Goal: Task Accomplishment & Management: Complete application form

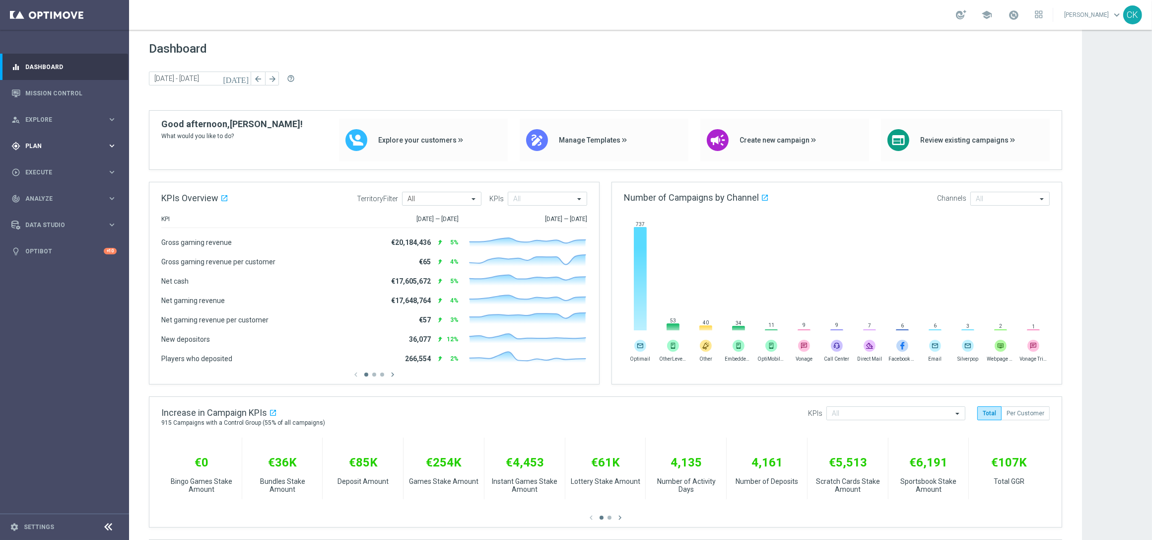
click at [38, 143] on span "Plan" at bounding box center [66, 146] width 82 height 6
click at [45, 195] on span "Templates" at bounding box center [61, 196] width 71 height 6
click at [41, 210] on link "Optimail" at bounding box center [67, 211] width 72 height 8
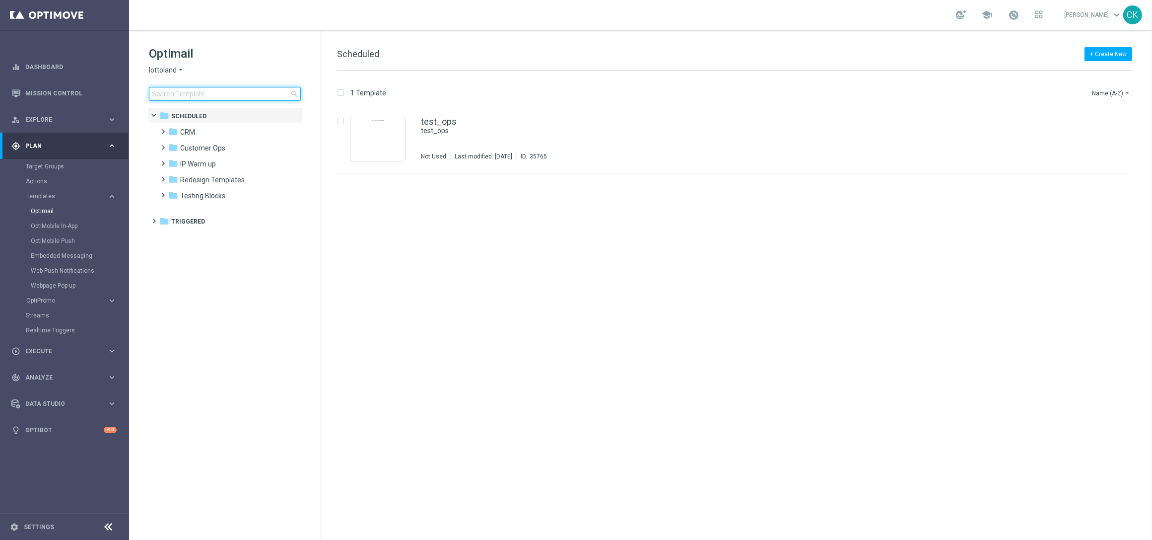
click at [185, 91] on input at bounding box center [225, 94] width 152 height 14
type input "0919"
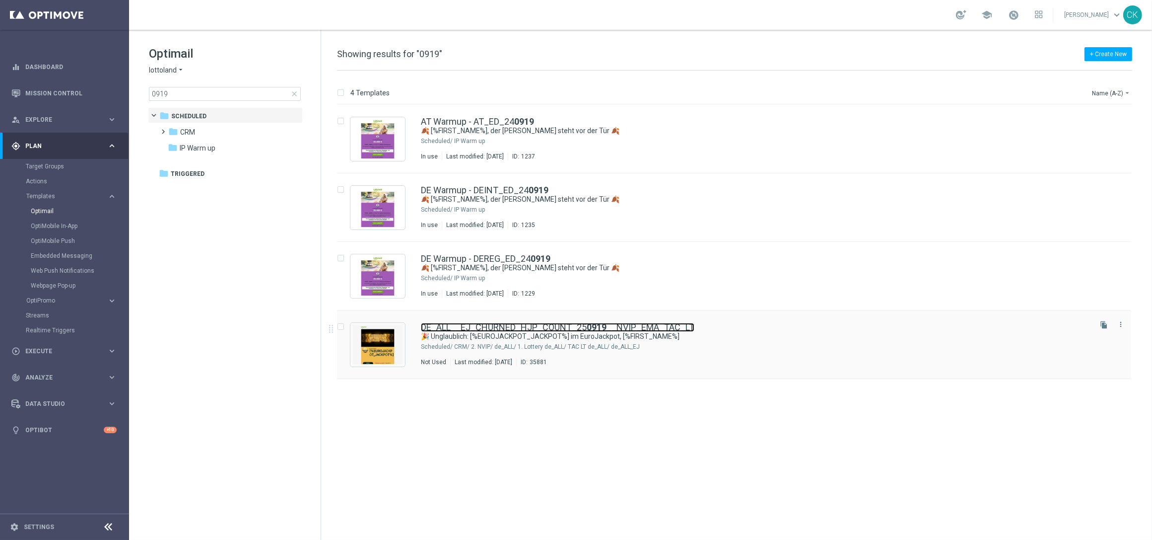
click at [518, 324] on link "DE_ALL__EJ_CHURNED_HJP_COUNT_25 0919 __NVIP_EMA_TAC_LT" at bounding box center [558, 327] width 274 height 9
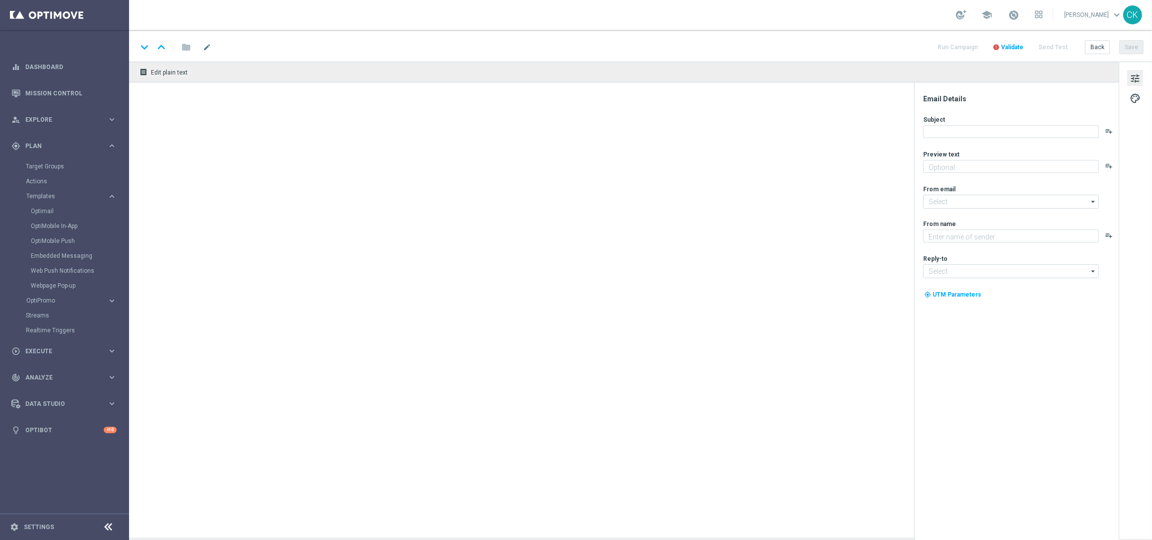
type textarea "Hol dir jetzt dein Rabatt auf den Jackpot."
type input "[EMAIL_ADDRESS][DOMAIN_NAME]"
type textarea "Lottoland"
type input "[EMAIL_ADDRESS][DOMAIN_NAME]"
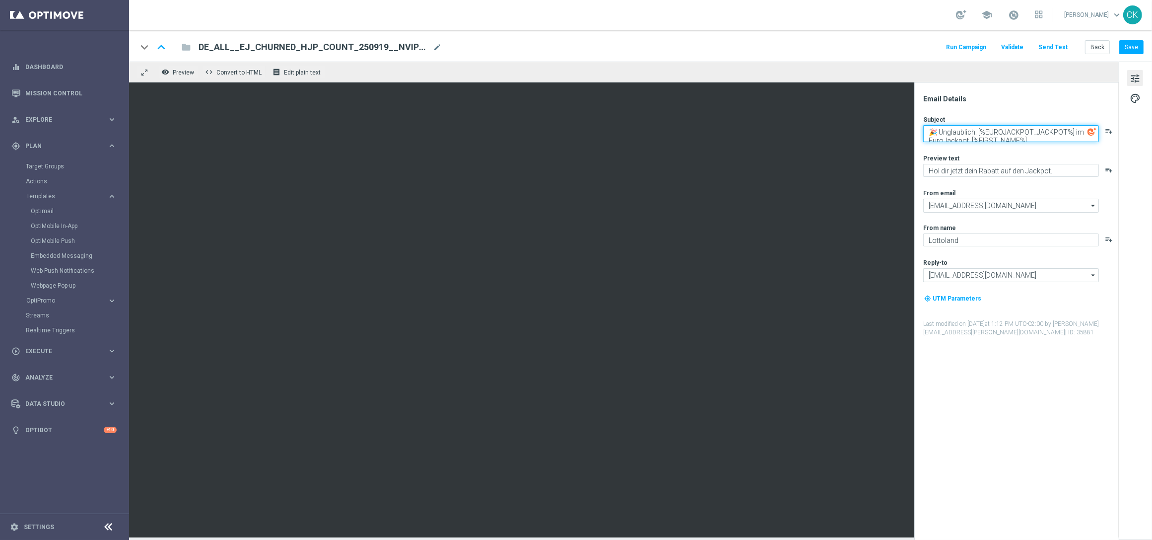
click at [975, 130] on textarea "🎉 Unglaublich: [%EUROJACKPOT_JACKPOT%] im EuroJackpot, [%FIRST_NAME%]" at bounding box center [1012, 133] width 176 height 17
paste textarea "🏆"
click at [1037, 138] on textarea "🏆 Rekord: [%EUROJACKPOT_JACKPOT%] im EuroJackpot, [%FIRST_NAME%]" at bounding box center [1012, 133] width 176 height 17
type textarea "🏆 Rekord: [%EUROJACKPOT_JACKPOT%] im EuroJackpot"
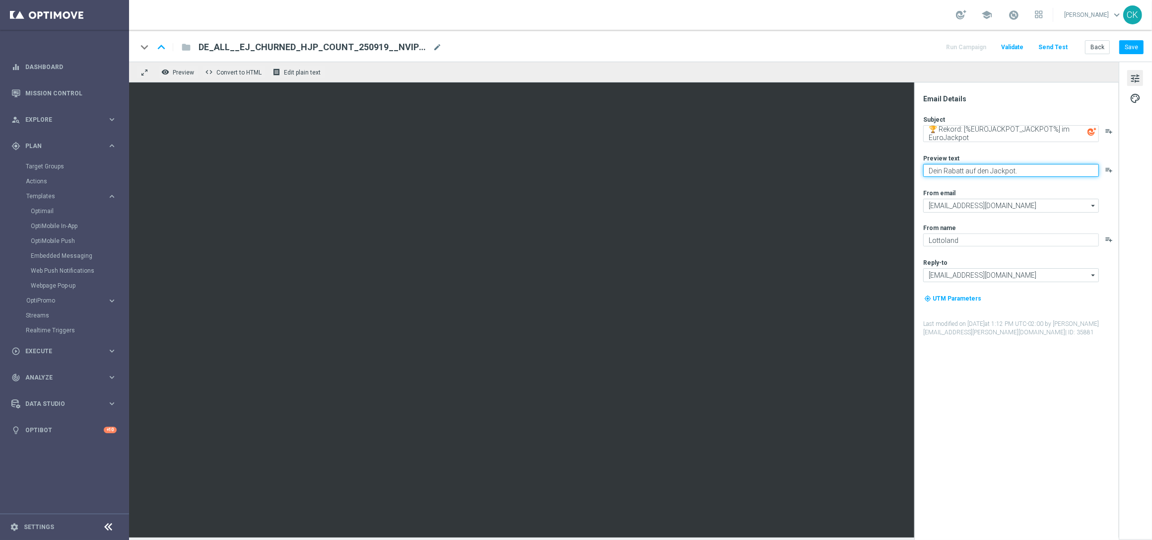
type textarea "Dein Rabatt auf den Jackpot."
click at [991, 184] on div "Subject 🏆 Rekord: [%EUROJACKPOT_JACKPOT%] im EuroJackpot playlist_add Preview t…" at bounding box center [1021, 225] width 195 height 221
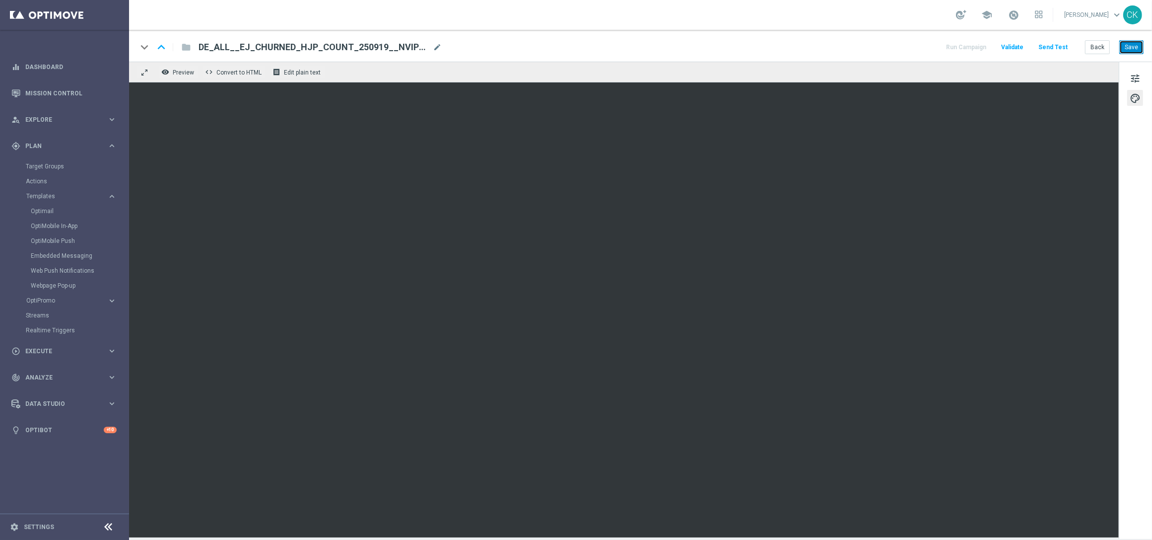
click at [1137, 48] on button "Save" at bounding box center [1132, 47] width 24 height 14
click at [1138, 46] on button "Save" at bounding box center [1132, 47] width 24 height 14
click at [1137, 75] on span "tune" at bounding box center [1135, 78] width 11 height 13
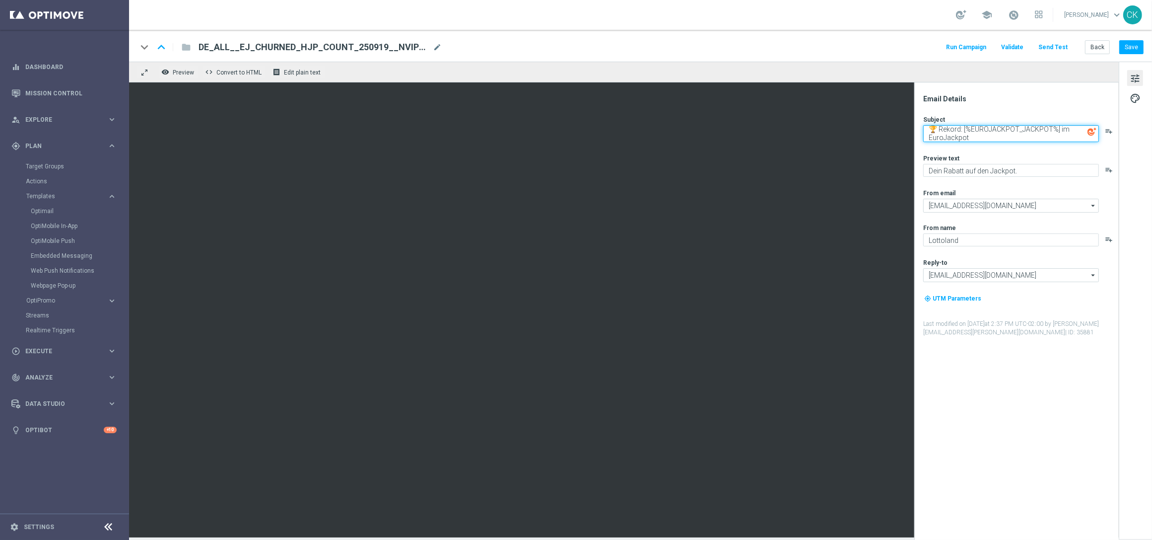
click at [992, 136] on textarea "🏆 Rekord: [%EUROJACKPOT_JACKPOT%] im EuroJackpot" at bounding box center [1012, 133] width 176 height 17
click at [1041, 168] on textarea "Dein Rabatt auf den Jackpot." at bounding box center [1012, 170] width 176 height 13
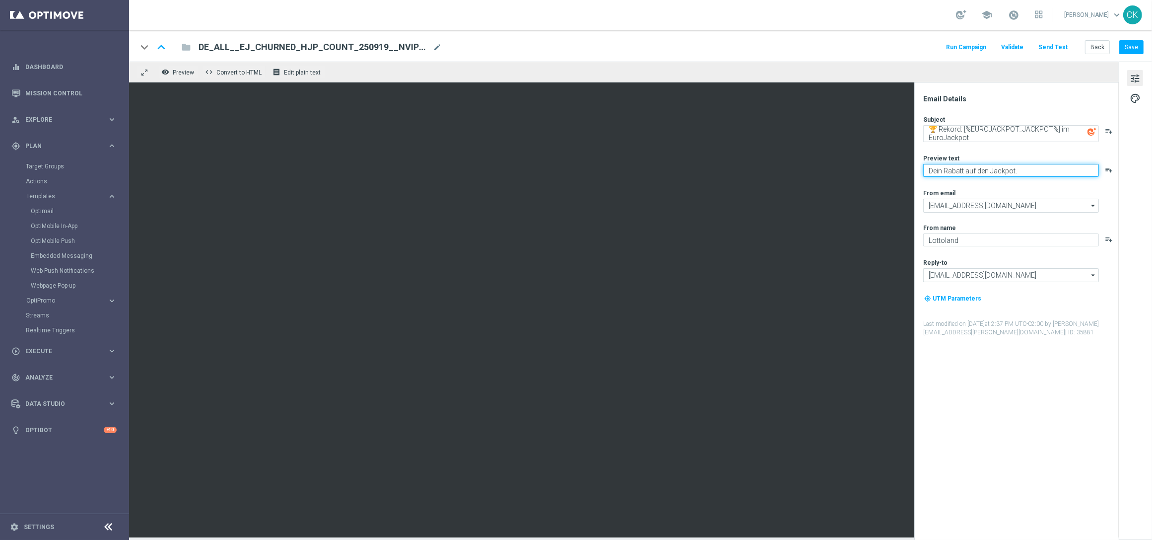
click at [1041, 168] on textarea "Dein Rabatt auf den Jackpot." at bounding box center [1012, 170] width 176 height 13
click at [1134, 44] on button "Save" at bounding box center [1132, 47] width 24 height 14
click at [1133, 48] on button "Save" at bounding box center [1132, 47] width 24 height 14
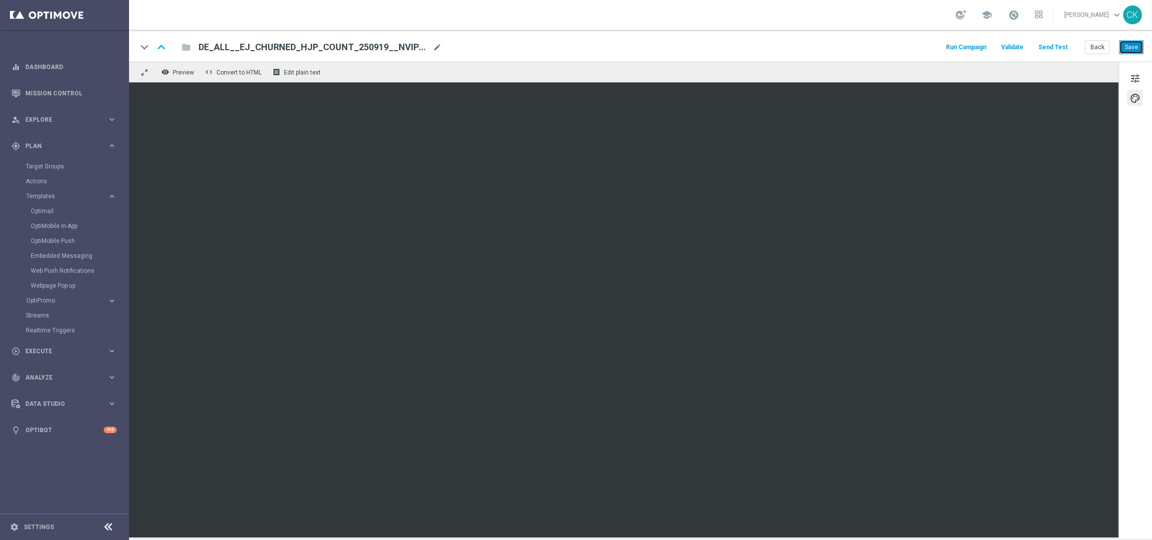
click at [1137, 48] on button "Save" at bounding box center [1132, 47] width 24 height 14
click at [1096, 48] on button "Back" at bounding box center [1097, 47] width 25 height 14
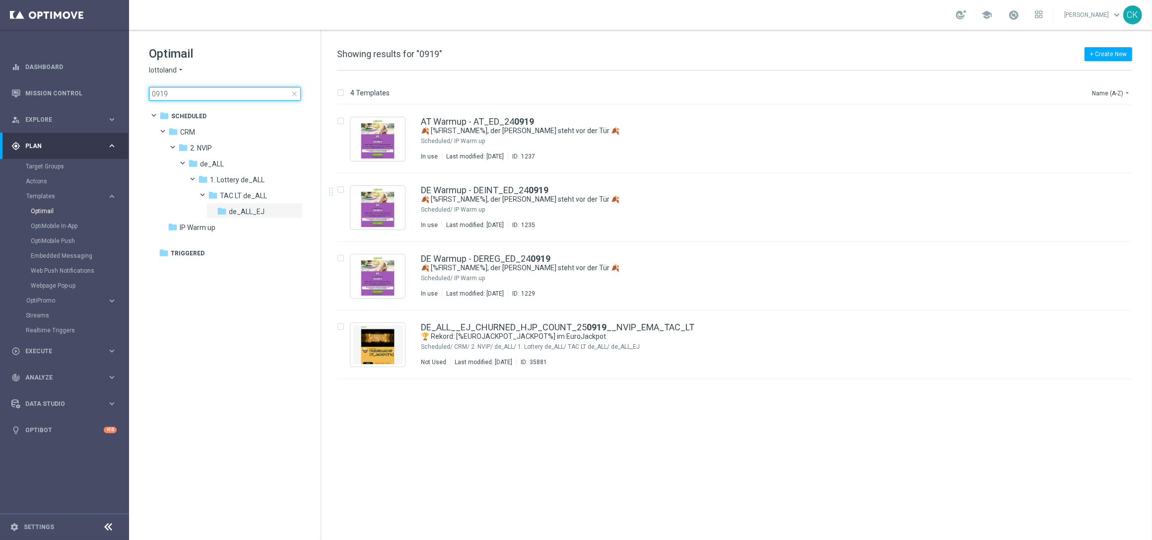
click at [178, 92] on input "0919" at bounding box center [225, 94] width 152 height 14
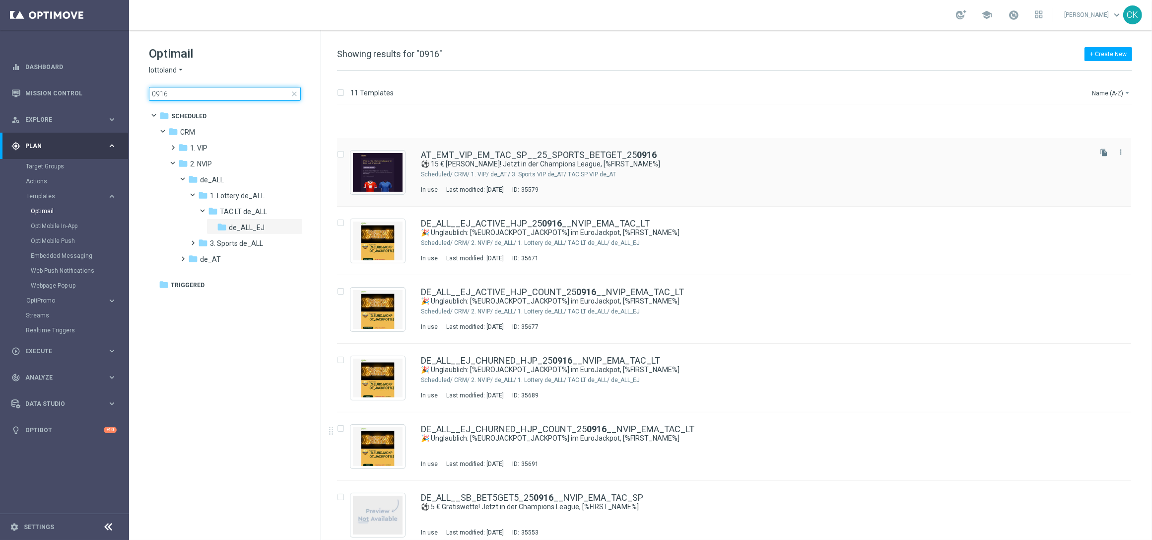
scroll to position [318, 0]
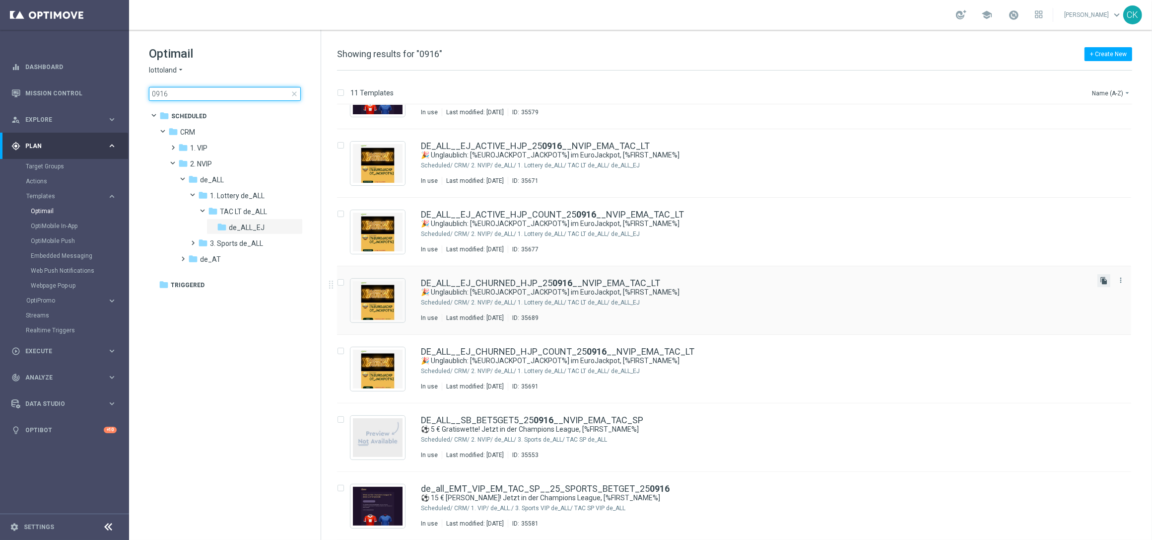
type input "0916"
click at [1102, 279] on icon "file_copy" at bounding box center [1104, 281] width 8 height 8
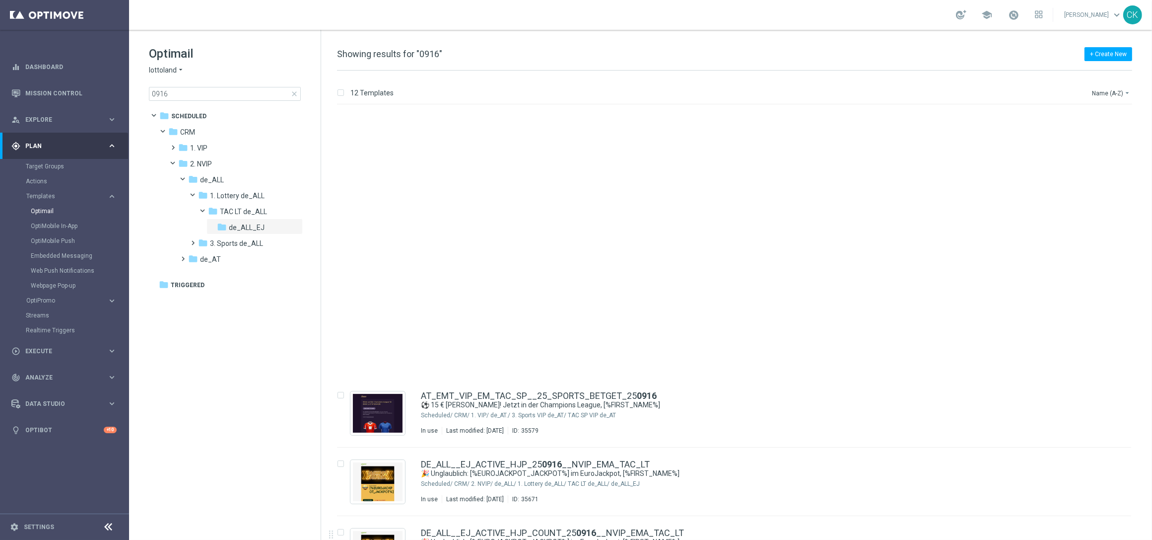
scroll to position [387, 0]
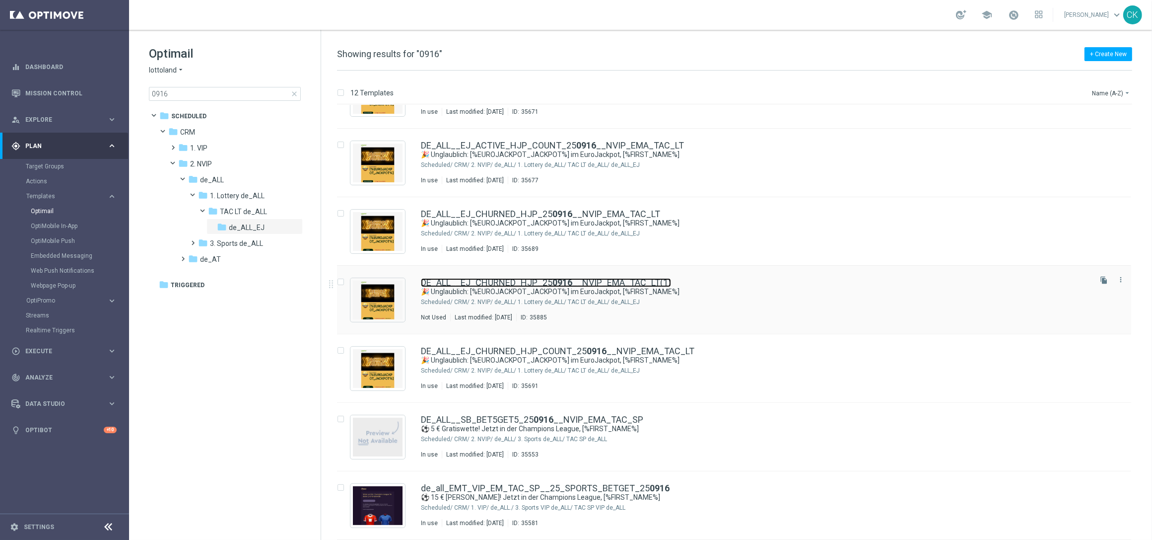
click at [487, 284] on link "DE_ALL__EJ_CHURNED_HJP_25 0916 __NVIP_EMA_TAC_LT(1)" at bounding box center [546, 282] width 250 height 9
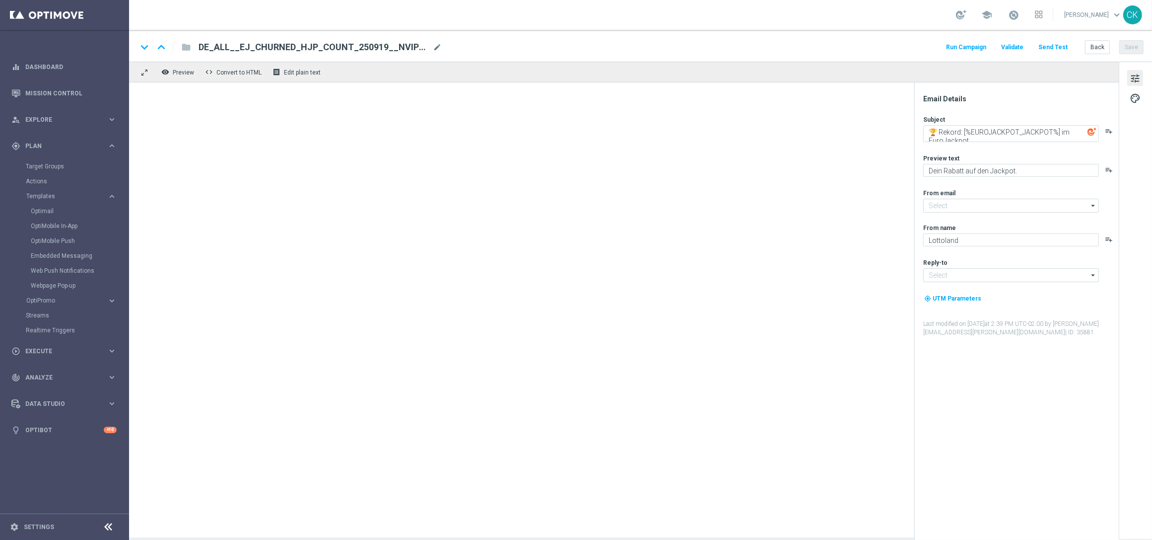
type input "[EMAIL_ADDRESS][DOMAIN_NAME]"
type textarea "🎉 Unglaublich: [%EUROJACKPOT_JACKPOT%] im EuroJackpot, [%FIRST_NAME%]"
type textarea "Hol dir jetzt dein Rabatt auf den Jackpot."
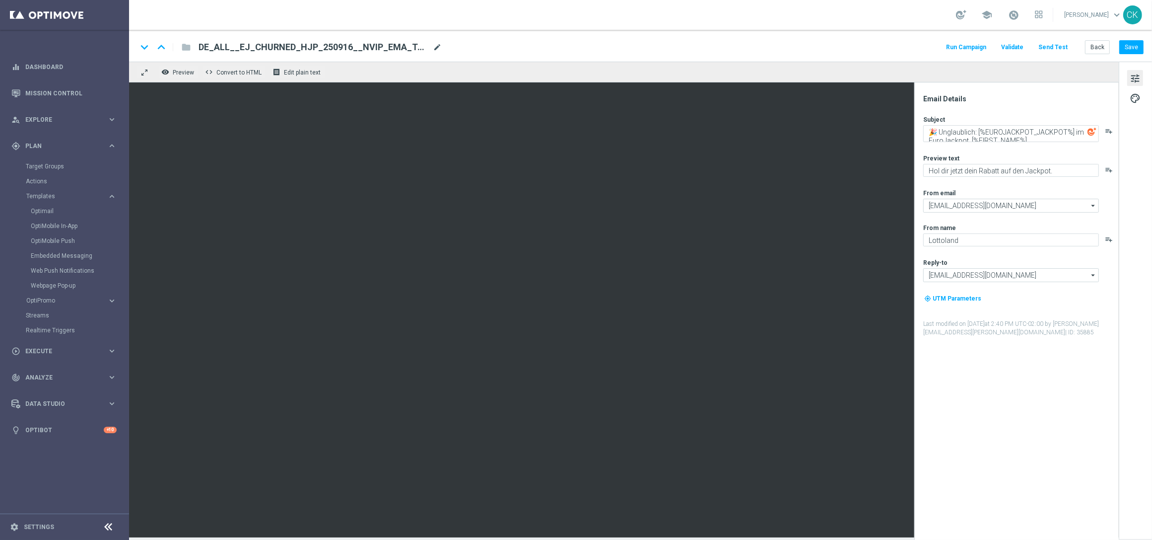
click at [438, 44] on span "mode_edit" at bounding box center [437, 47] width 9 height 9
click at [413, 51] on input "DE_ALL__EJ_CHURNED_HJP_250916__NVIP_EMA_TAC_LT(1)" at bounding box center [322, 47] width 246 height 13
paste input "9__NVIP_EMA_TAC_LT"
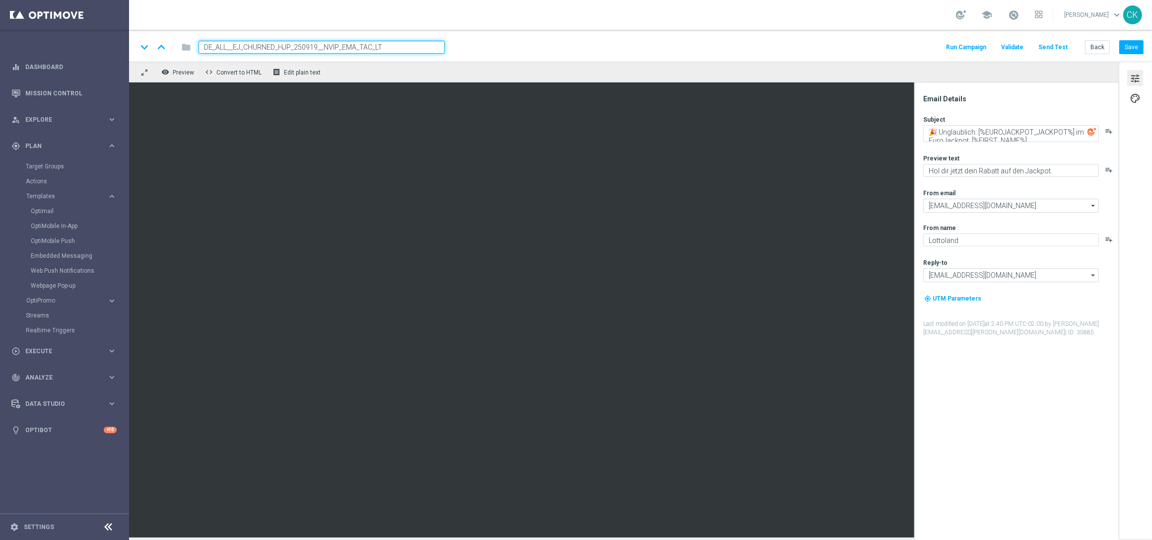
type input "DE_ALL__EJ_CHURNED_HJP_250919__NVIP_EMA_TAC_LT"
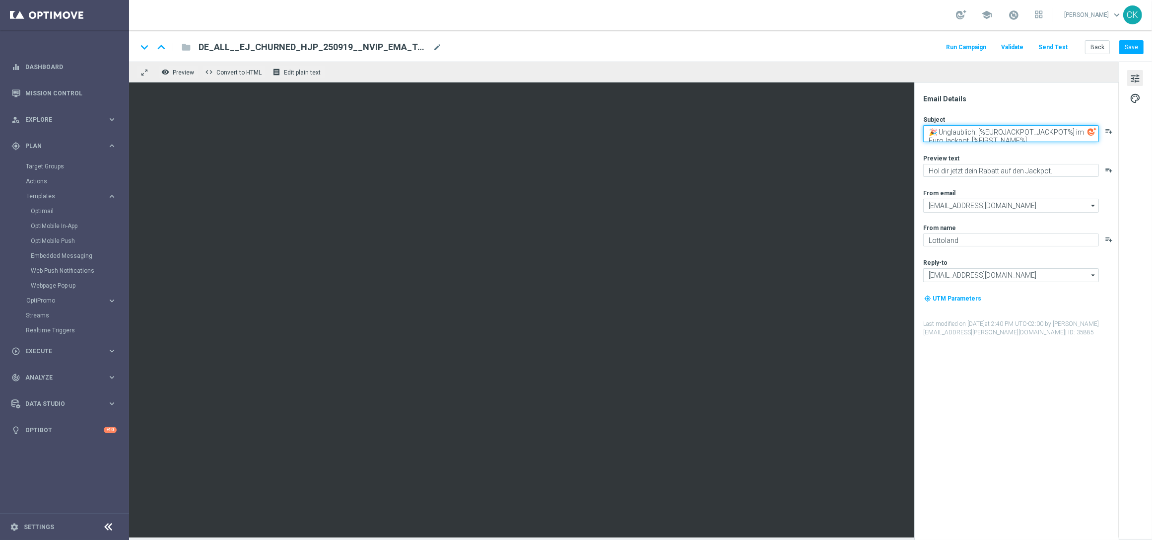
click at [988, 135] on textarea "🎉 Unglaublich: [%EUROJACKPOT_JACKPOT%] im EuroJackpot, [%FIRST_NAME%]" at bounding box center [1012, 133] width 176 height 17
paste textarea "🏆 Rekord: [%EUROJACKPOT_JACKPOT%] im EuroJackpot"
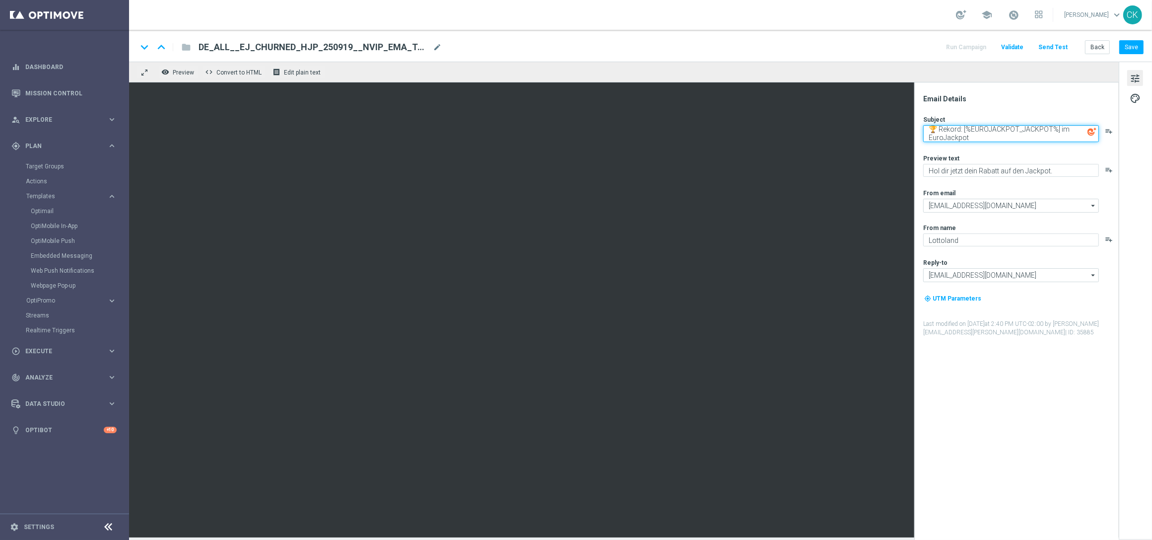
type textarea "🏆 Rekord: [%EUROJACKPOT_JACKPOT%] im EuroJackpot"
click at [1055, 169] on textarea "Hol dir jetzt dein Rabatt auf den Jackpot." at bounding box center [1012, 170] width 176 height 13
paste textarea "D"
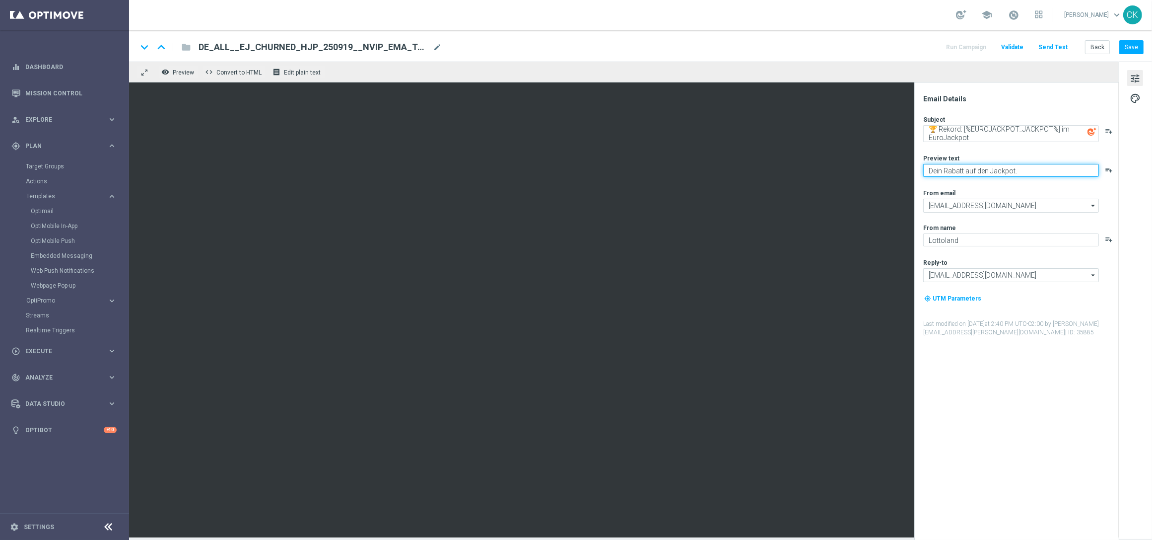
type textarea "Dein Rabatt auf den Jackpot."
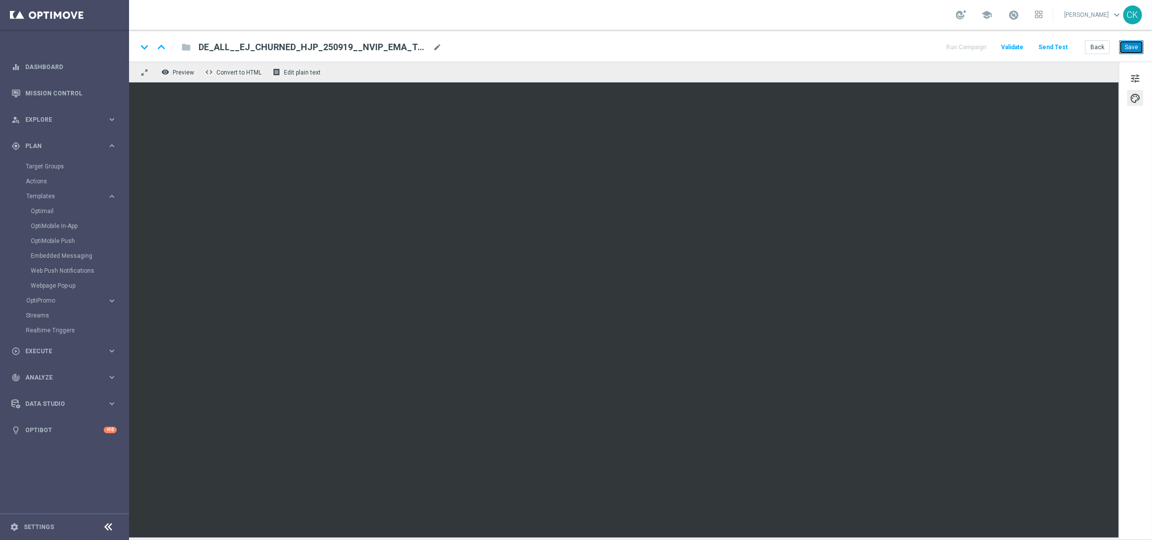
click at [1139, 46] on button "Save" at bounding box center [1132, 47] width 24 height 14
click at [1139, 47] on button "Save" at bounding box center [1132, 47] width 24 height 14
click at [1062, 46] on button "Send Test" at bounding box center [1053, 47] width 32 height 13
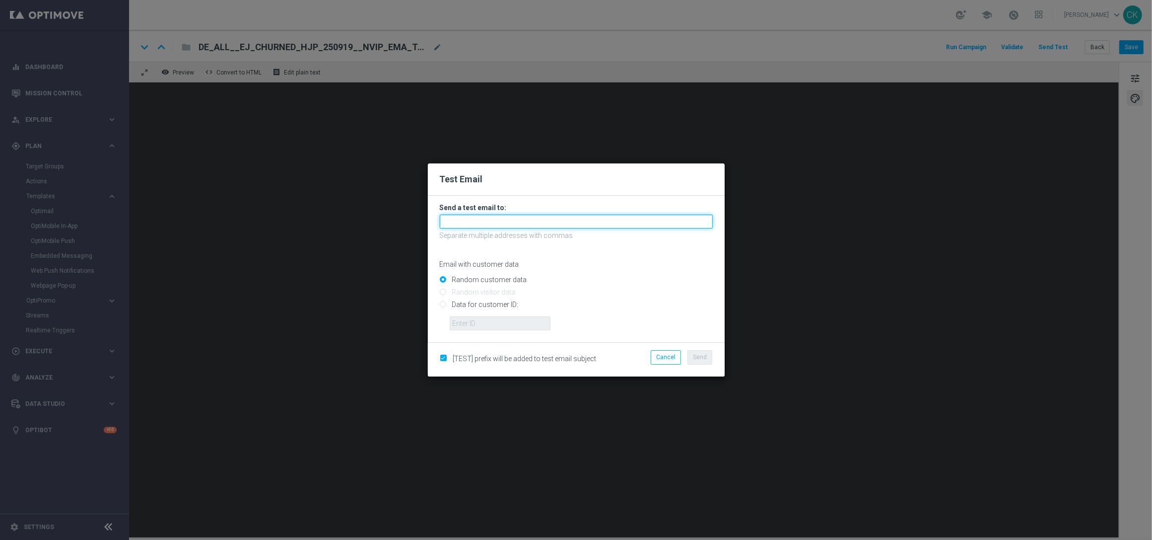
click at [518, 219] on input "text" at bounding box center [576, 222] width 273 height 14
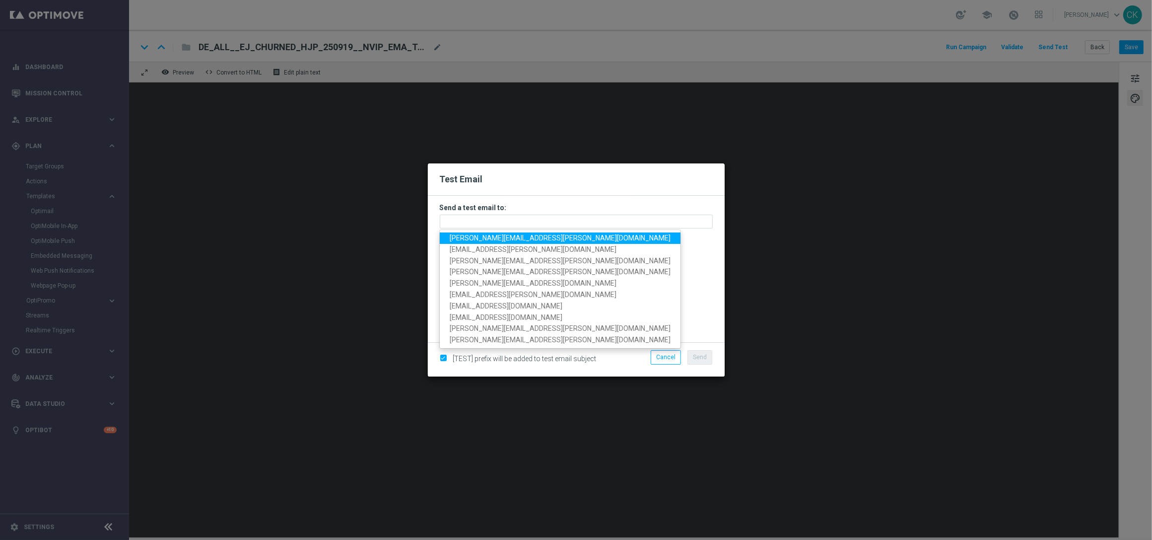
click at [496, 237] on span "charlotte.kammeyer@lottoland.com" at bounding box center [560, 238] width 221 height 8
type input "charlotte.kammeyer@lottoland.com"
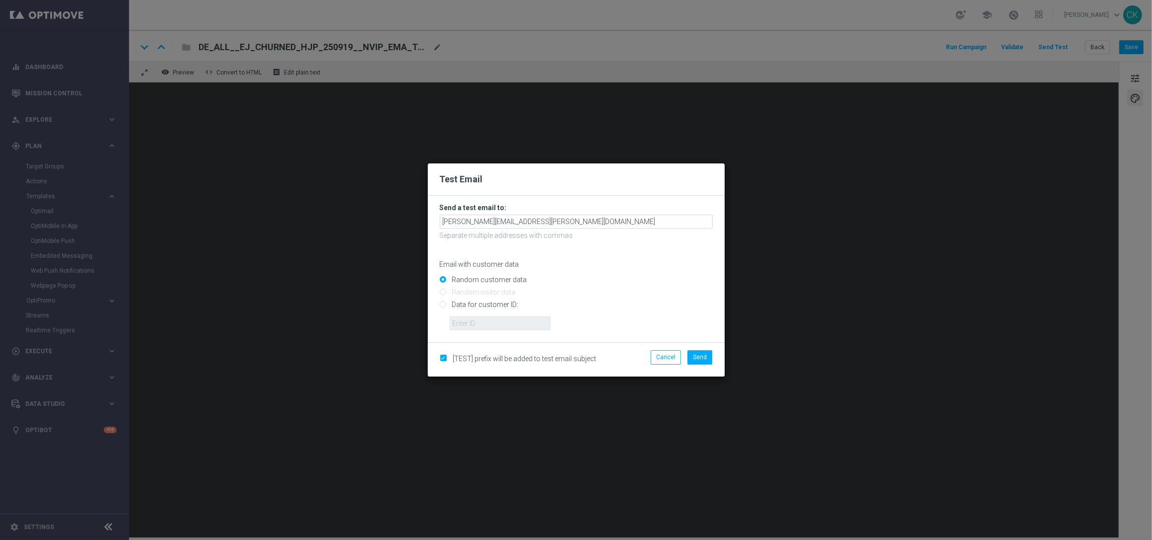
click at [506, 303] on input "Data for customer ID:" at bounding box center [576, 309] width 273 height 14
radio input "true"
click at [506, 319] on input "text" at bounding box center [500, 323] width 101 height 14
type input "14586067"
click at [699, 355] on span "Send" at bounding box center [700, 357] width 14 height 7
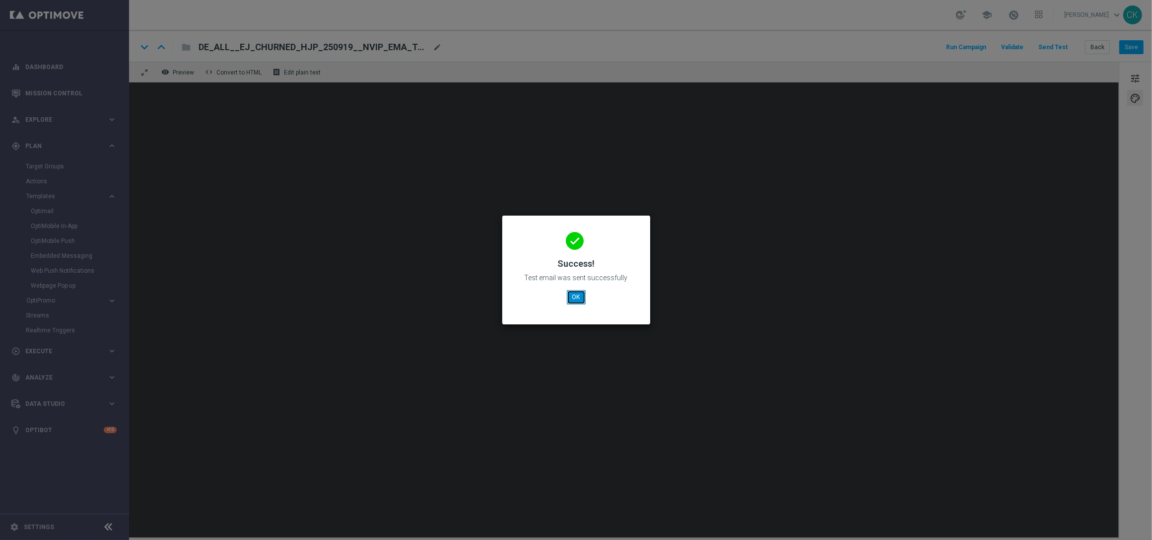
click at [572, 295] on button "OK" at bounding box center [576, 297] width 19 height 14
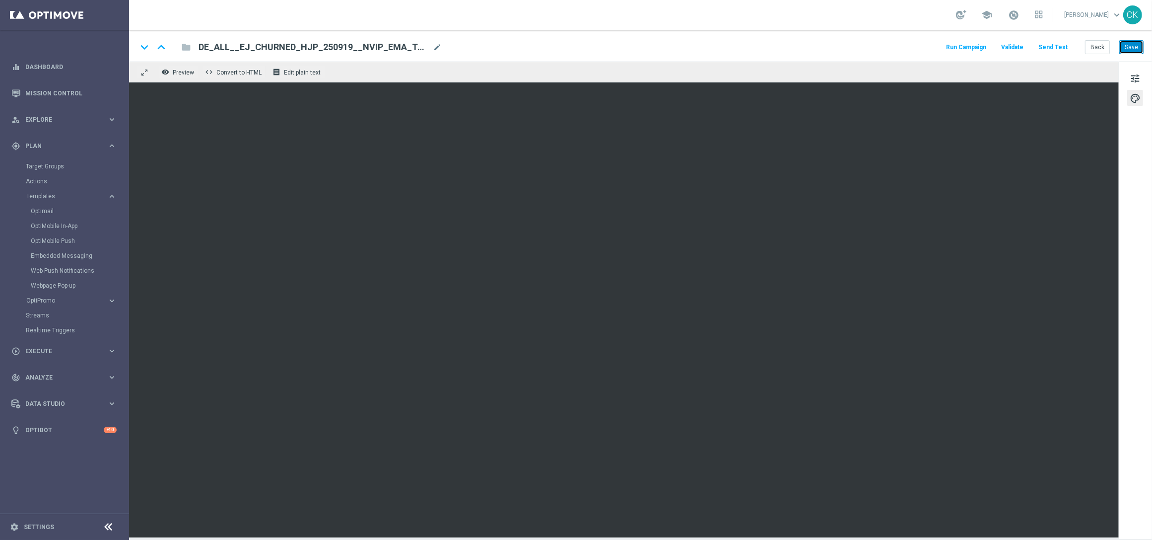
click at [1126, 45] on button "Save" at bounding box center [1132, 47] width 24 height 14
click at [1130, 40] on button "Save" at bounding box center [1132, 47] width 24 height 14
click at [1095, 47] on button "Back" at bounding box center [1097, 47] width 25 height 14
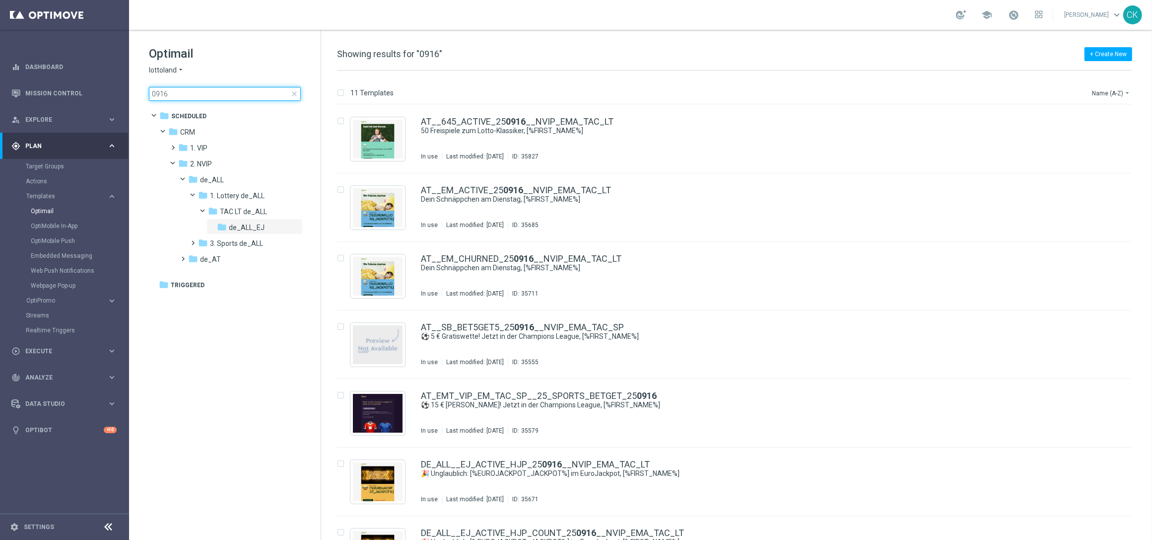
click at [182, 91] on input "0916" at bounding box center [225, 94] width 152 height 14
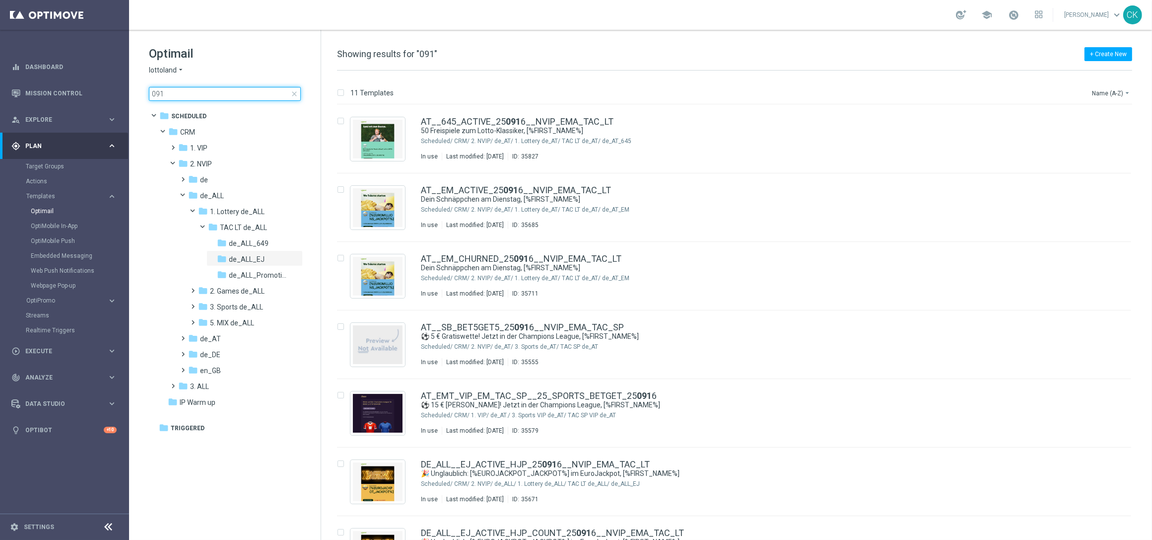
type input "0919"
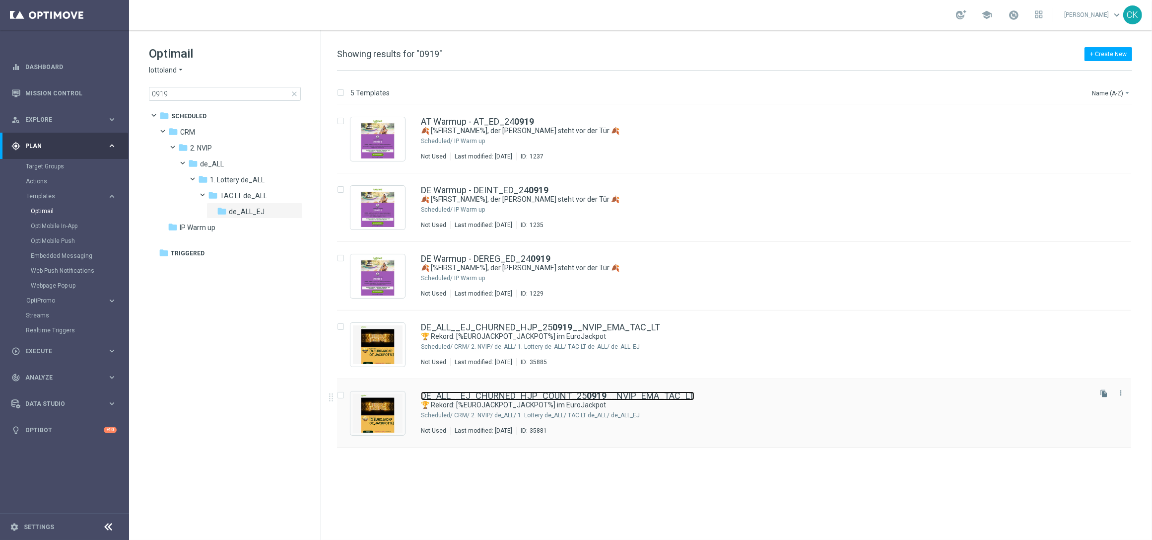
click at [500, 392] on link "DE_ALL__EJ_CHURNED_HJP_COUNT_25 0919 __NVIP_EMA_TAC_LT" at bounding box center [558, 395] width 274 height 9
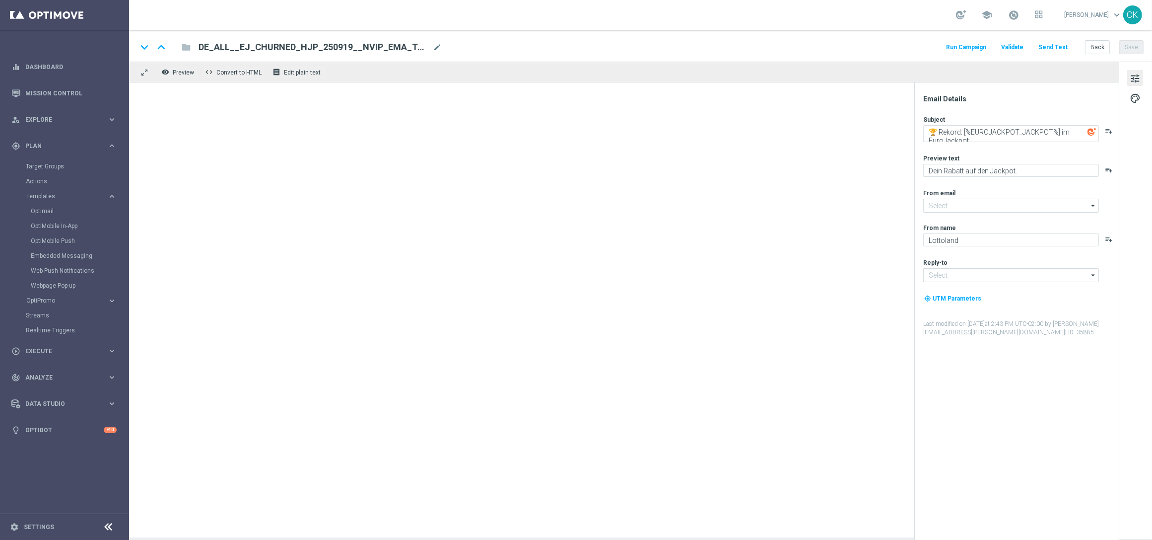
type input "[EMAIL_ADDRESS][DOMAIN_NAME]"
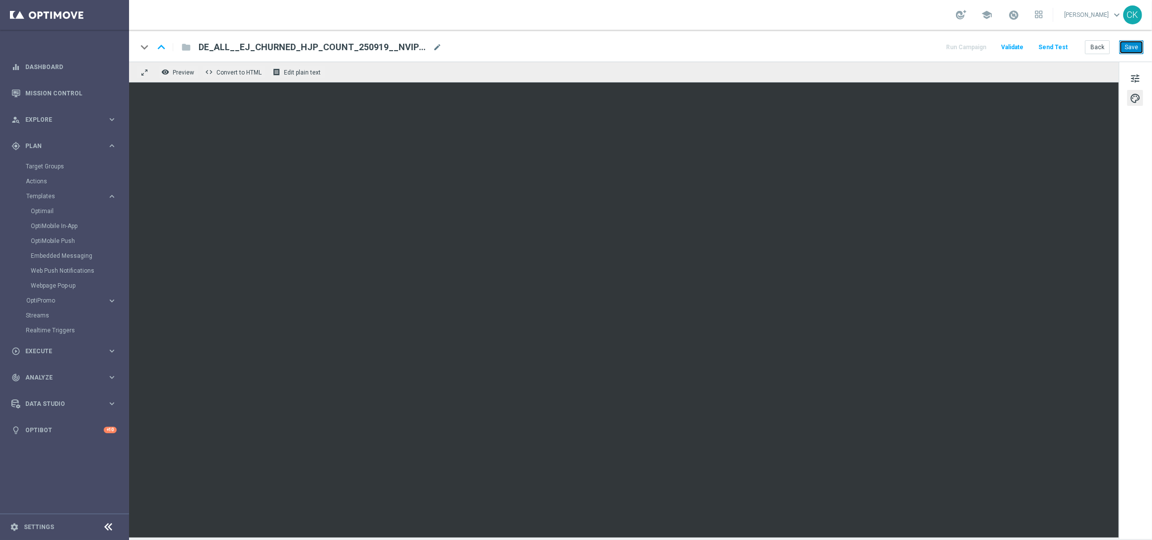
click at [1135, 42] on button "Save" at bounding box center [1132, 47] width 24 height 14
click at [1134, 47] on button "Save" at bounding box center [1132, 47] width 24 height 14
click at [1140, 47] on button "Save" at bounding box center [1132, 47] width 24 height 14
click at [1057, 47] on button "Send Test" at bounding box center [1053, 47] width 32 height 13
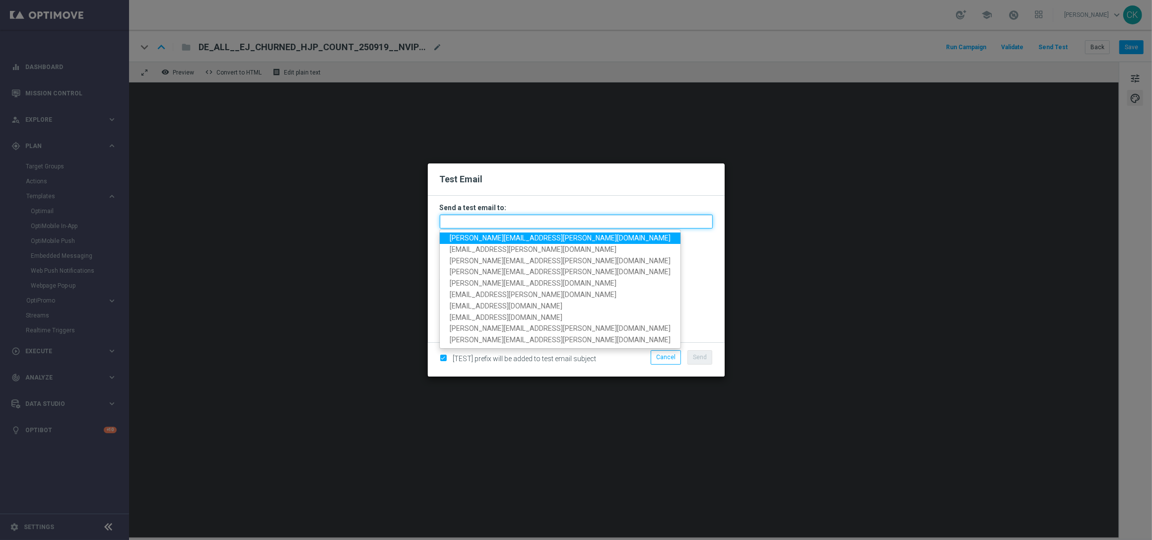
click at [569, 221] on input "text" at bounding box center [576, 222] width 273 height 14
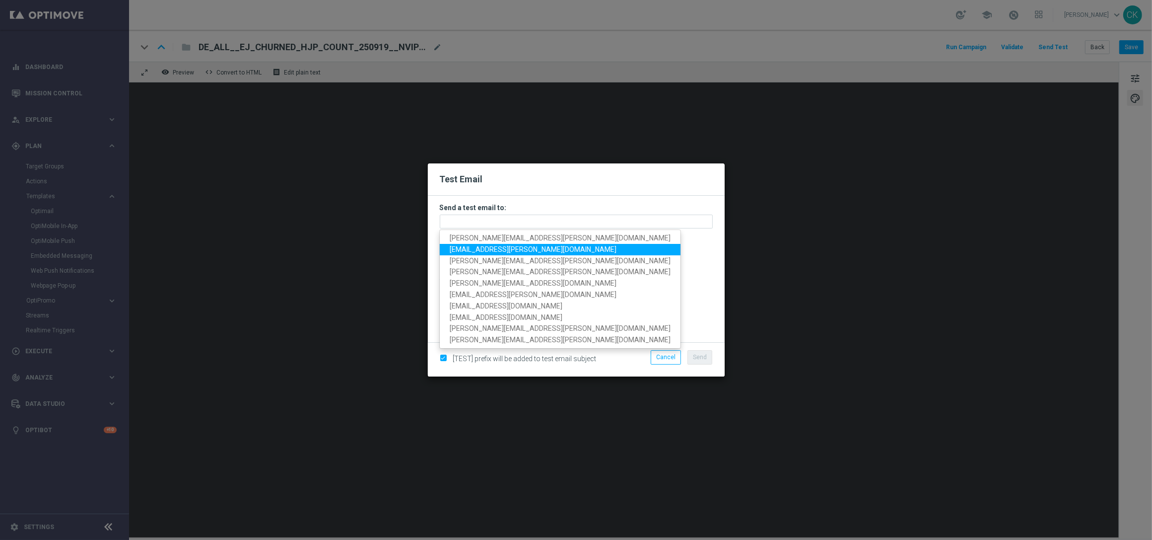
click at [533, 251] on span "palma.prieto@lottoland.com" at bounding box center [533, 249] width 167 height 8
type input "palma.prieto@lottoland.com"
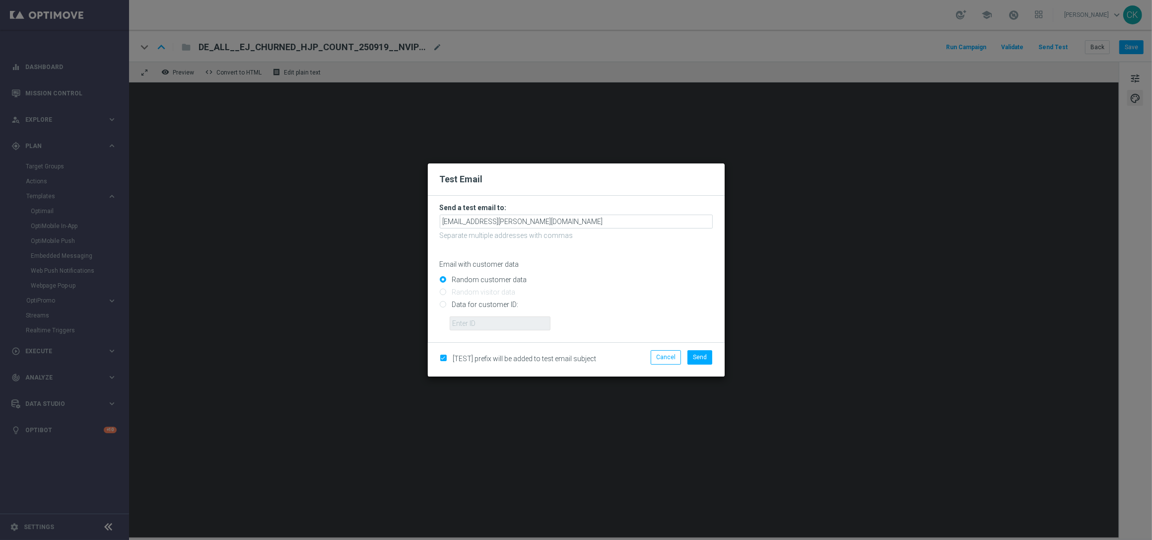
click at [487, 303] on input "Data for customer ID:" at bounding box center [576, 309] width 273 height 14
radio input "true"
click at [489, 318] on input "text" at bounding box center [500, 323] width 101 height 14
type input "14586067"
click at [699, 362] on button "Send" at bounding box center [700, 357] width 25 height 14
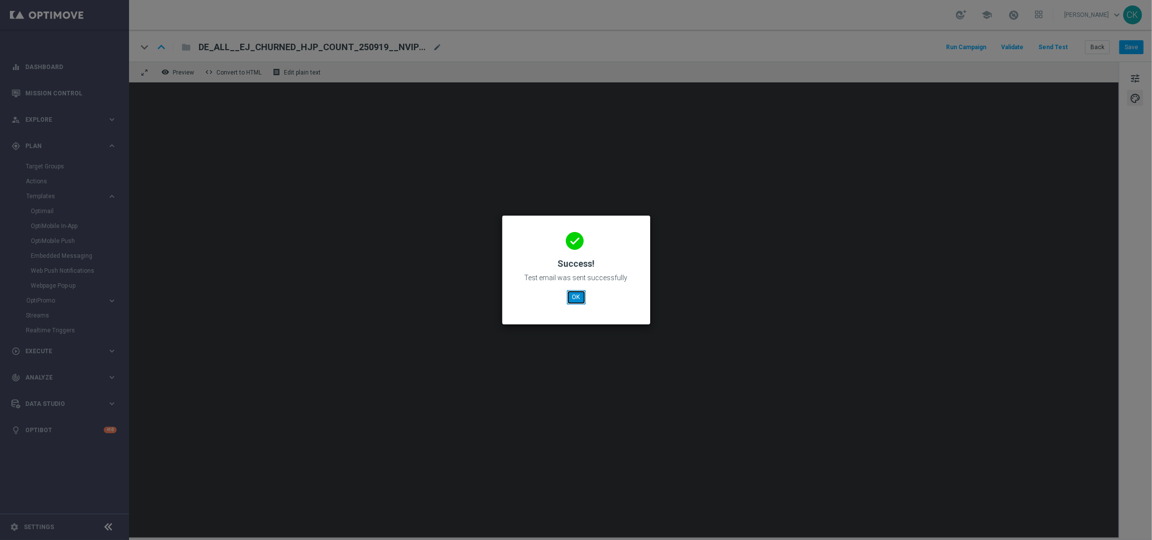
click at [577, 295] on button "OK" at bounding box center [576, 297] width 19 height 14
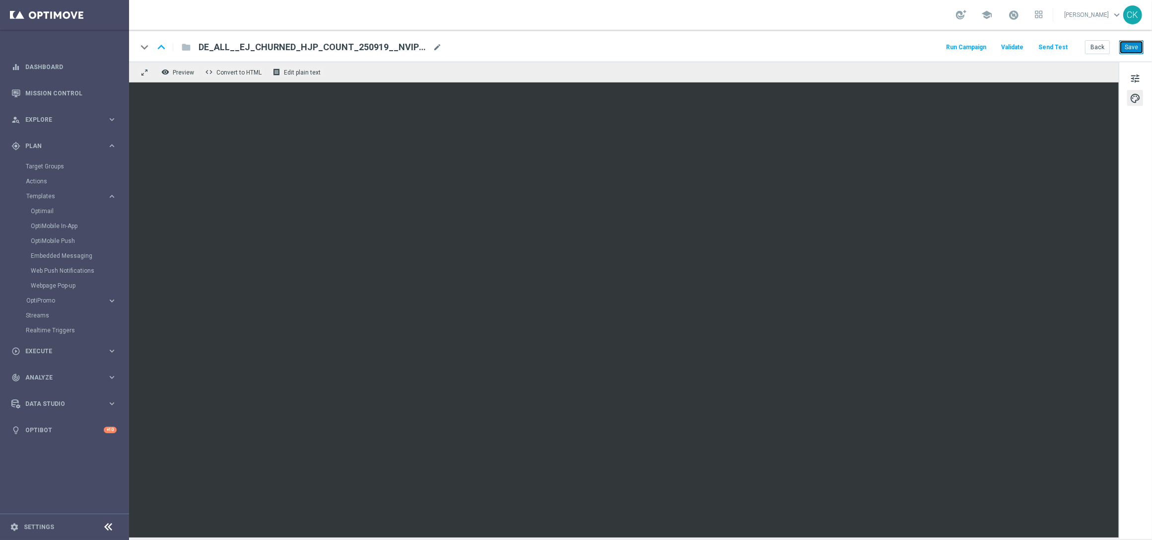
click at [1133, 51] on button "Save" at bounding box center [1132, 47] width 24 height 14
click at [1095, 45] on button "Back" at bounding box center [1097, 47] width 25 height 14
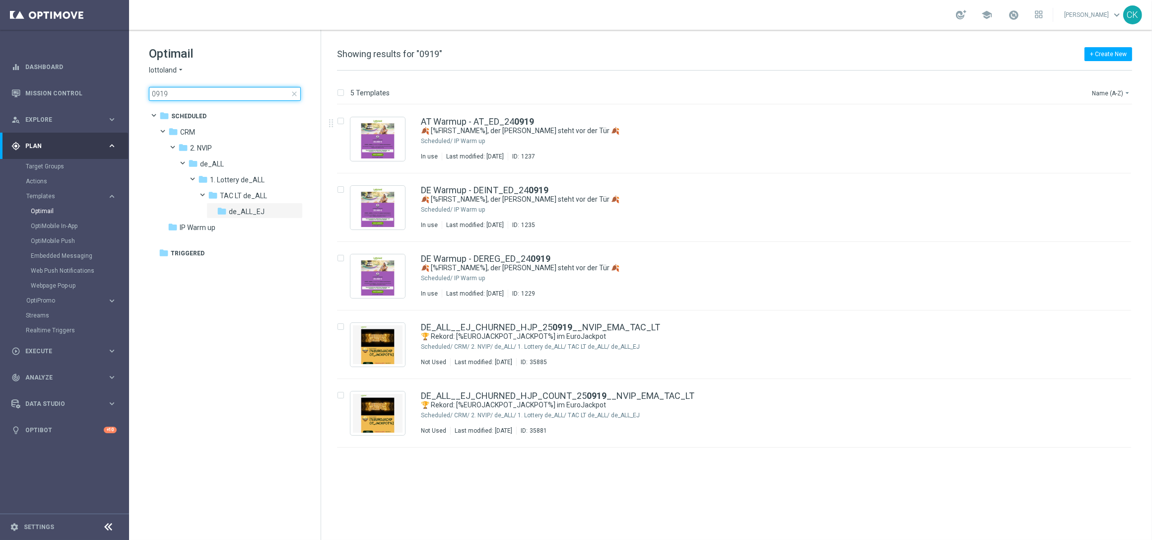
click at [213, 91] on input "0919" at bounding box center [225, 94] width 152 height 14
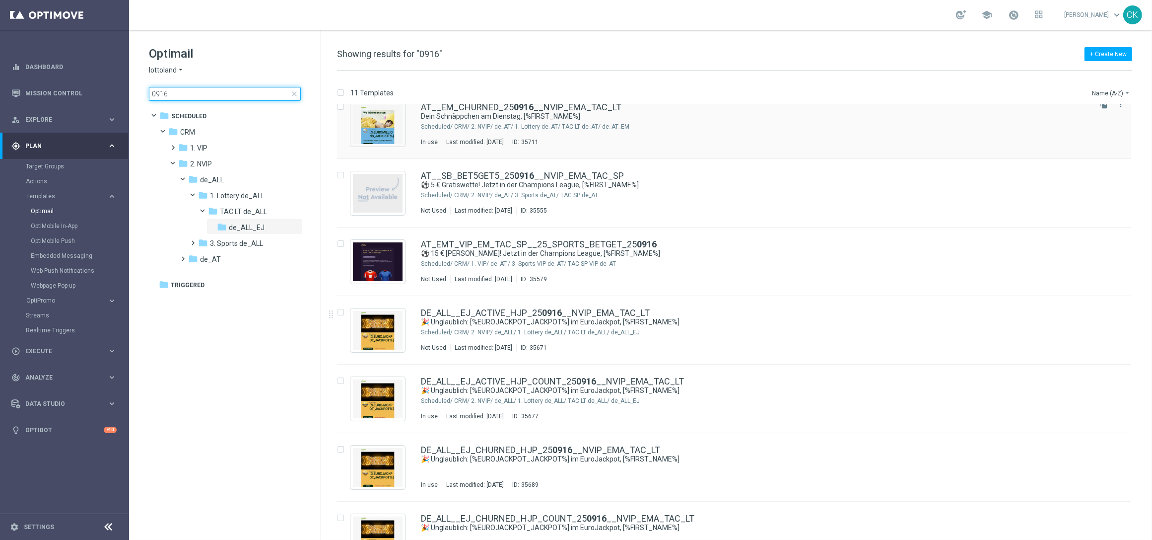
scroll to position [150, 0]
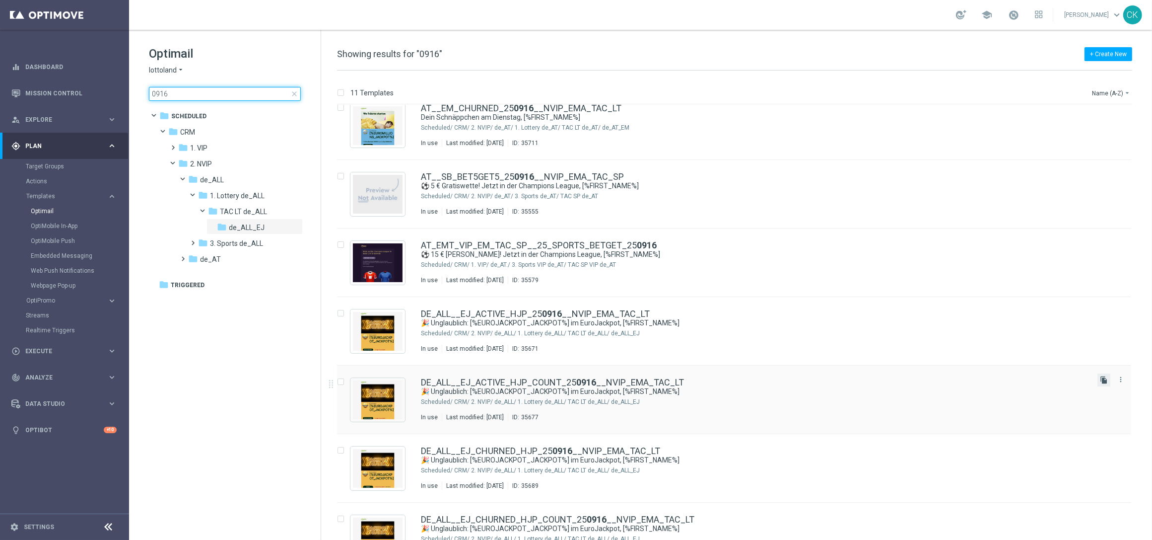
type input "0916"
click at [1101, 376] on icon "file_copy" at bounding box center [1104, 380] width 8 height 8
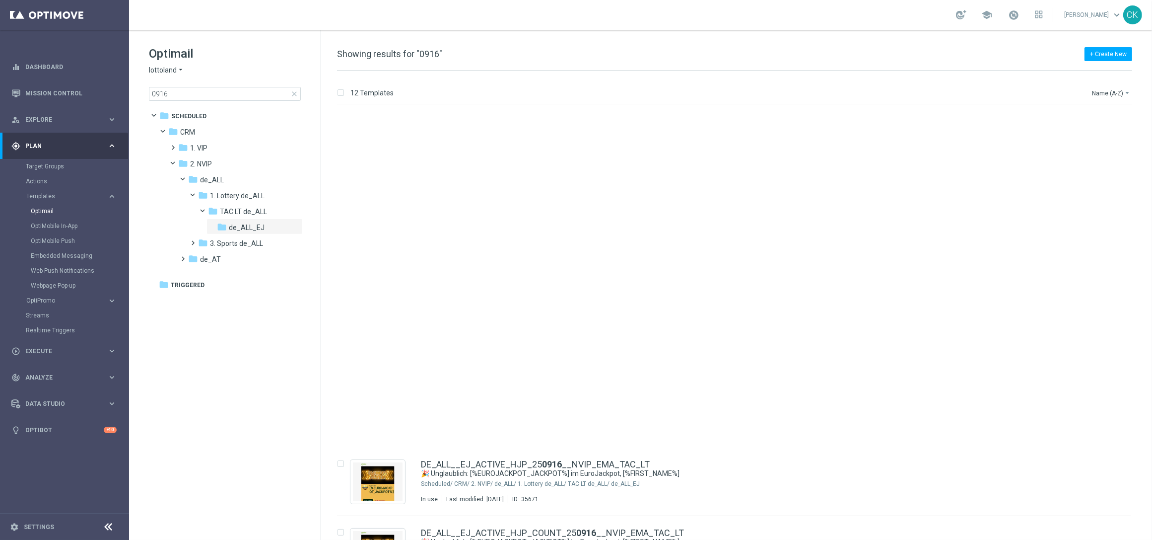
scroll to position [387, 0]
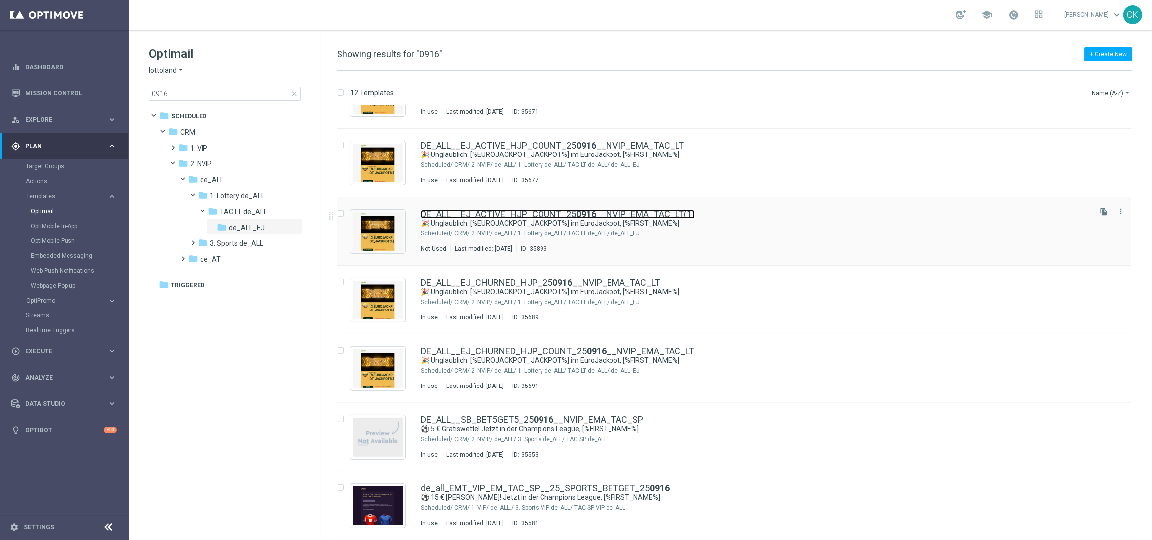
click at [522, 212] on link "DE_ALL__EJ_ACTIVE_HJP_COUNT_25 0916 __NVIP_EMA_TAC_LT(1)" at bounding box center [558, 214] width 274 height 9
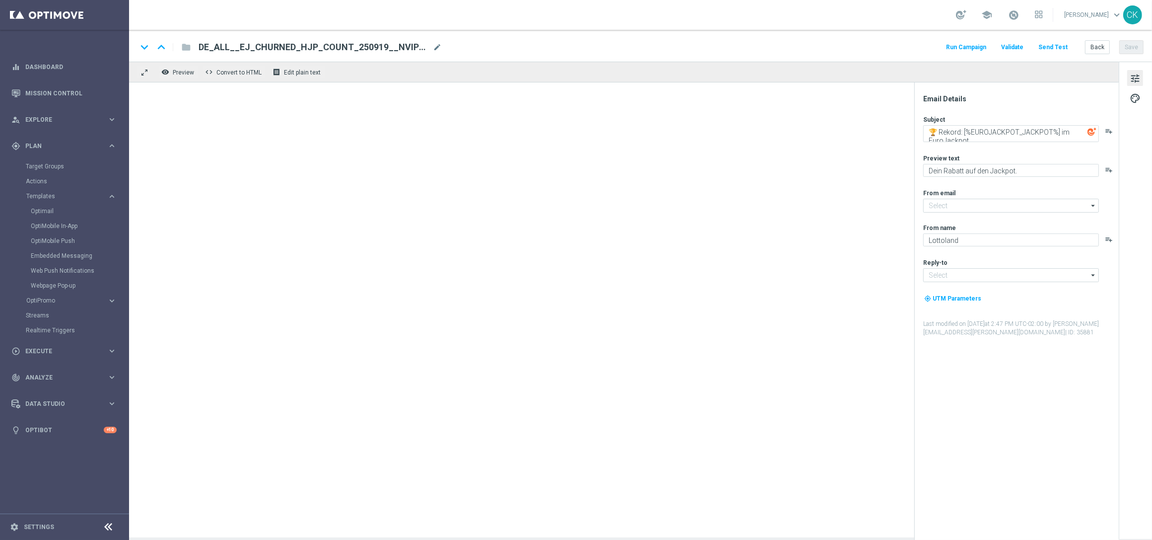
type input "[EMAIL_ADDRESS][DOMAIN_NAME]"
type textarea "🎉 Unglaublich: [%EUROJACKPOT_JACKPOT%] im EuroJackpot, [%FIRST_NAME%]"
type textarea "Hol dir jetzt deine Chance auf den Jackpot."
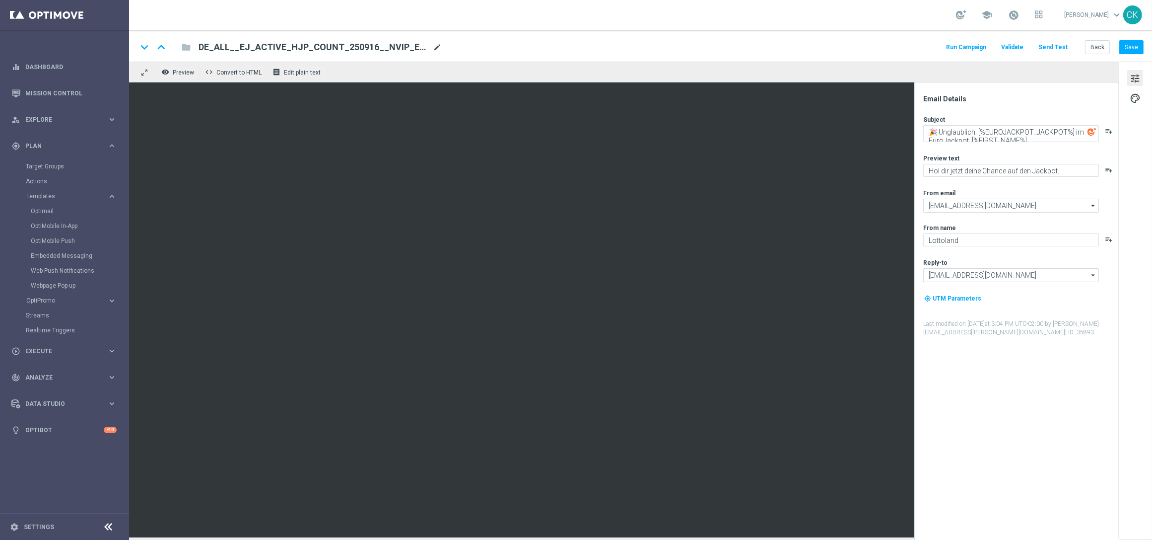
click at [437, 43] on span "mode_edit" at bounding box center [437, 47] width 9 height 9
click at [402, 47] on input "DE_ALL__EJ_ACTIVE_HJP_COUNT_250916__NVIP_EMA_TAC_LT(1)" at bounding box center [322, 47] width 246 height 13
paste input "9__NVIP_EMA_TAC_LT"
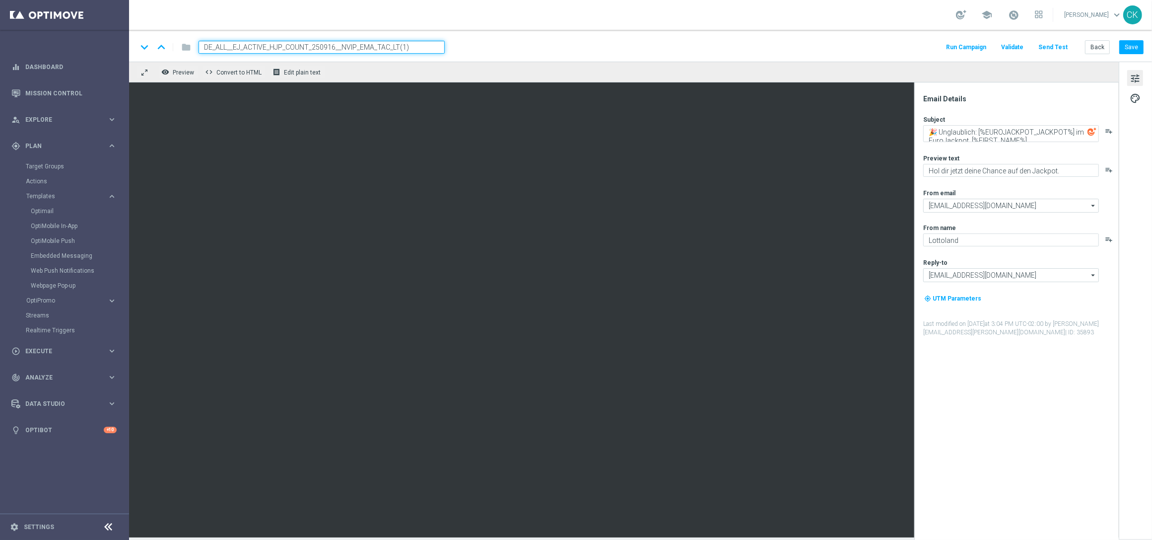
type input "DE_ALL__EJ_ACTIVE_HJP_COUNT_250919__NVIP_EMA_TAC_LT"
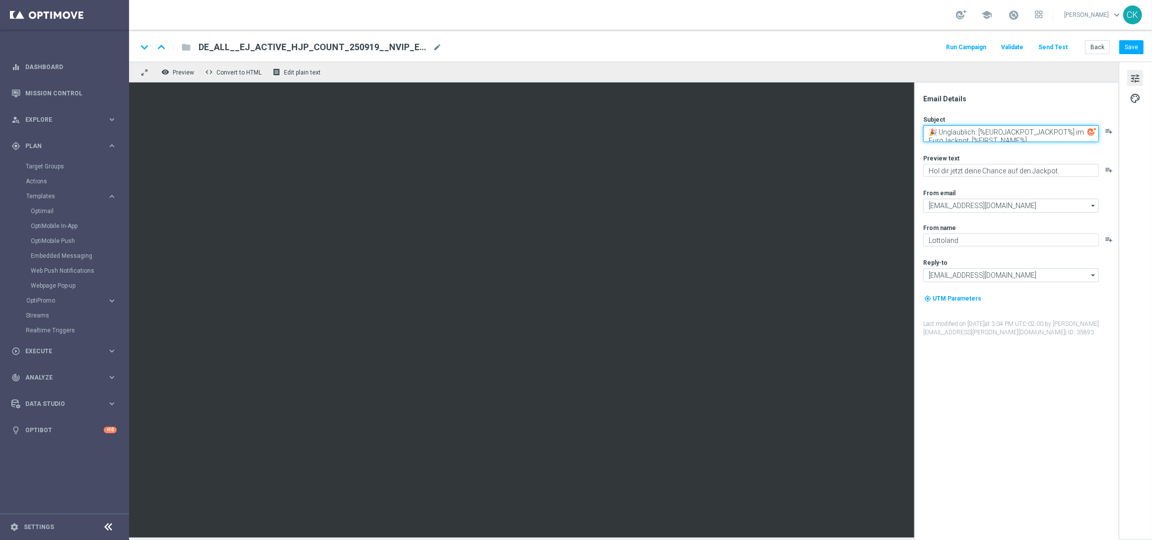
click at [1006, 135] on textarea "🎉 Unglaublich: [%EUROJACKPOT_JACKPOT%] im EuroJackpot, [%FIRST_NAME%]" at bounding box center [1012, 133] width 176 height 17
paste textarea "Rekord: [%EUROJACKPOT_JACKPOT%] im EuroJackpot"
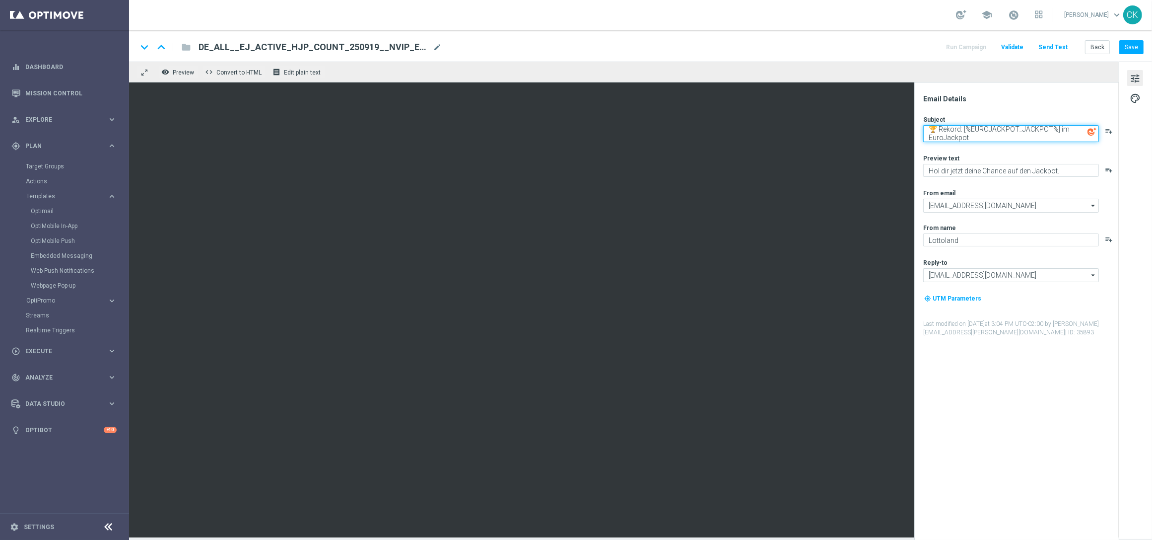
type textarea "🏆 Rekord: [%EUROJACKPOT_JACKPOT%] im EuroJackpot"
click at [1003, 174] on textarea "Deine Chance auf den Jackpot." at bounding box center [1012, 170] width 176 height 13
type textarea "Deine Chance auf den Jackpot."
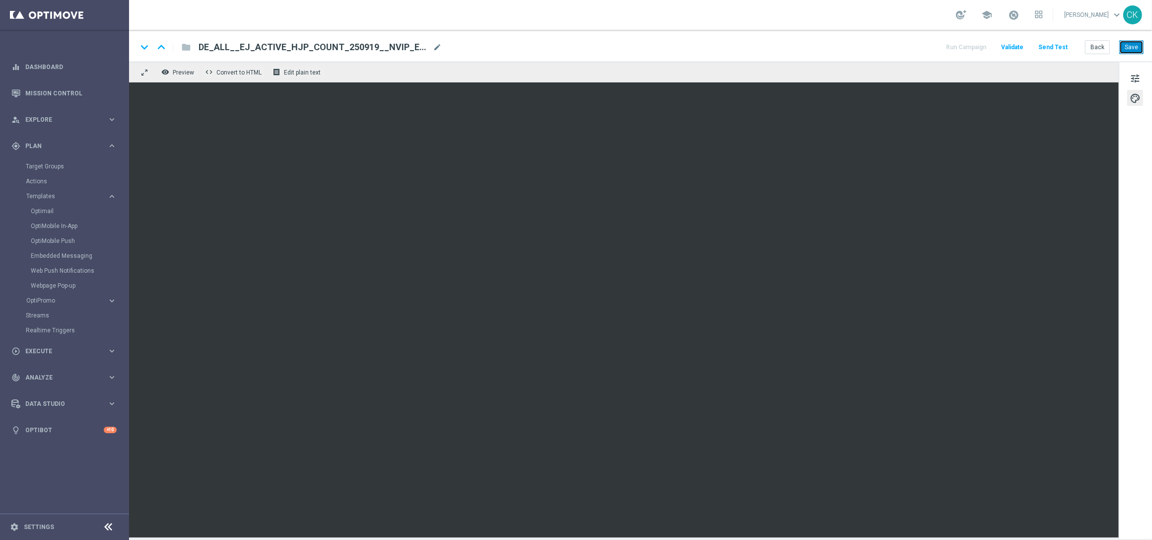
click at [1133, 48] on button "Save" at bounding box center [1132, 47] width 24 height 14
click at [1134, 46] on button "Save" at bounding box center [1132, 47] width 24 height 14
click at [1062, 48] on button "Send Test" at bounding box center [1053, 47] width 32 height 13
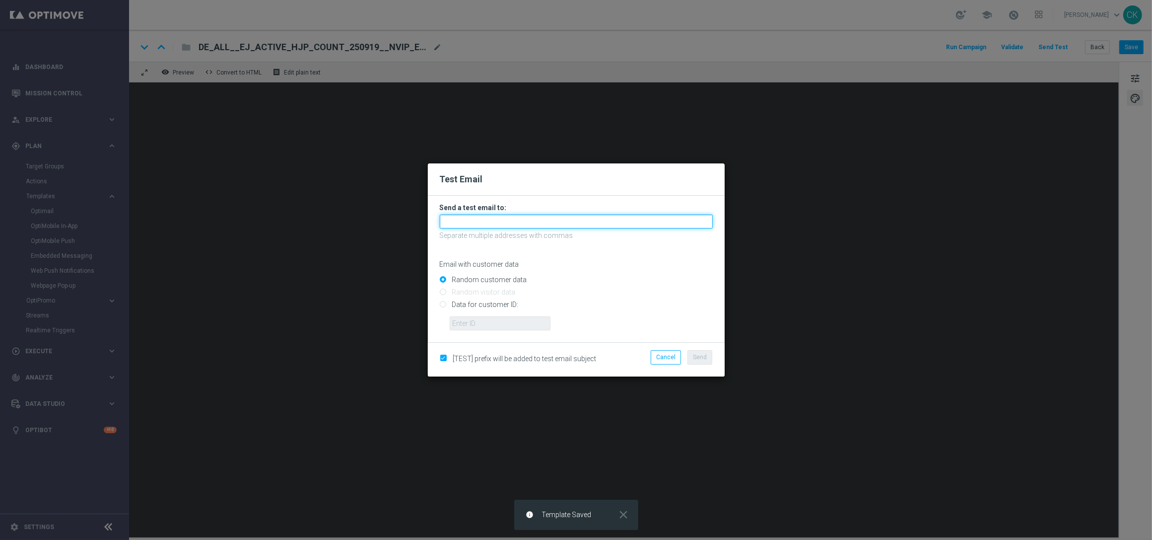
click at [585, 222] on input "text" at bounding box center [576, 222] width 273 height 14
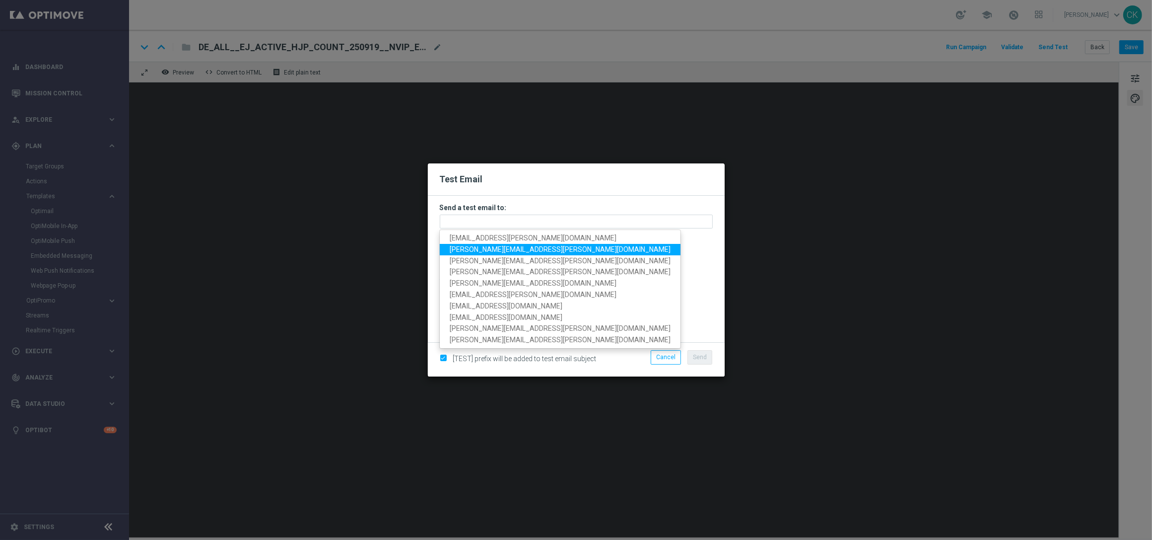
click at [551, 248] on span "charlotte.kammeyer@lottoland.com" at bounding box center [560, 249] width 221 height 8
type input "charlotte.kammeyer@lottoland.com"
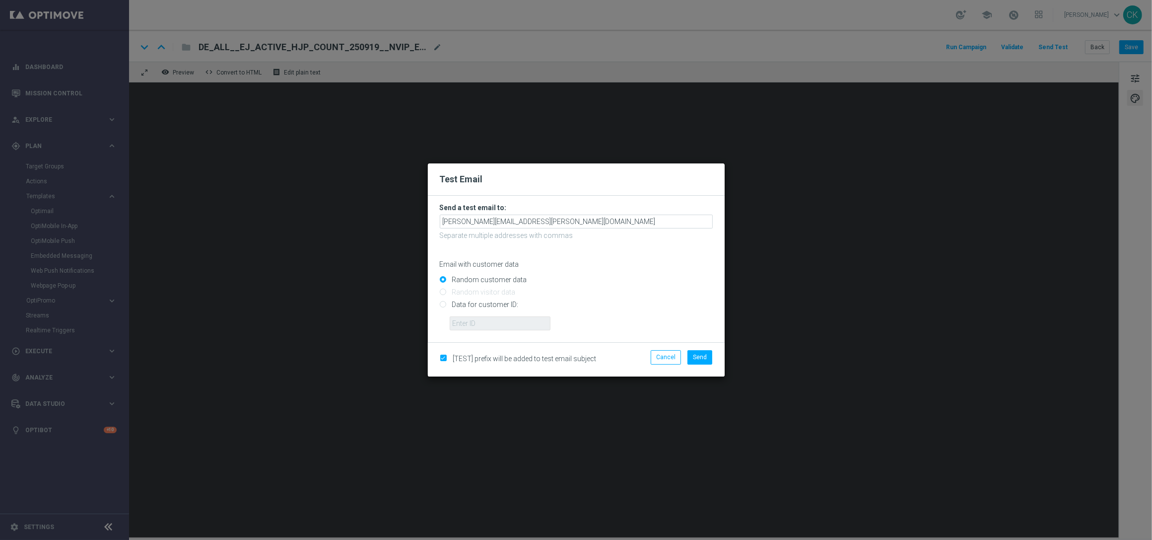
click at [474, 303] on input "Data for customer ID:" at bounding box center [576, 309] width 273 height 14
radio input "true"
click at [476, 324] on input "text" at bounding box center [500, 323] width 101 height 14
type input "14586067"
click at [702, 354] on span "Send" at bounding box center [700, 357] width 14 height 7
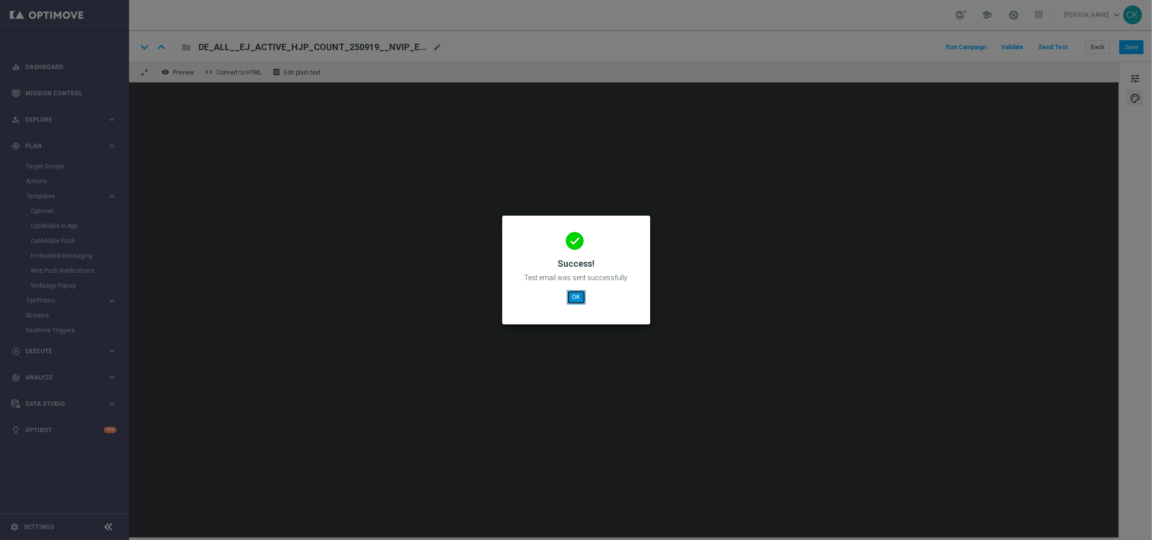
click at [575, 298] on button "OK" at bounding box center [576, 297] width 19 height 14
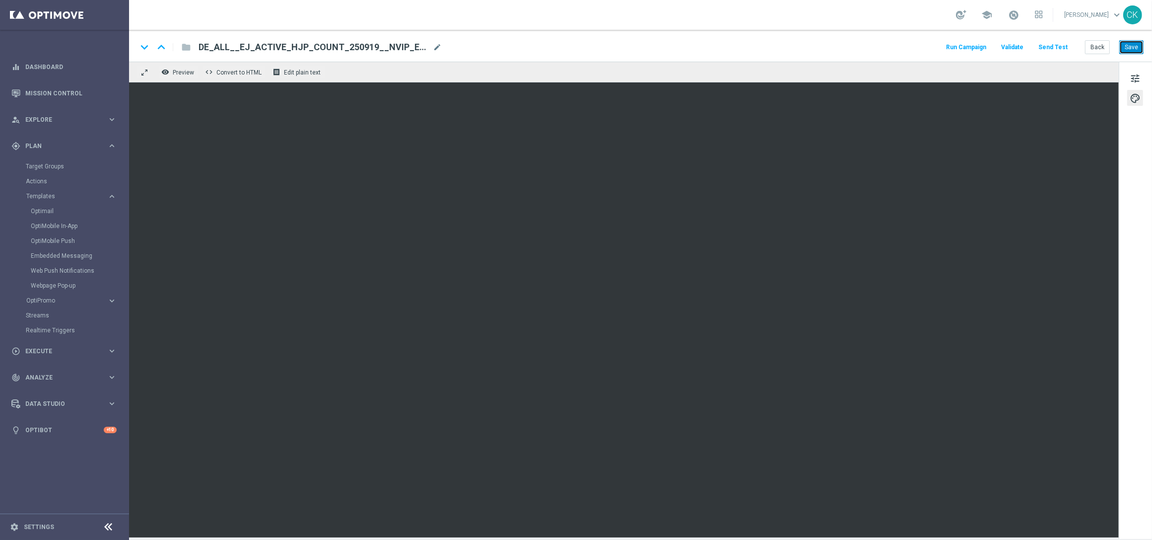
click at [1134, 49] on button "Save" at bounding box center [1132, 47] width 24 height 14
click at [1094, 47] on button "Back" at bounding box center [1097, 47] width 25 height 14
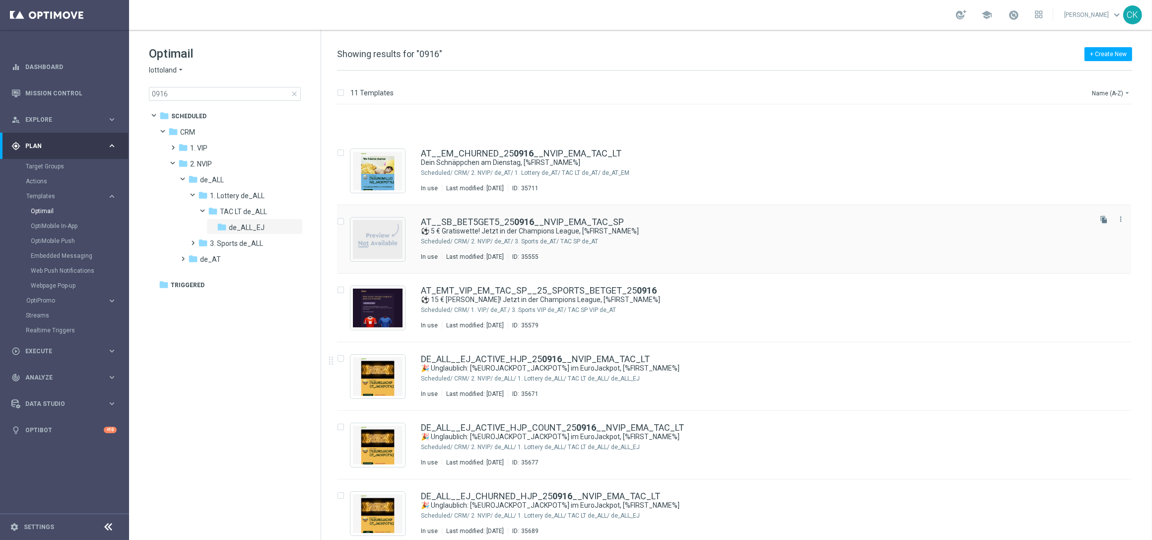
scroll to position [187, 0]
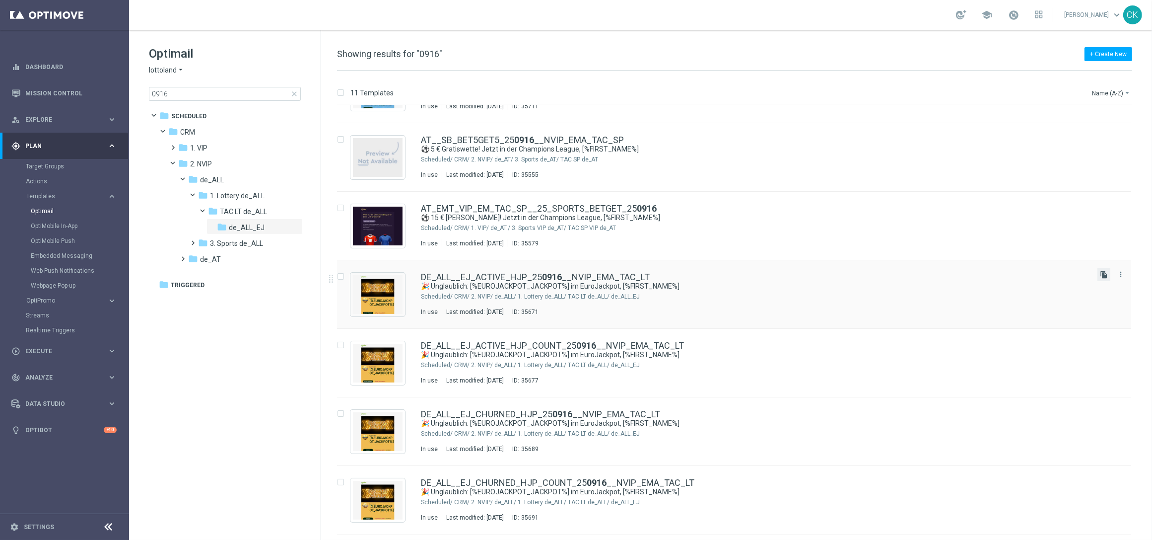
click at [1103, 274] on icon "file_copy" at bounding box center [1104, 275] width 8 height 8
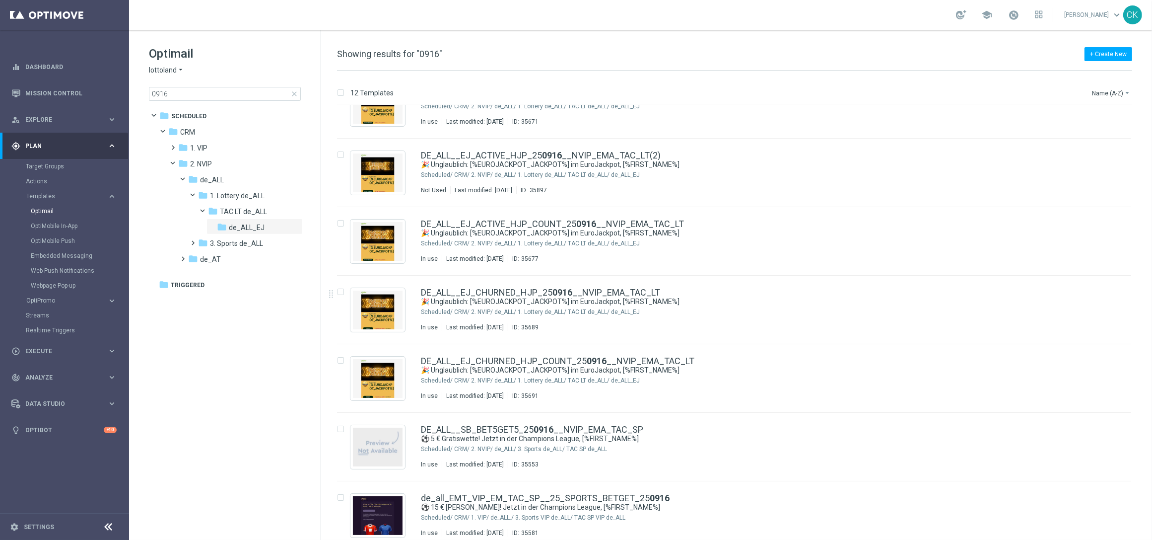
scroll to position [378, 0]
click at [532, 152] on link "DE_ALL__EJ_ACTIVE_HJP_25 0916 __NVIP_EMA_TAC_LT(2)" at bounding box center [541, 154] width 240 height 9
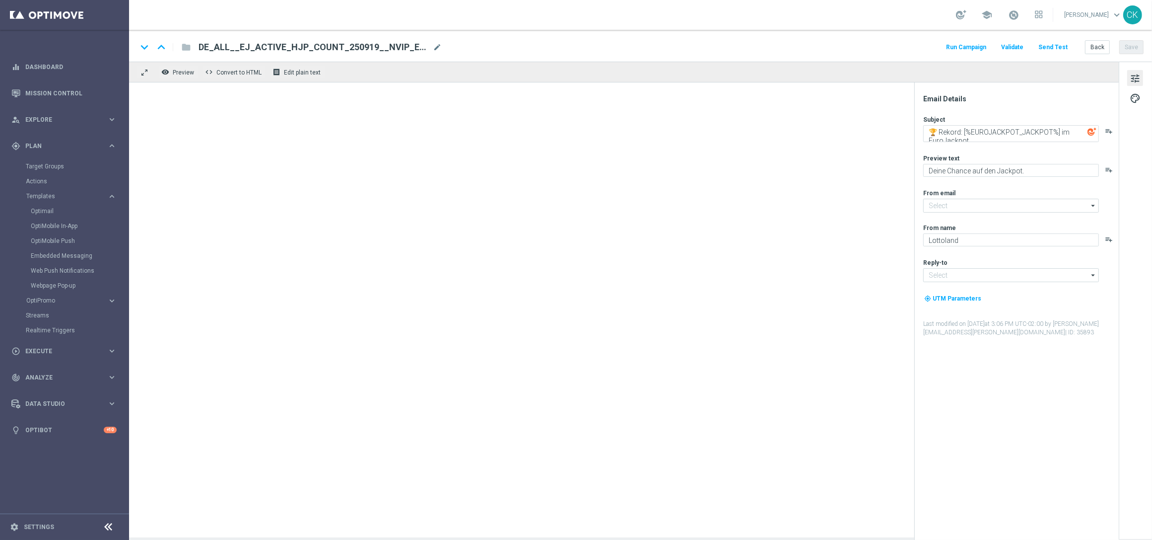
type input "[EMAIL_ADDRESS][DOMAIN_NAME]"
type textarea "🎉 Unglaublich: [%EUROJACKPOT_JACKPOT%] im EuroJackpot, [%FIRST_NAME%]"
type textarea "Hol dir jetzt deine Chance auf den Jackpot."
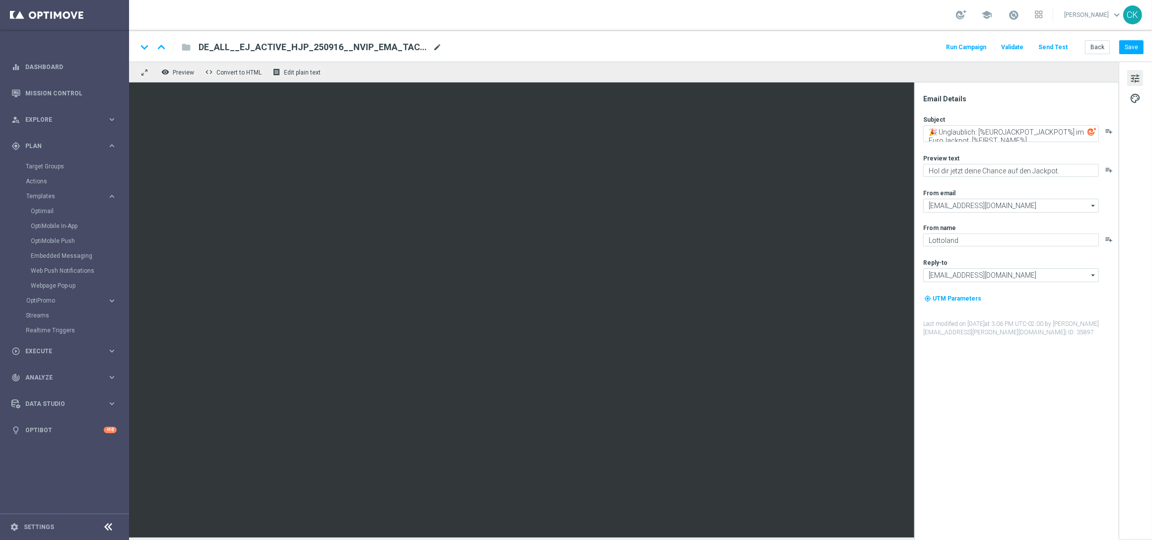
click at [436, 43] on span "mode_edit" at bounding box center [437, 47] width 9 height 9
click at [421, 45] on input "DE_ALL__EJ_ACTIVE_HJP_250916__NVIP_EMA_TAC_LT(2)" at bounding box center [322, 47] width 246 height 13
paste input "9__NVIP_EMA_TAC_LT"
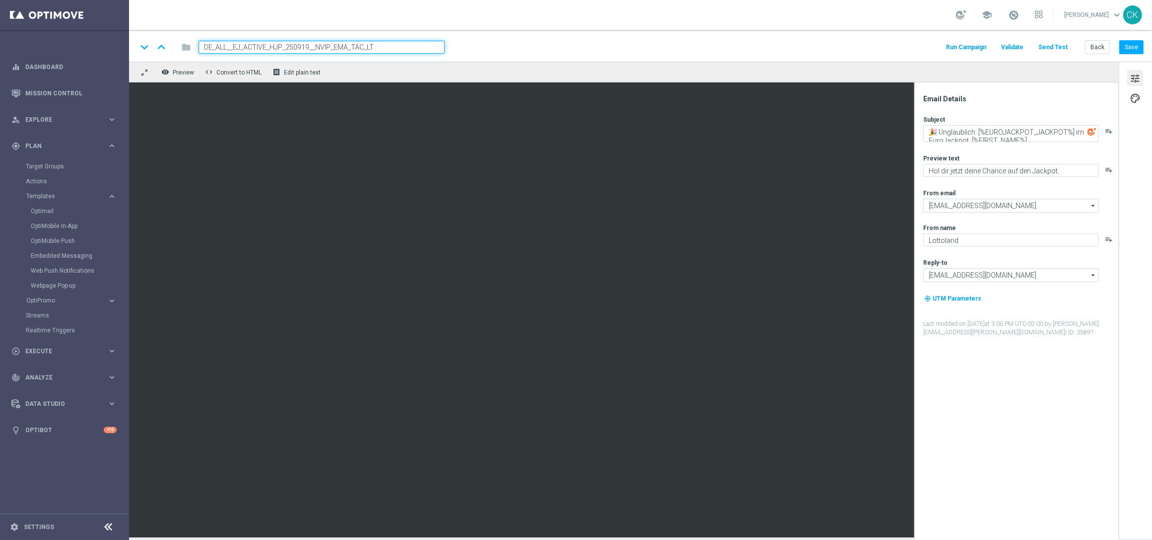
type input "DE_ALL__EJ_ACTIVE_HJP_250919__NVIP_EMA_TAC_LT"
click at [993, 134] on textarea "🎉 Unglaublich: [%EUROJACKPOT_JACKPOT%] im EuroJackpot, [%FIRST_NAME%]" at bounding box center [1012, 133] width 176 height 17
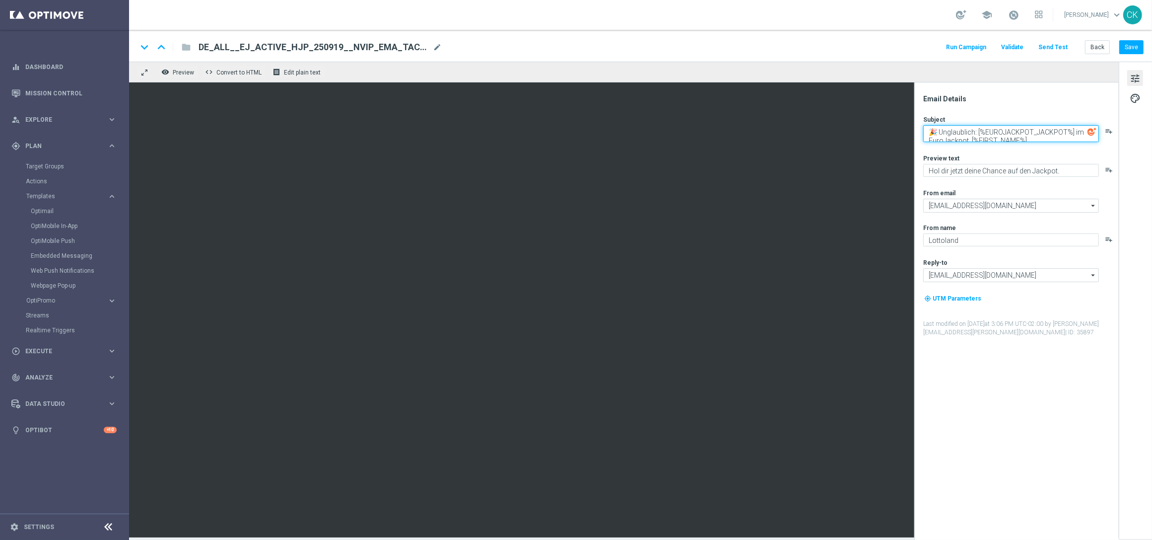
click at [993, 134] on textarea "🎉 Unglaublich: [%EUROJACKPOT_JACKPOT%] im EuroJackpot, [%FIRST_NAME%]" at bounding box center [1012, 133] width 176 height 17
paste textarea "Rekord: [%EUROJACKPOT_JACKPOT%] im EuroJackpot"
type textarea "🏆 Rekord: [%EUROJACKPOT_JACKPOT%] im EuroJackpot"
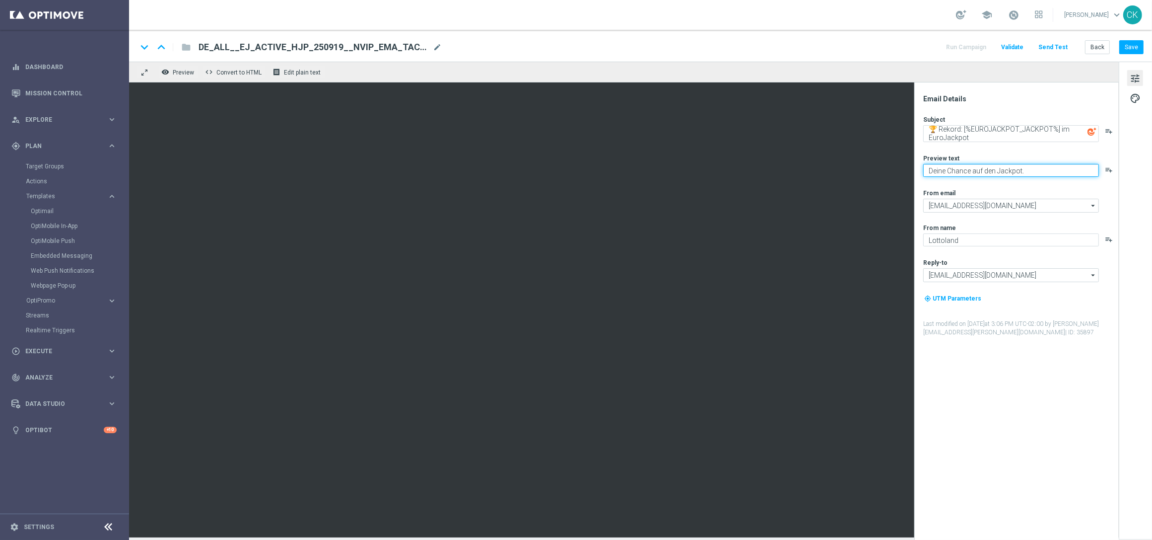
type textarea "Deine Chance auf den Jackpot."
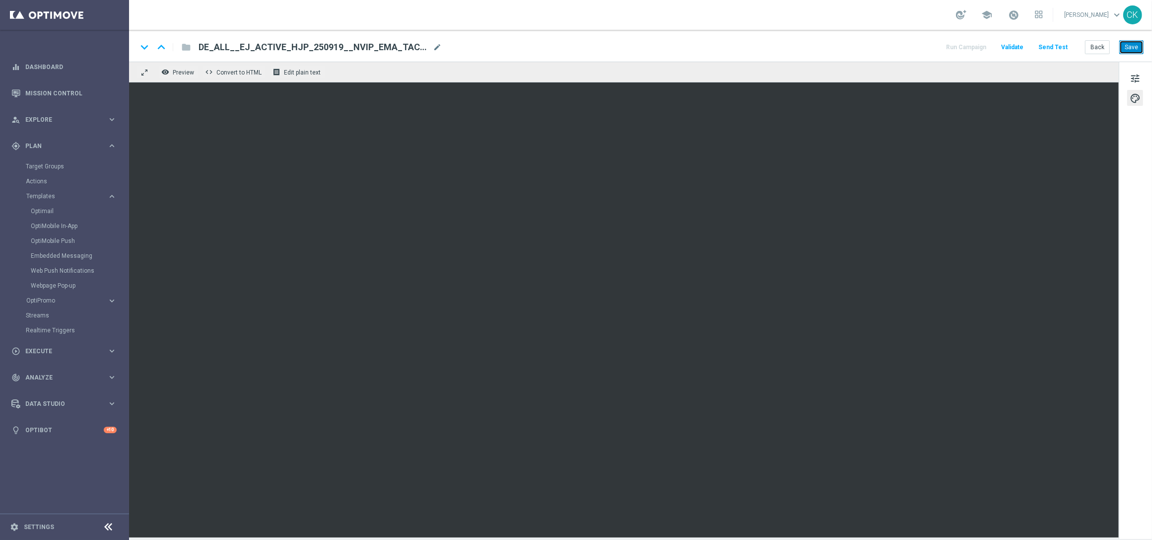
click at [1132, 46] on button "Save" at bounding box center [1132, 47] width 24 height 14
click at [1059, 46] on button "Send Test" at bounding box center [1053, 47] width 32 height 13
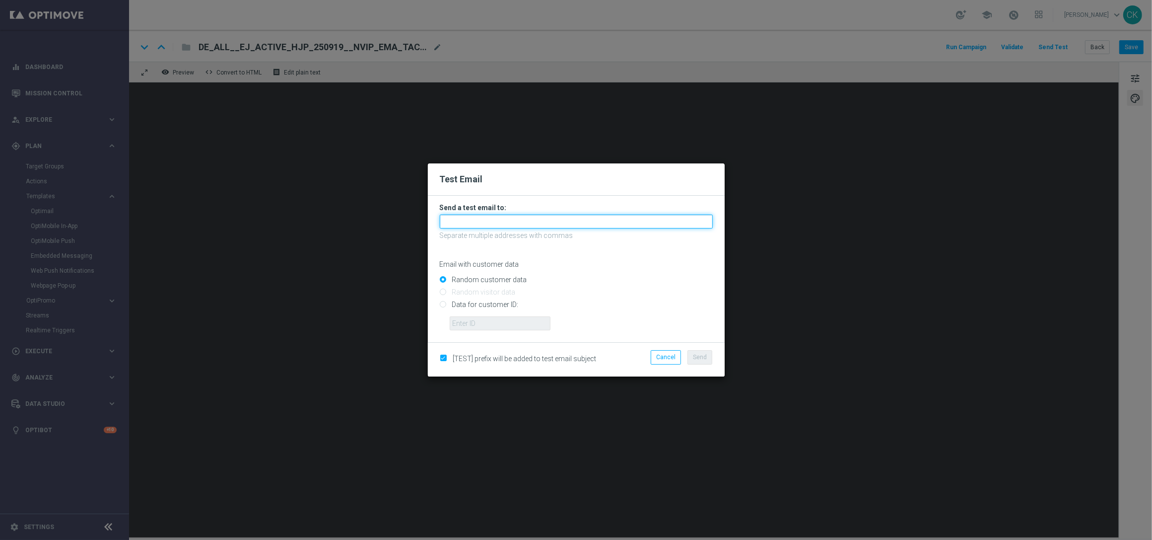
click at [502, 219] on input "text" at bounding box center [576, 222] width 273 height 14
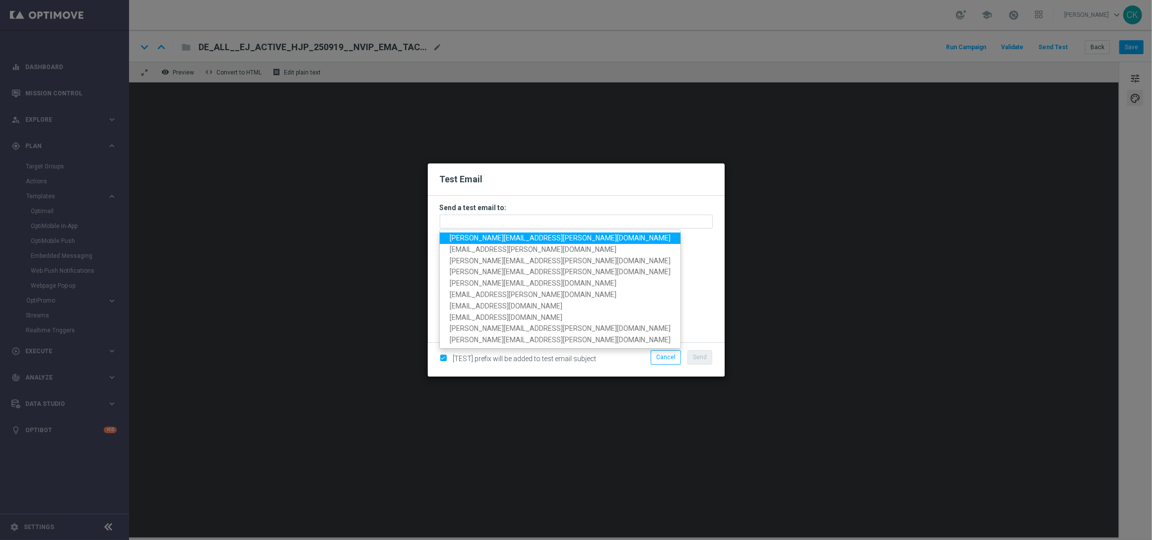
click at [510, 237] on span "charlotte.kammeyer@lottoland.com" at bounding box center [560, 238] width 221 height 8
type input "charlotte.kammeyer@lottoland.com"
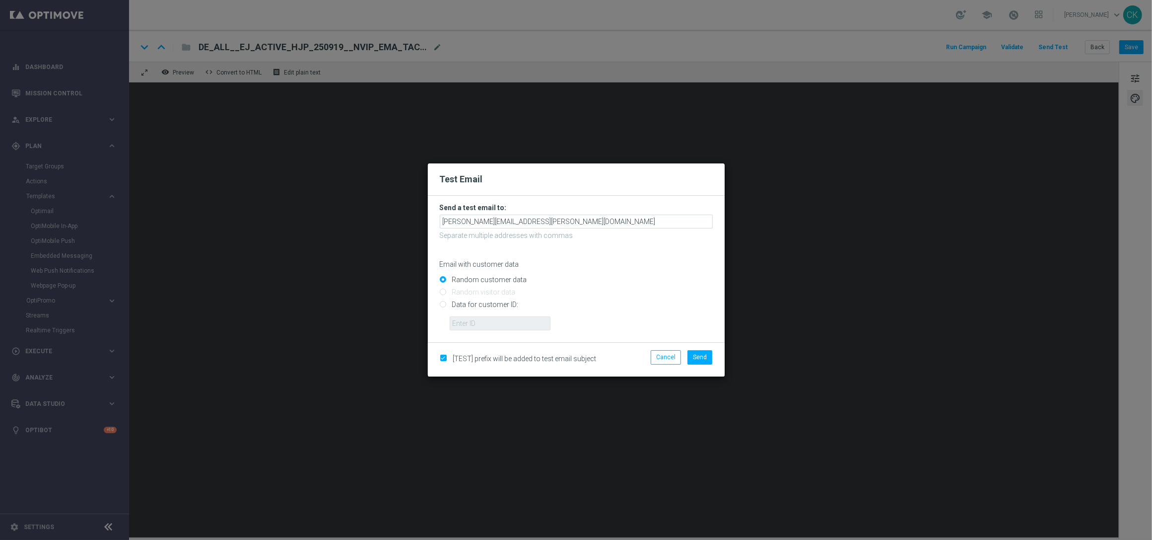
click at [485, 304] on input "Data for customer ID:" at bounding box center [576, 309] width 273 height 14
radio input "true"
click at [485, 323] on input "text" at bounding box center [500, 323] width 101 height 14
type input "14586067"
click at [711, 351] on button "Send" at bounding box center [700, 357] width 25 height 14
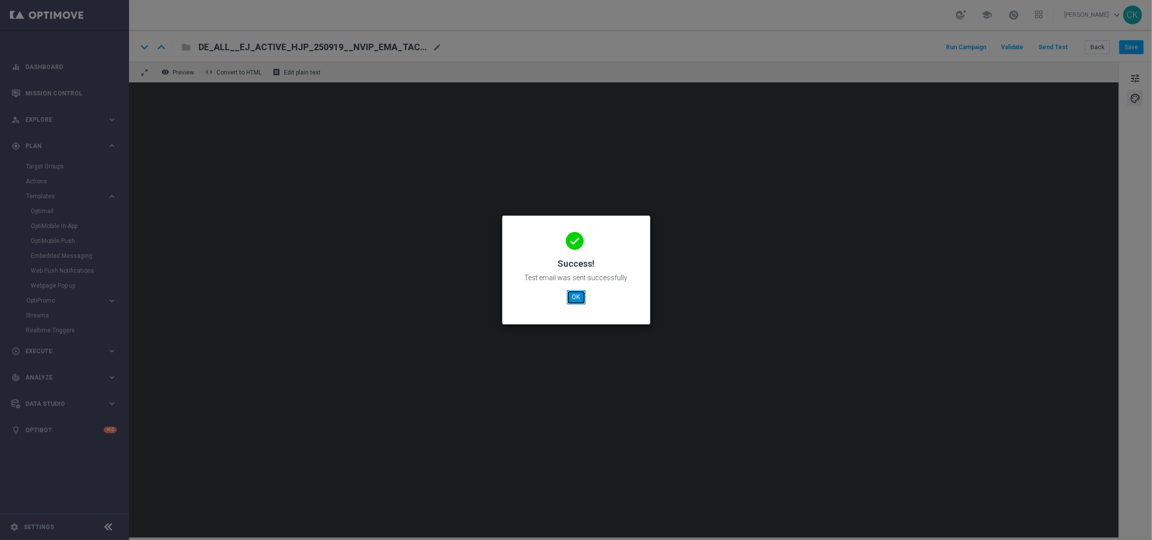
click at [580, 297] on button "OK" at bounding box center [576, 297] width 19 height 14
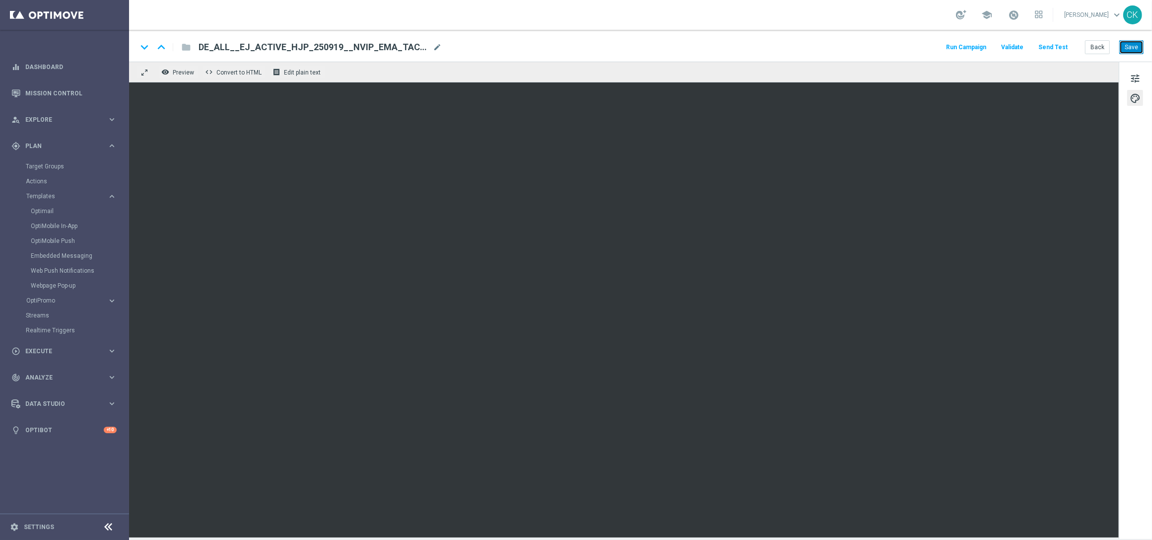
click at [1132, 49] on button "Save" at bounding box center [1132, 47] width 24 height 14
click at [1121, 50] on button "Save" at bounding box center [1132, 47] width 24 height 14
click at [1096, 51] on button "Back" at bounding box center [1097, 47] width 25 height 14
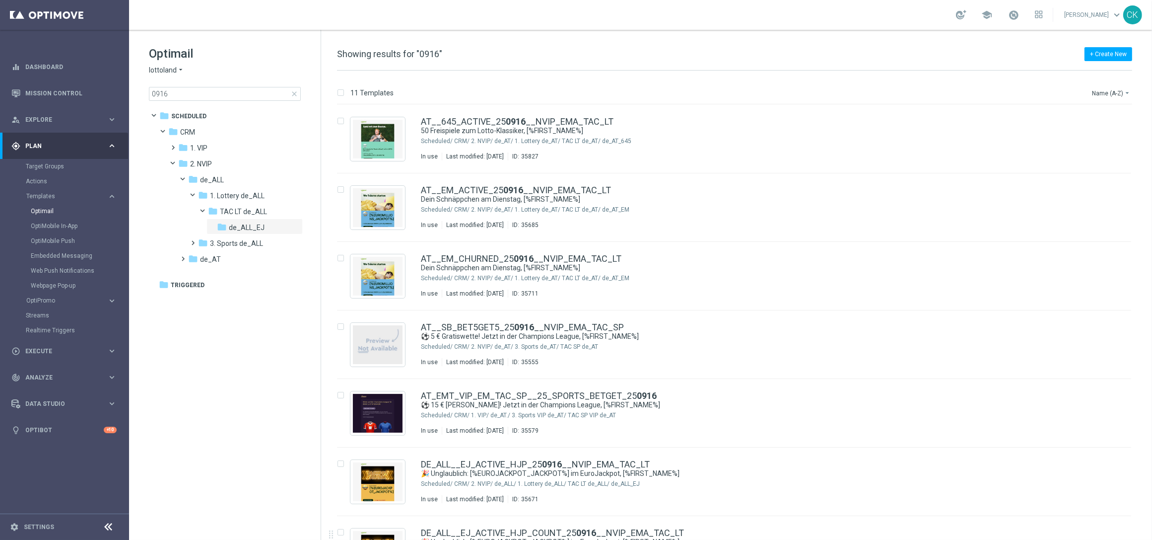
click at [293, 94] on span "close" at bounding box center [294, 94] width 8 height 8
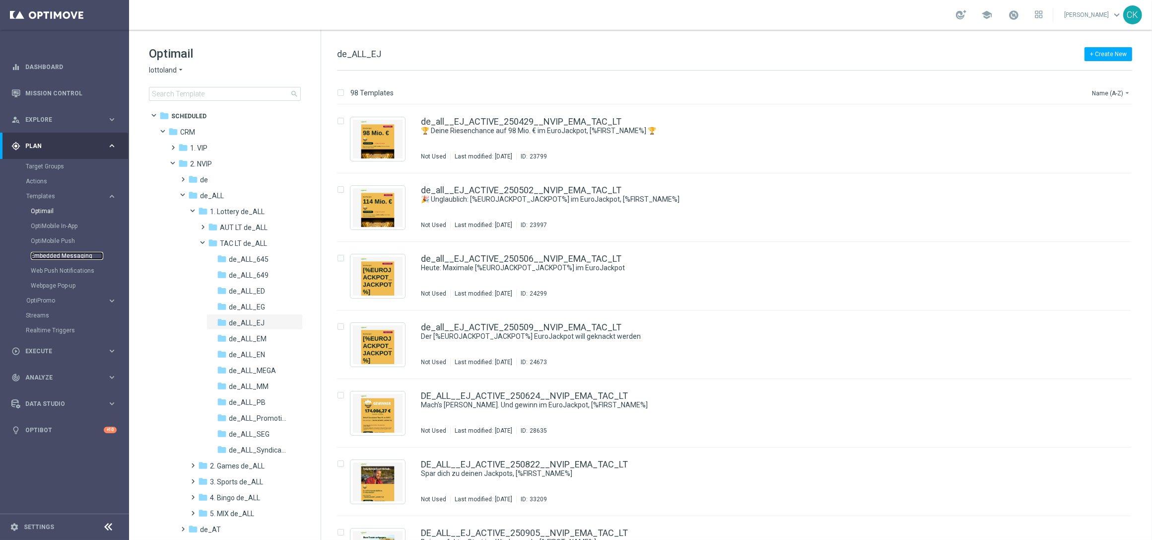
click at [57, 254] on link "Embedded Messaging" at bounding box center [67, 256] width 72 height 8
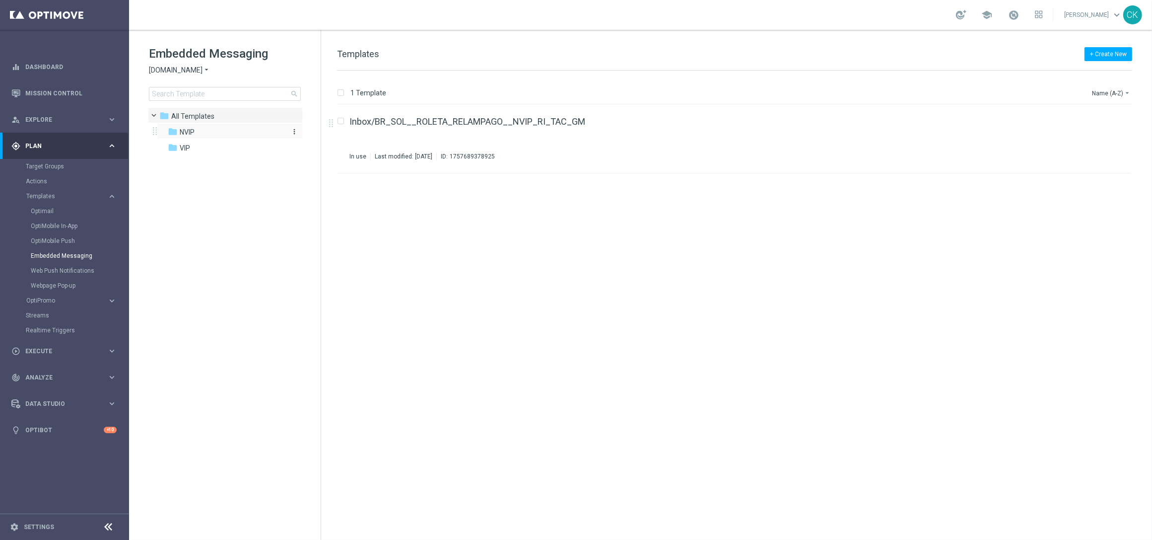
click at [191, 128] on span "NVIP" at bounding box center [187, 132] width 15 height 9
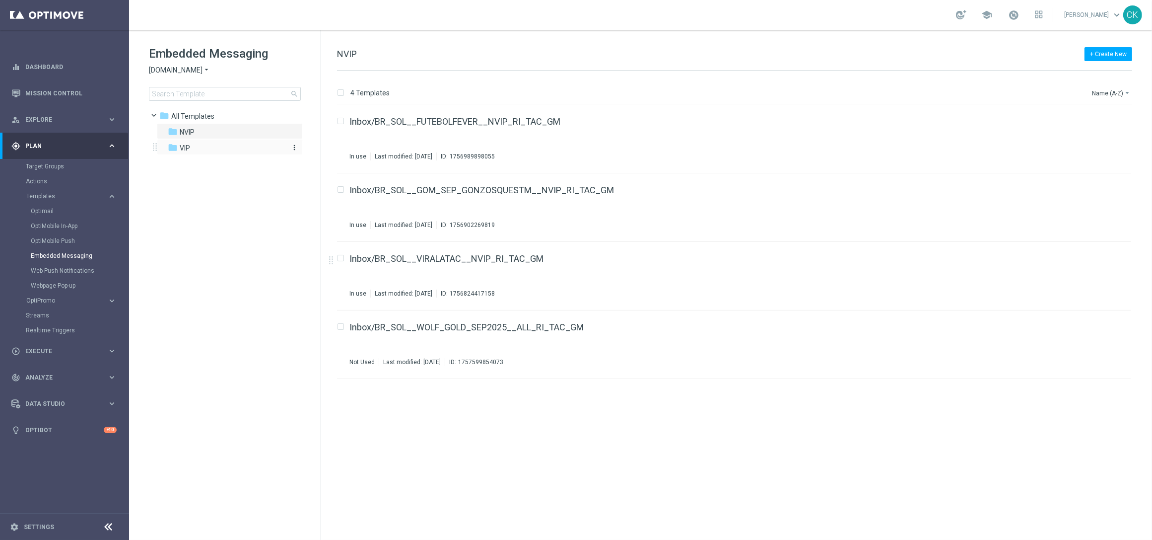
click at [215, 143] on div "folder VIP" at bounding box center [225, 148] width 114 height 11
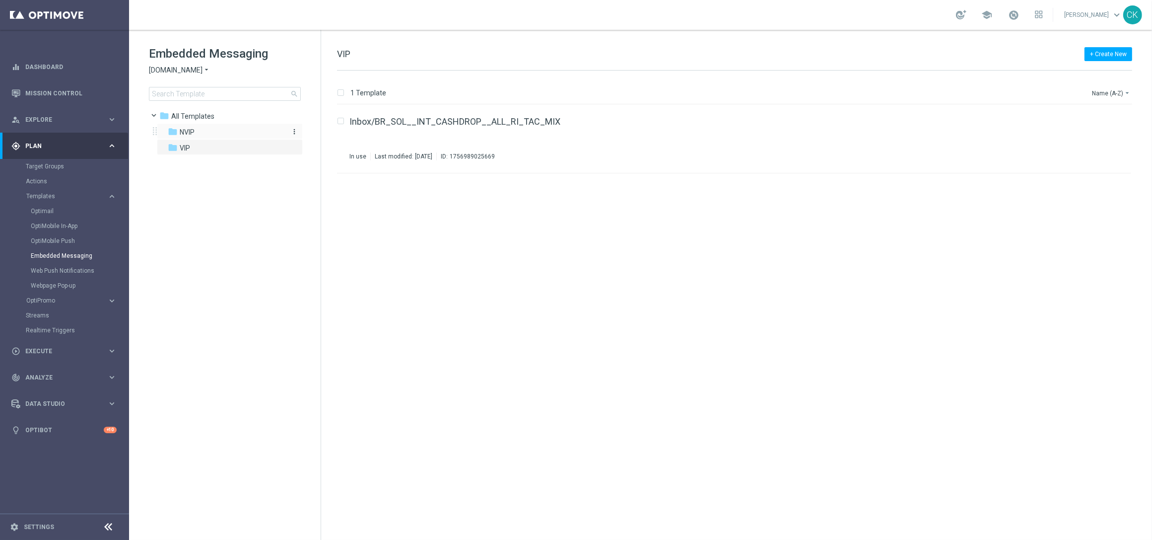
click at [204, 128] on div "folder NVIP" at bounding box center [225, 132] width 114 height 11
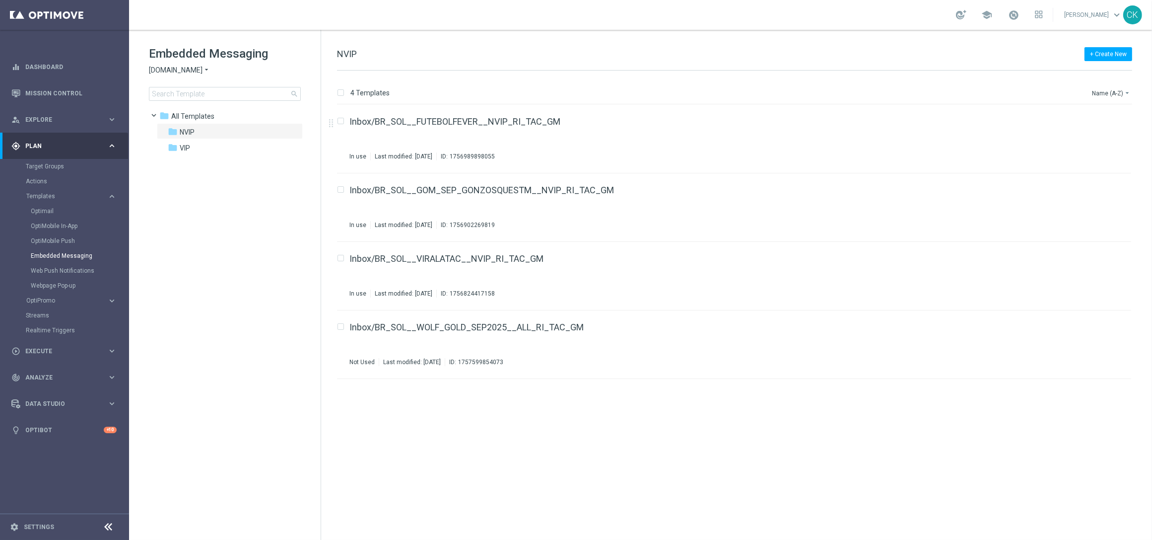
click at [208, 69] on icon "arrow_drop_down" at bounding box center [207, 70] width 8 height 9
click at [184, 104] on div "Lottoland" at bounding box center [186, 105] width 74 height 12
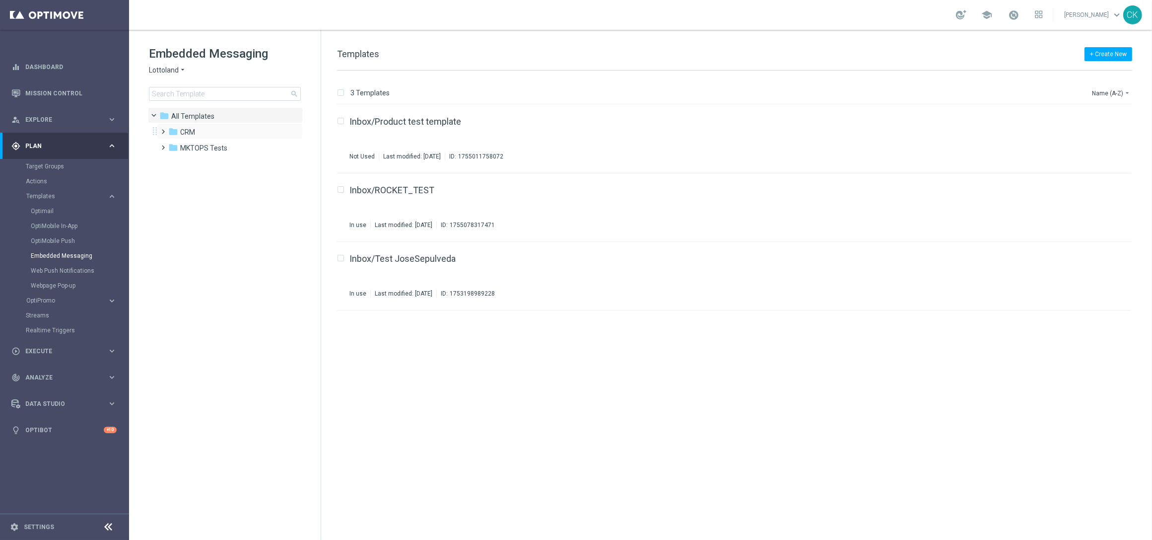
click at [164, 129] on span at bounding box center [161, 127] width 4 height 4
click at [174, 161] on span at bounding box center [171, 159] width 4 height 4
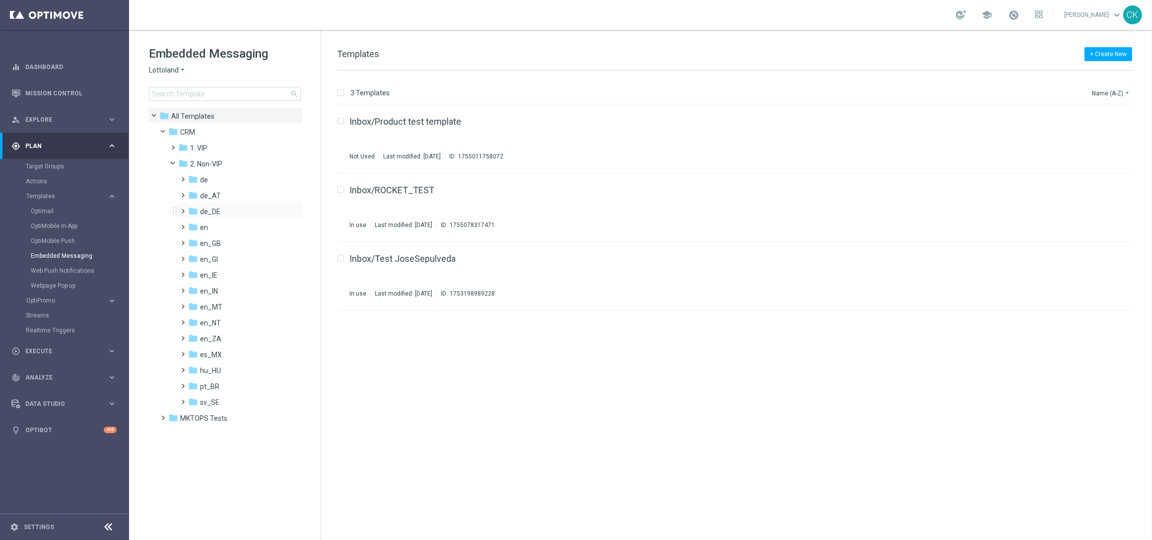
click at [184, 209] on span at bounding box center [181, 207] width 4 height 4
click at [213, 242] on span "TAC de_DE" at bounding box center [227, 243] width 35 height 9
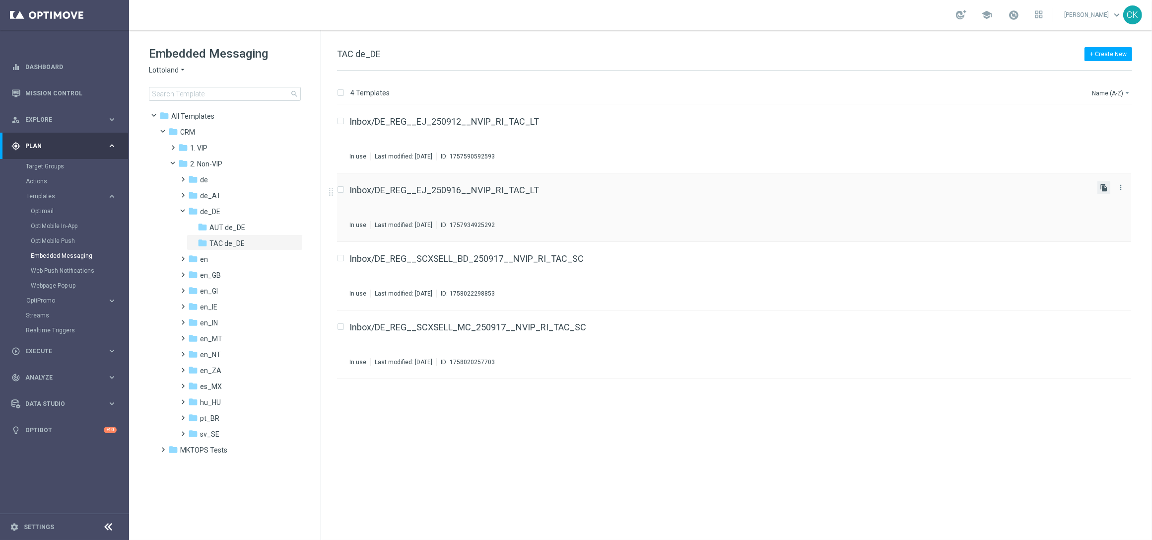
click at [1105, 184] on icon "file_copy" at bounding box center [1104, 188] width 8 height 8
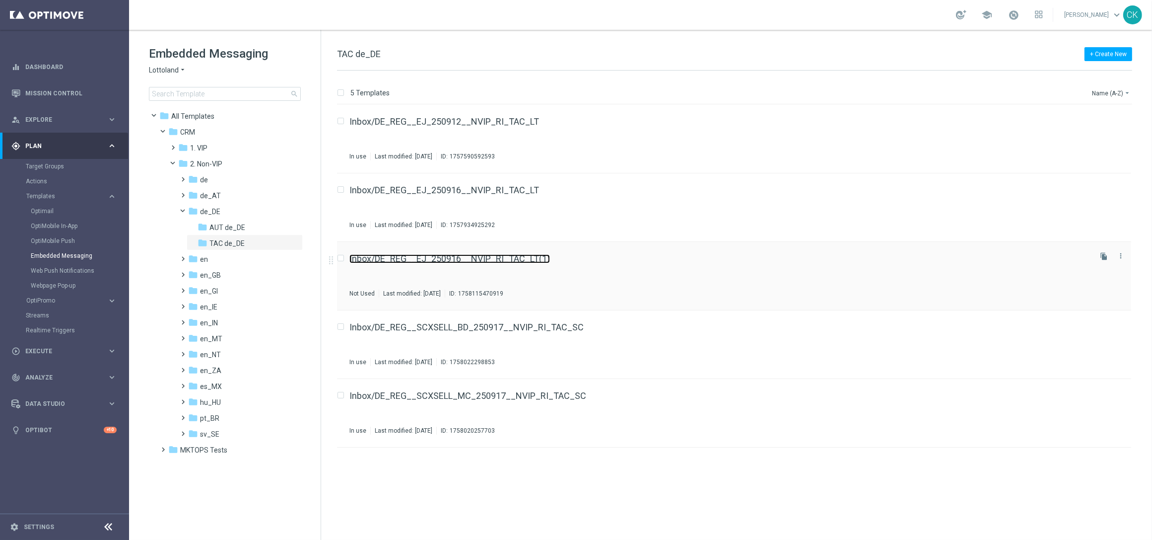
click at [432, 259] on link "Inbox/DE_REG__EJ_250916__NVIP_RI_TAC_LT(1)" at bounding box center [450, 258] width 201 height 9
click at [38, 348] on span "Execute" at bounding box center [66, 351] width 82 height 6
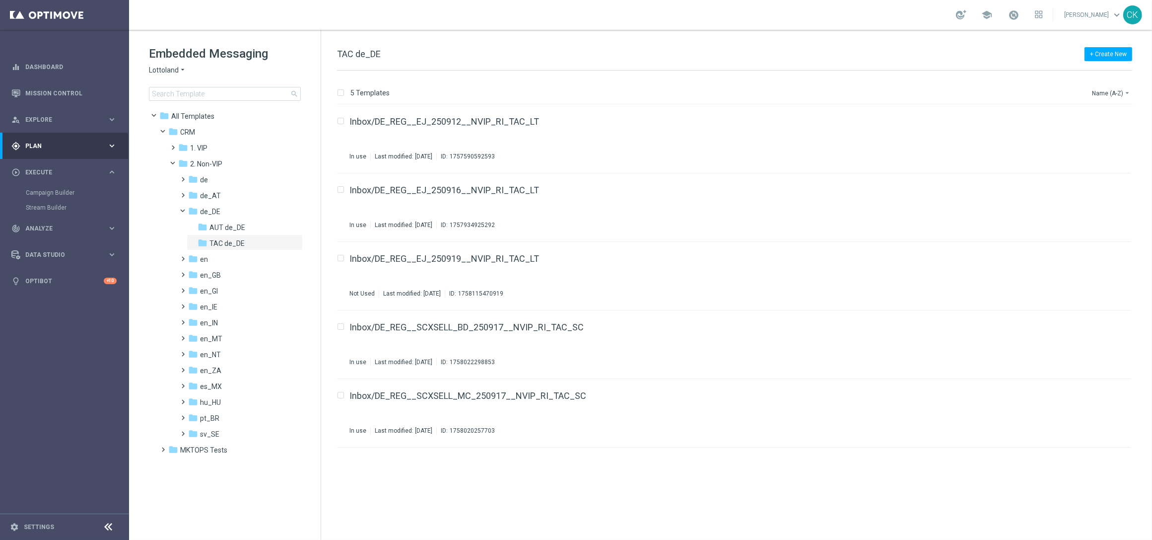
click at [55, 186] on div "Campaign Builder" at bounding box center [77, 192] width 102 height 15
click at [50, 190] on link "Campaign Builder" at bounding box center [64, 193] width 77 height 8
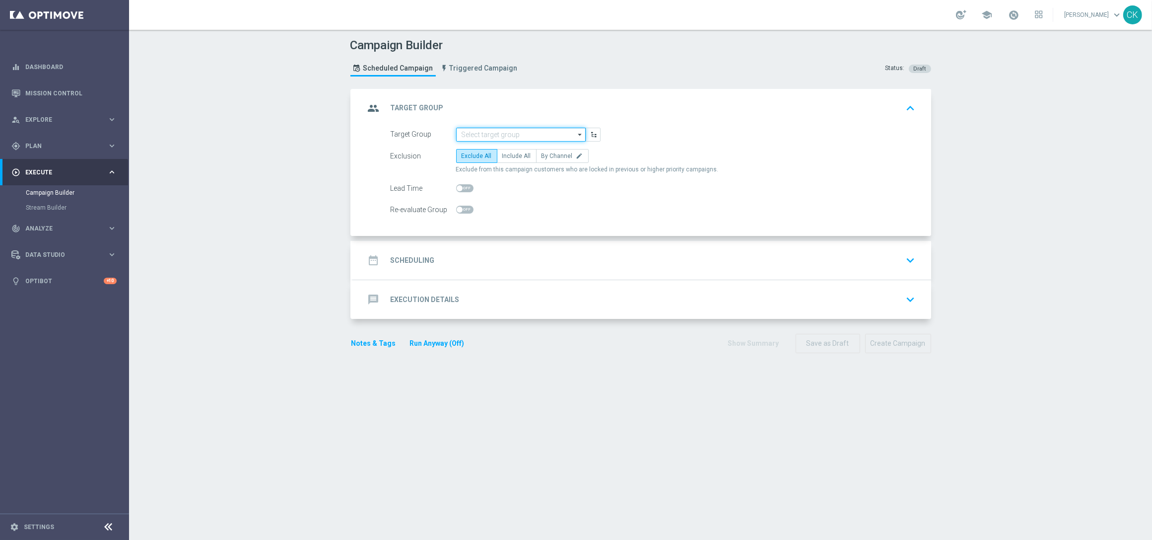
click at [499, 130] on input at bounding box center [521, 135] width 130 height 14
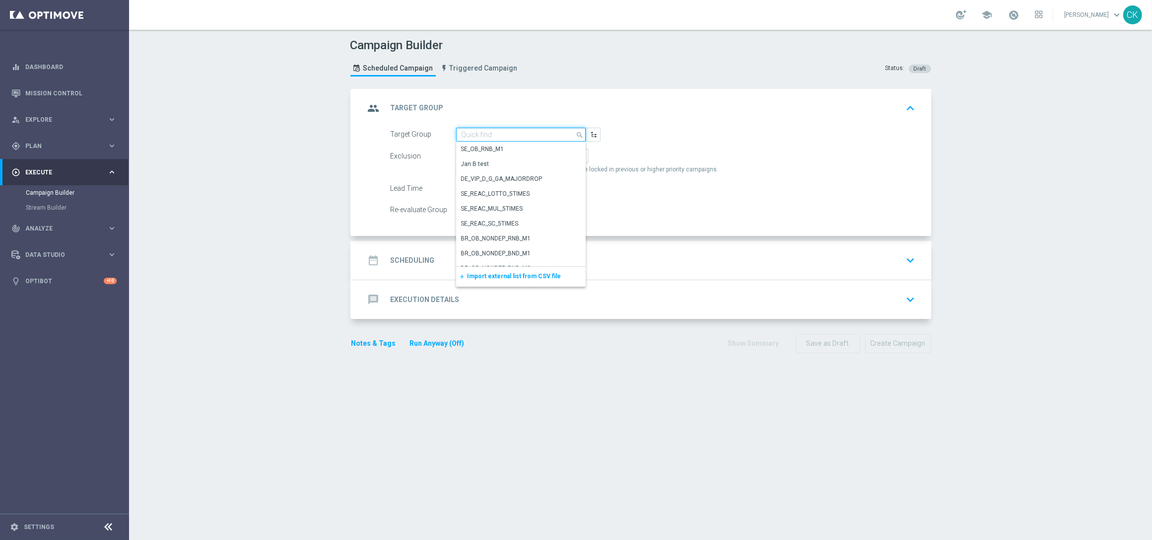
paste input "TG DE_Palma_test_team"
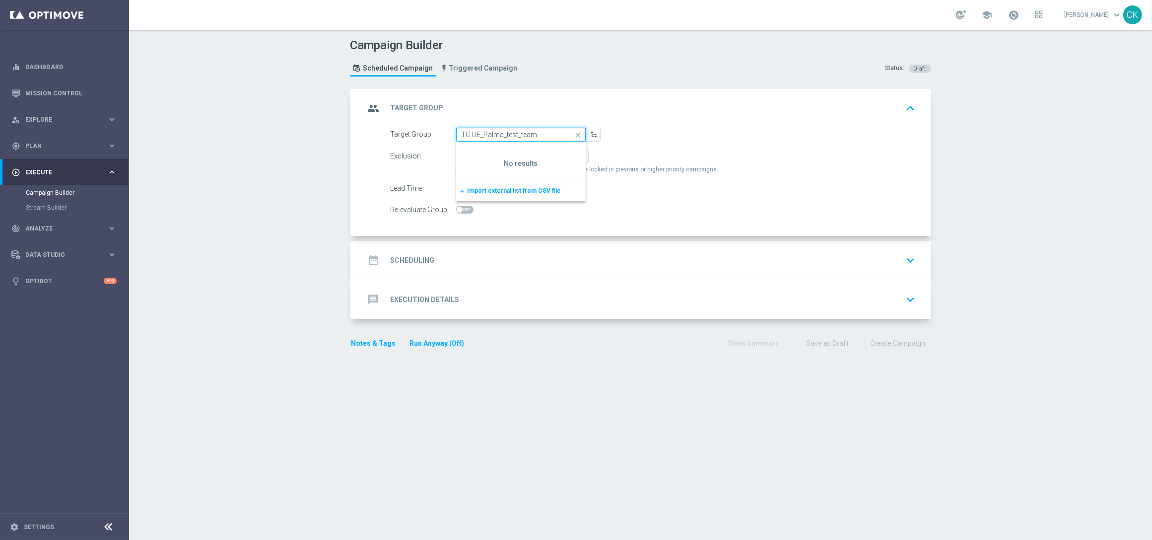
type input "TG DE_Palma_test_team"
click at [437, 169] on div "Exclusion Exclude All Include All By Channel edit Exclude from this campaign cu…" at bounding box center [653, 161] width 525 height 25
click at [513, 136] on input at bounding box center [521, 135] width 130 height 14
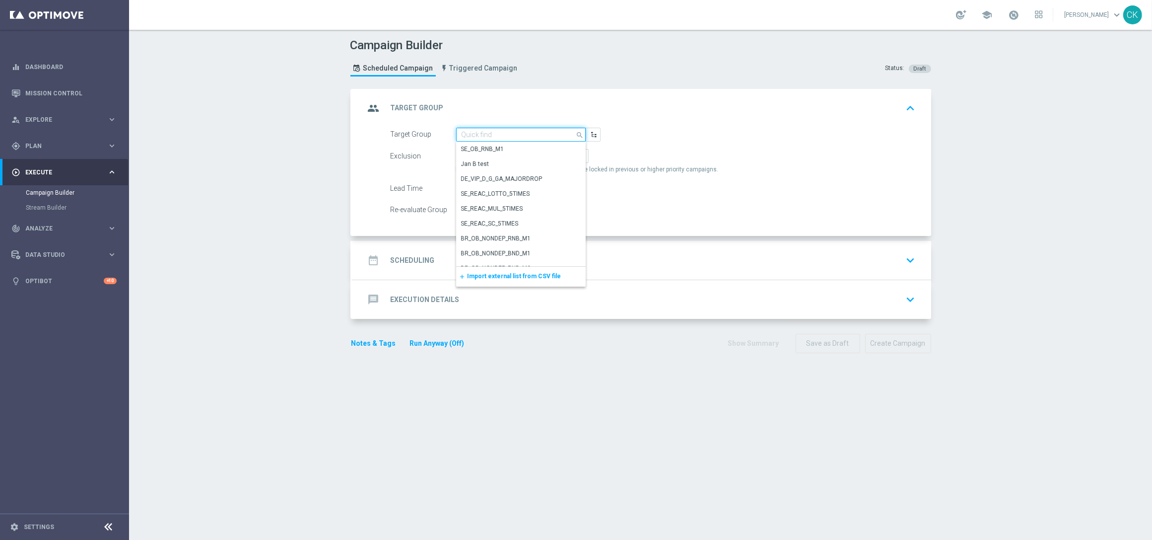
paste input "TG DE_Palma_test_team"
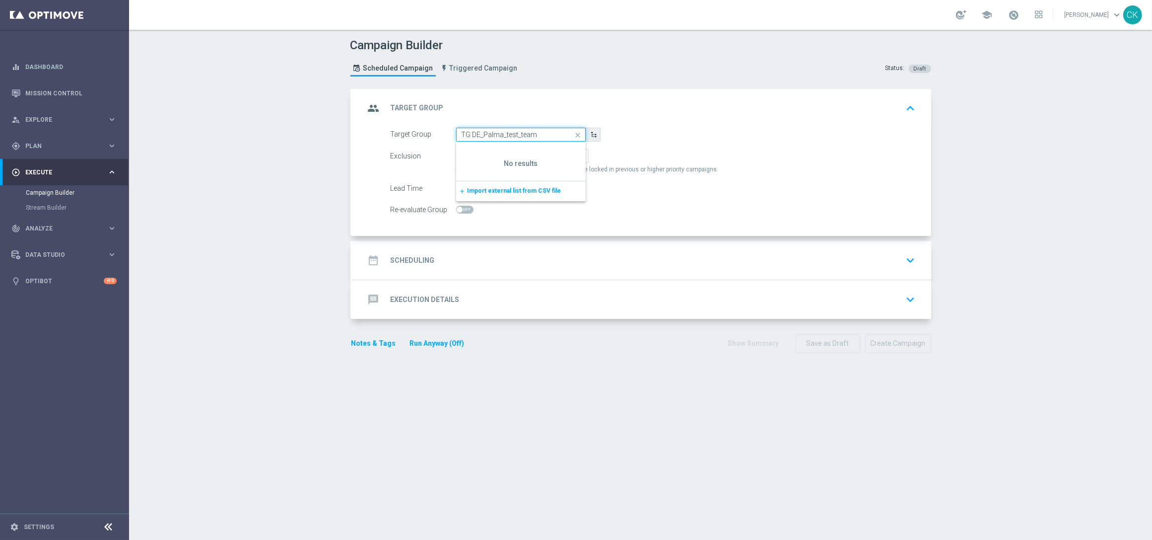
type input "TG DE_Palma_test_team"
click at [593, 129] on button "button" at bounding box center [593, 135] width 15 height 14
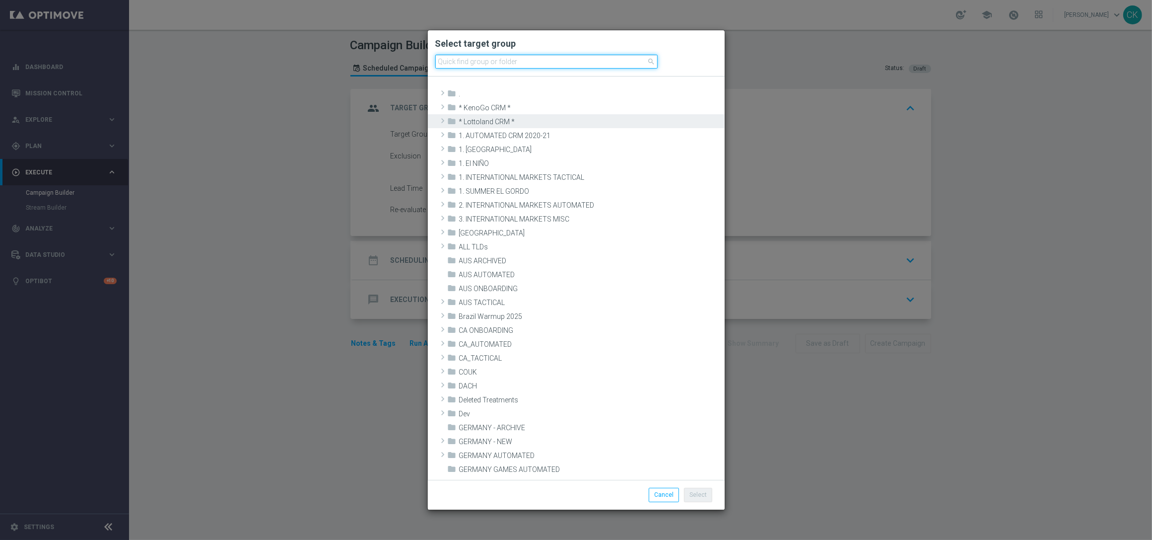
paste input "TG DE_Palma_test_team"
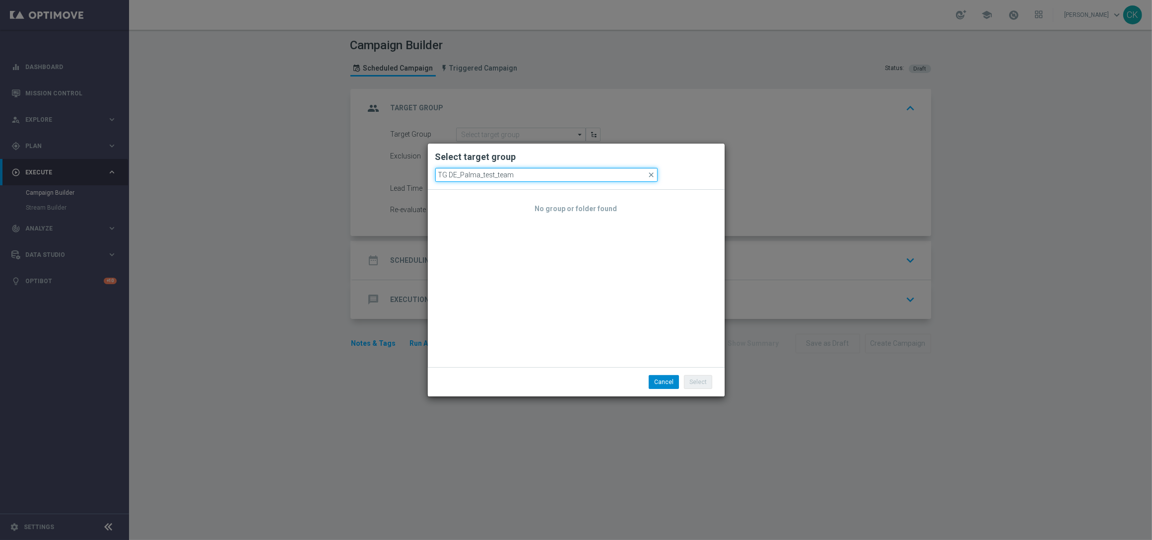
type input "TG DE_Palma_test_team"
click at [668, 382] on button "Cancel" at bounding box center [664, 382] width 30 height 14
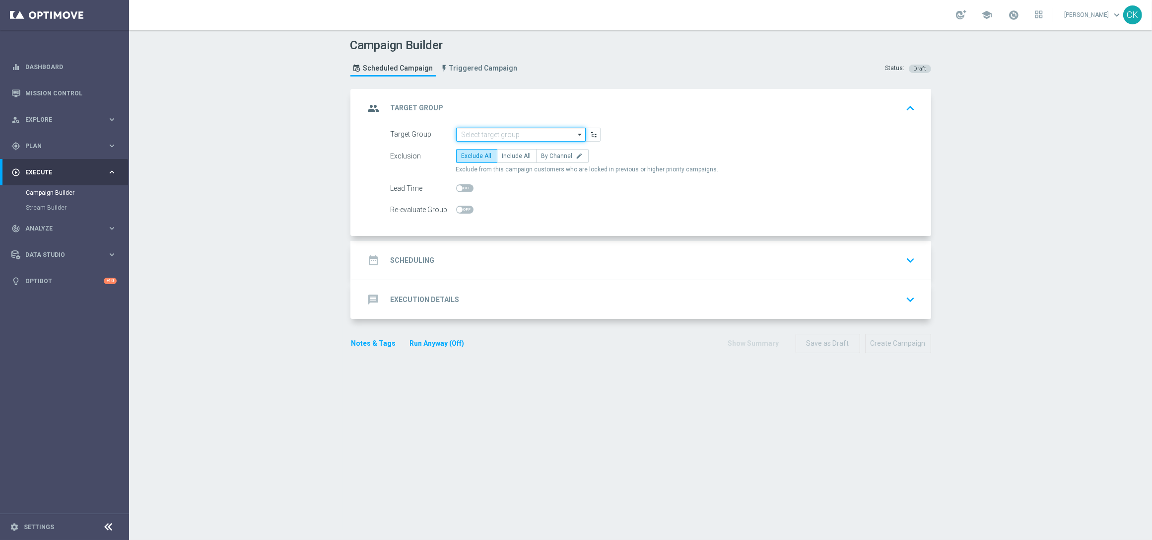
click at [502, 129] on input at bounding box center [521, 135] width 130 height 14
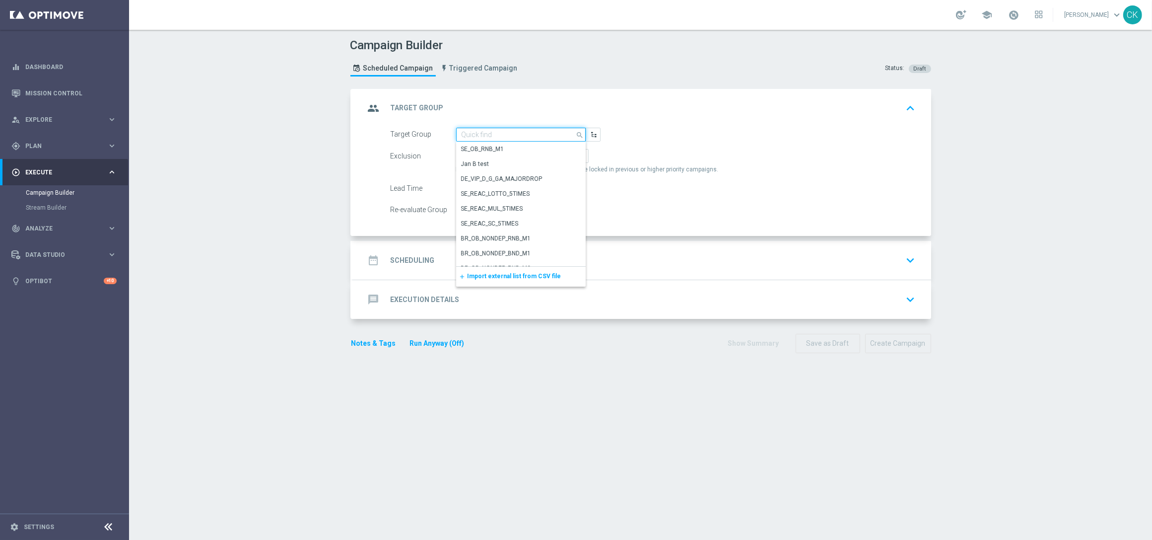
paste input "TG DE_Palma_test_team"
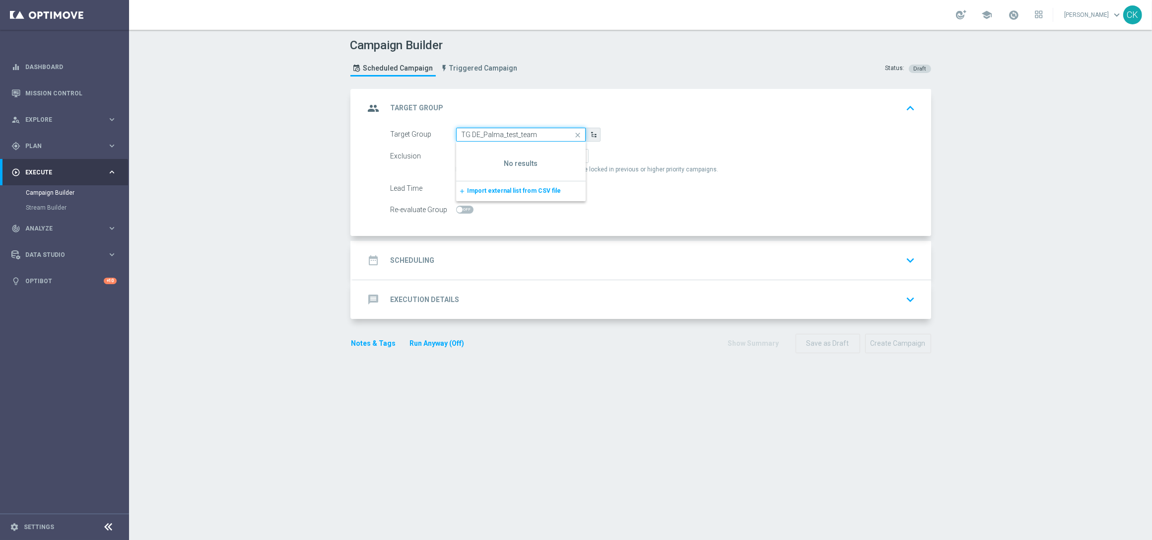
type input "TG DE_Palma_test_team"
click at [591, 136] on icon "button" at bounding box center [593, 134] width 7 height 7
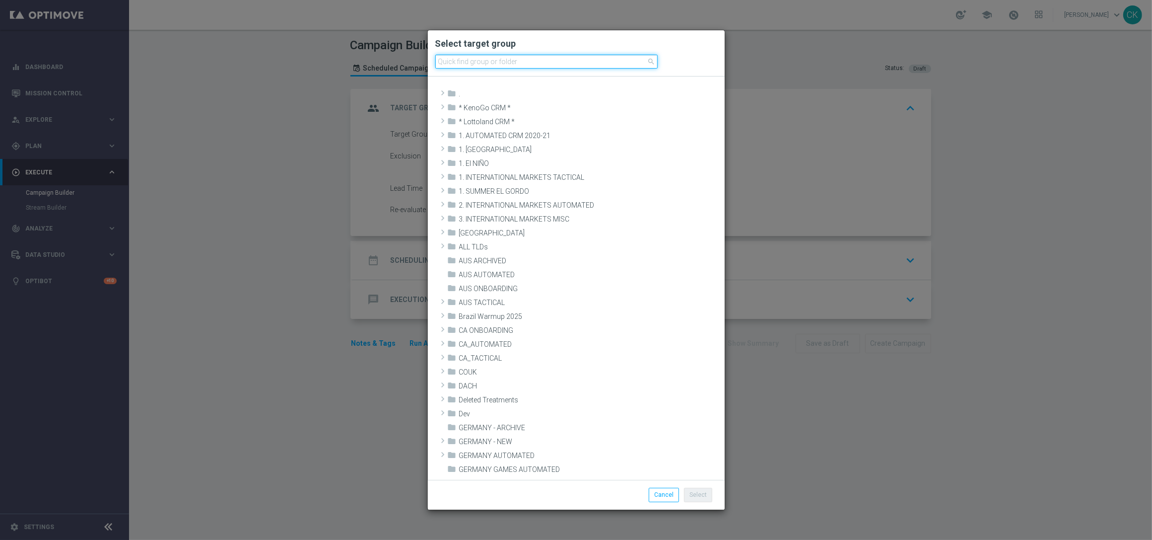
paste input "TG DE_Palma_test_team"
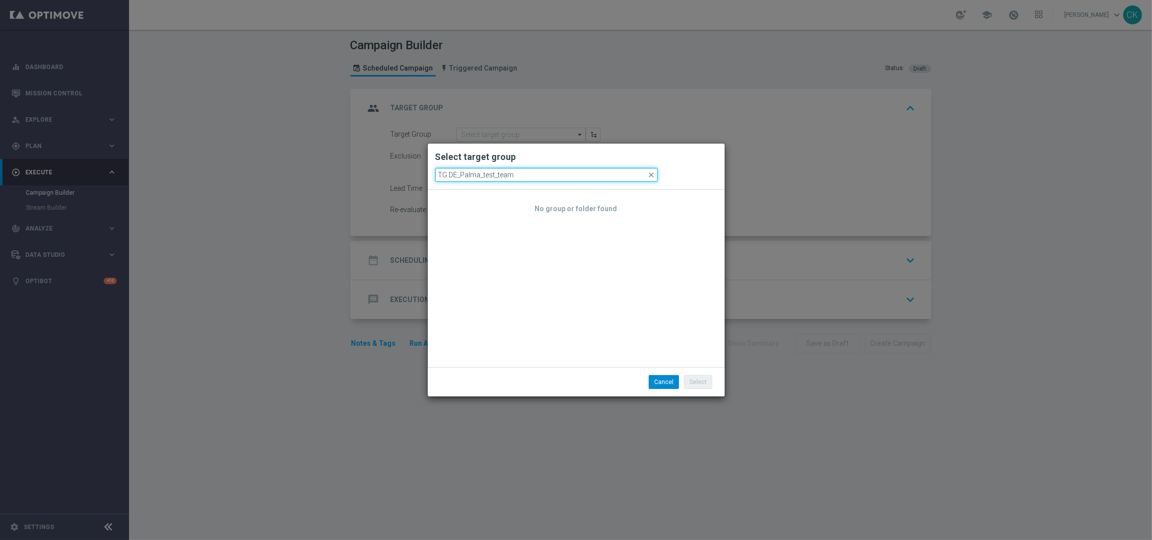
type input "TG DE_Palma_test_team"
click at [664, 375] on button "Cancel" at bounding box center [664, 382] width 30 height 14
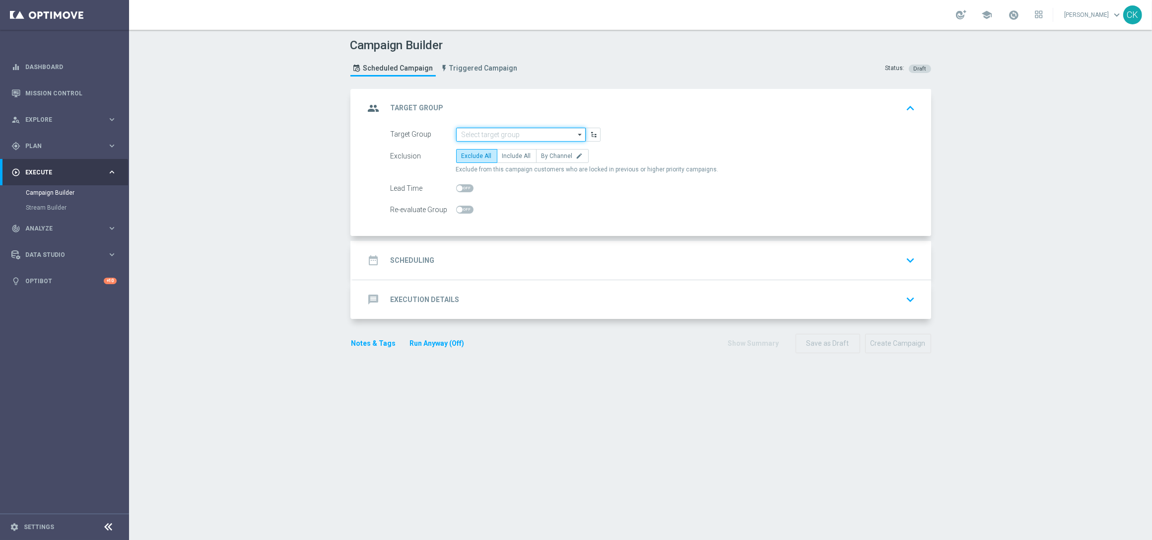
click at [473, 133] on input at bounding box center [521, 135] width 130 height 14
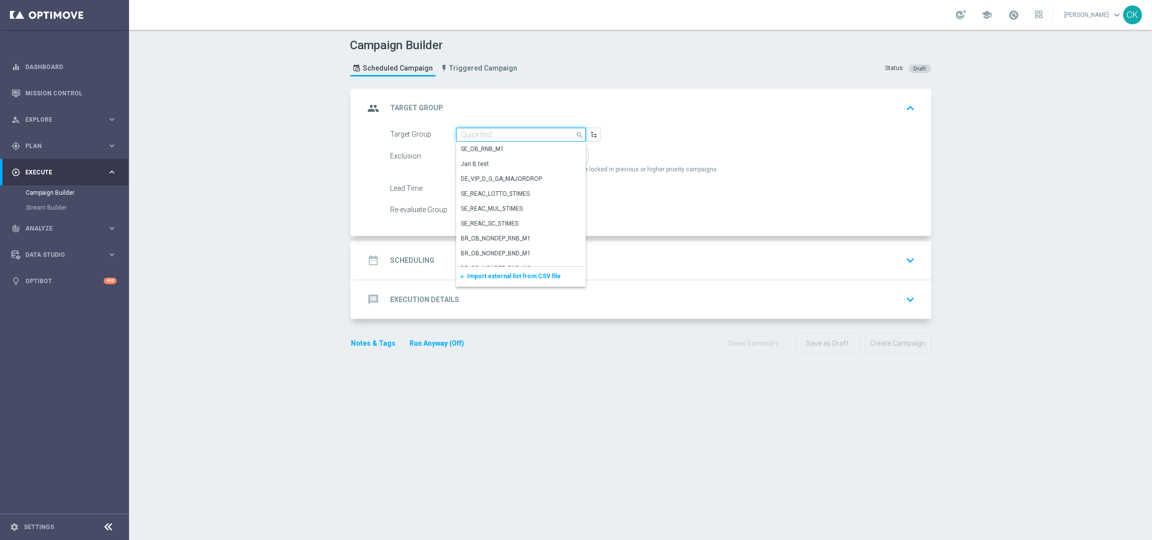
paste input "TG DE_Palma_test_team"
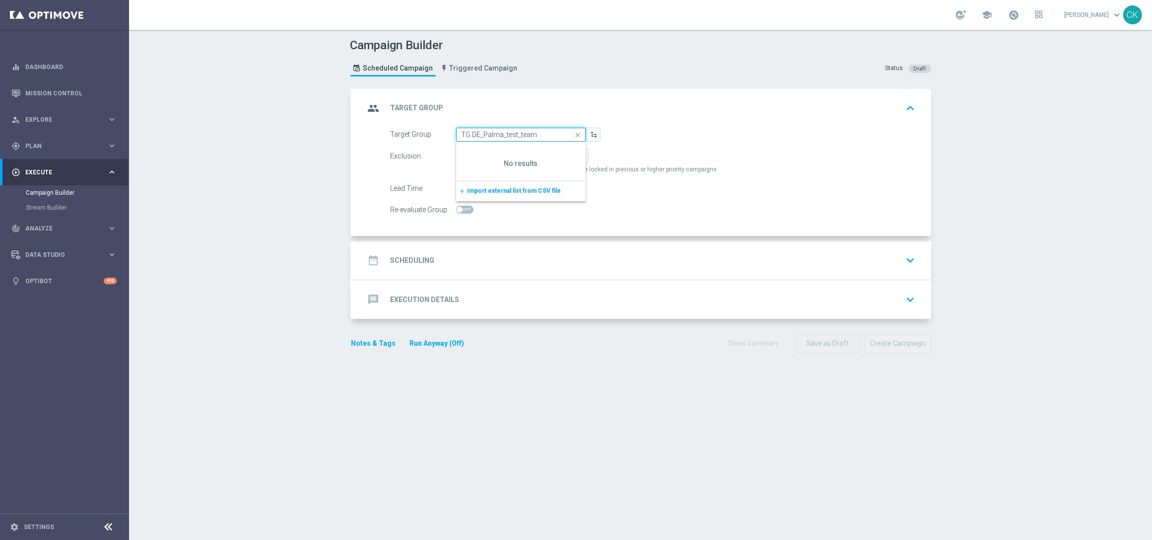
type input "TG DE_Palma_test_team"
click at [525, 219] on div "Target Group TG DE_Palma_test_team close Show Selected 0 of NaN add" at bounding box center [642, 182] width 578 height 109
click at [467, 135] on input at bounding box center [521, 135] width 130 height 14
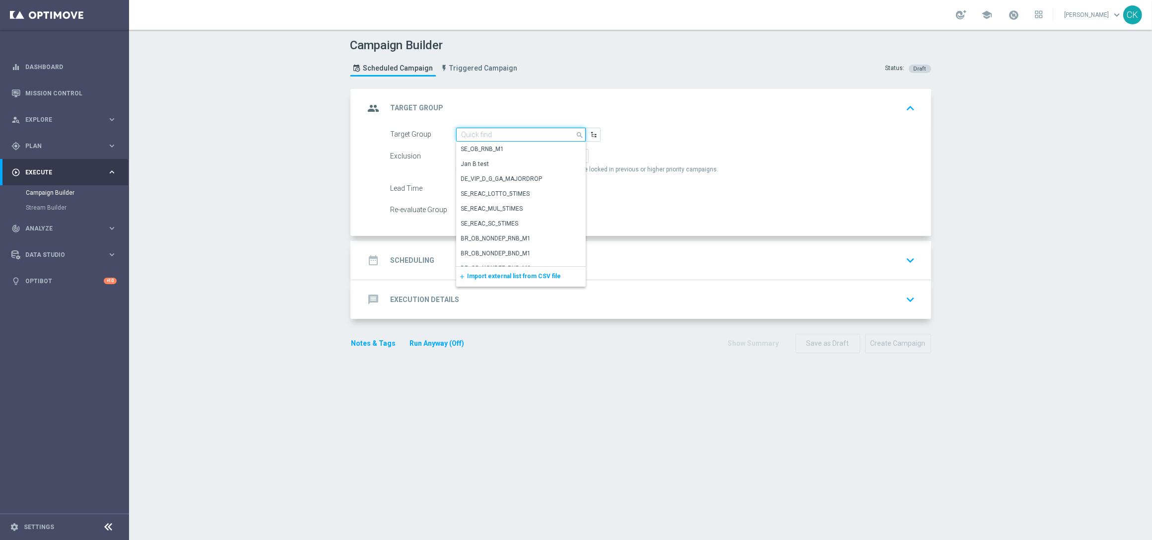
paste input "TG DE_Palma_test_team"
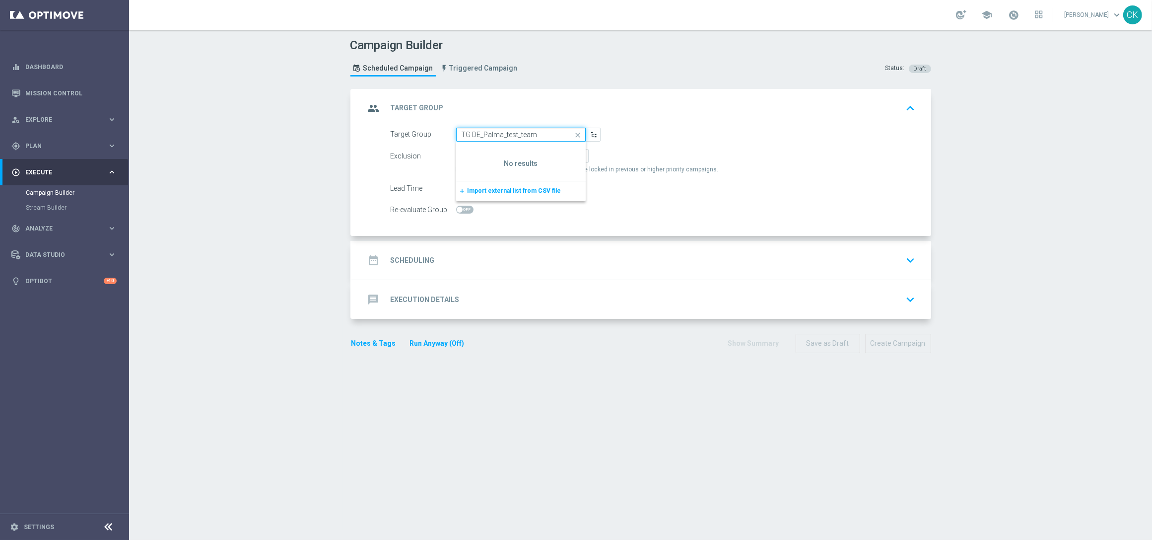
type input "TG DE_Palma_test_team"
click at [524, 385] on section "group Target Group keyboard_arrow_up Target Group TG DE_Palma_test_team close S…" at bounding box center [641, 309] width 596 height 441
click at [471, 132] on input at bounding box center [521, 135] width 130 height 14
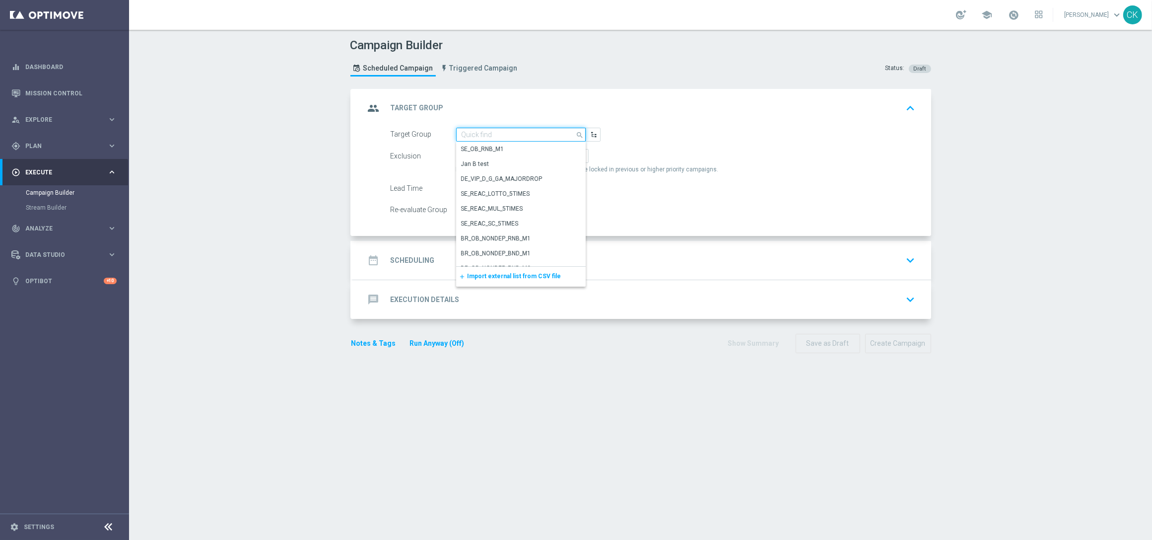
paste input "TG DE_Palma_test_team"
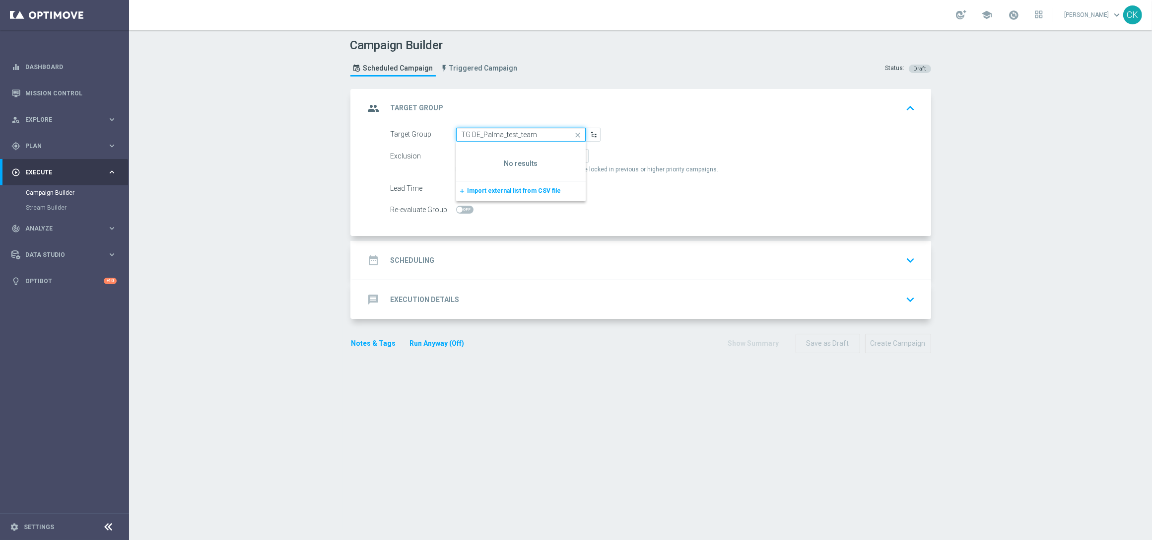
click at [469, 131] on input "TG DE_Palma_test_team" at bounding box center [521, 135] width 130 height 14
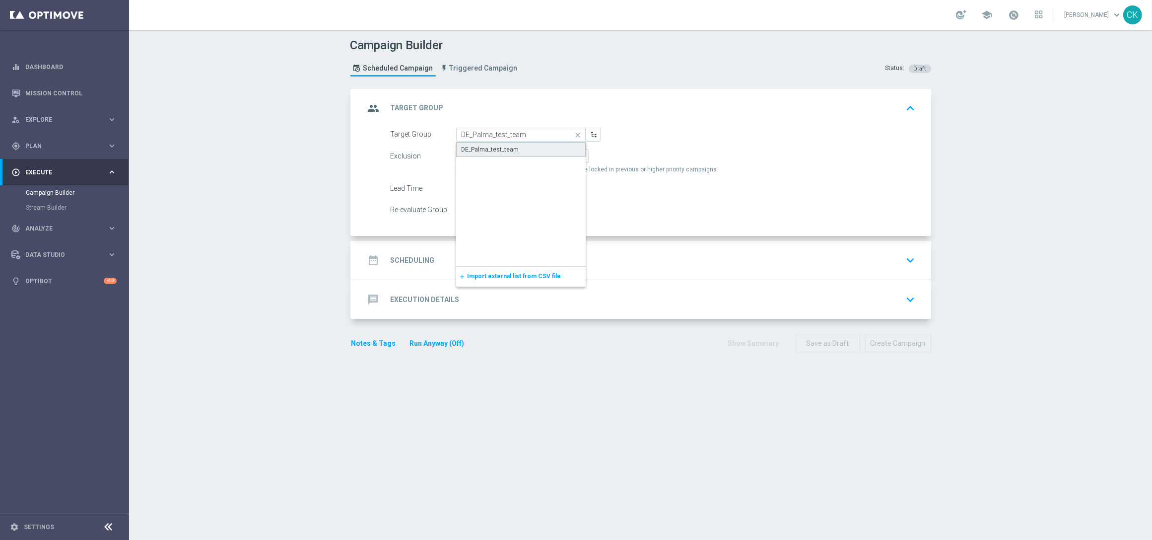
click at [484, 147] on div "DE_Palma_test_team" at bounding box center [491, 149] width 58 height 9
type input "DE_Palma_test_team"
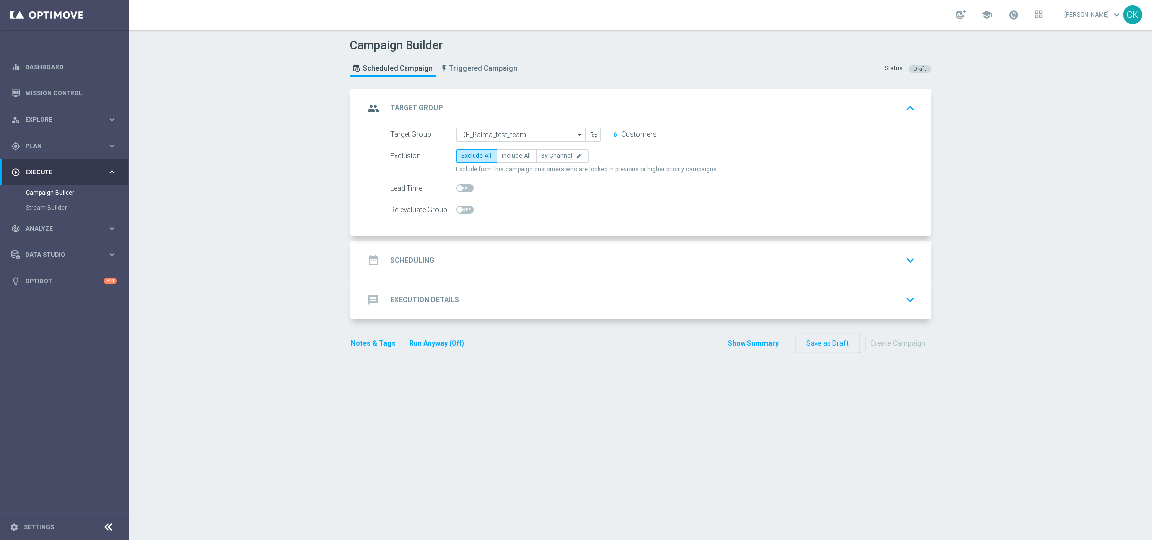
click at [400, 262] on h2 "Scheduling" at bounding box center [413, 260] width 44 height 9
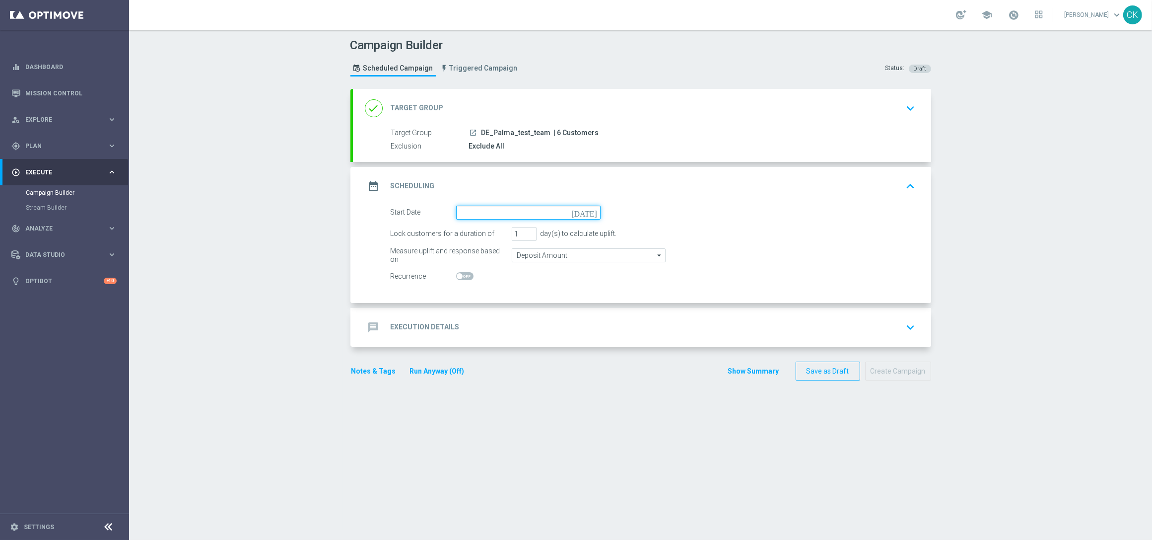
click at [528, 214] on input at bounding box center [528, 213] width 144 height 14
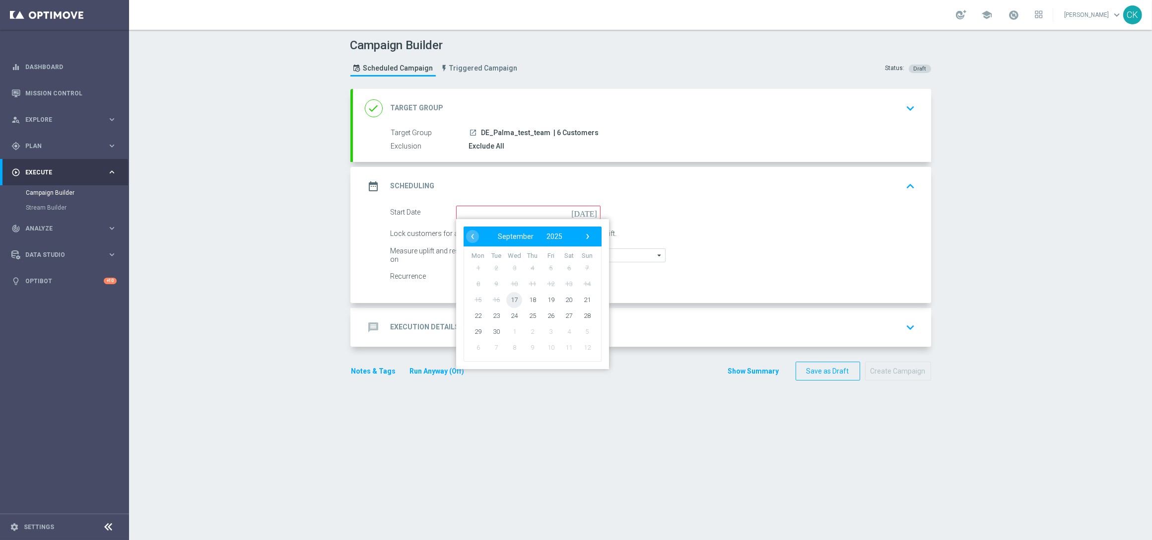
click at [510, 300] on span "17" at bounding box center [514, 299] width 16 height 16
type input "[DATE]"
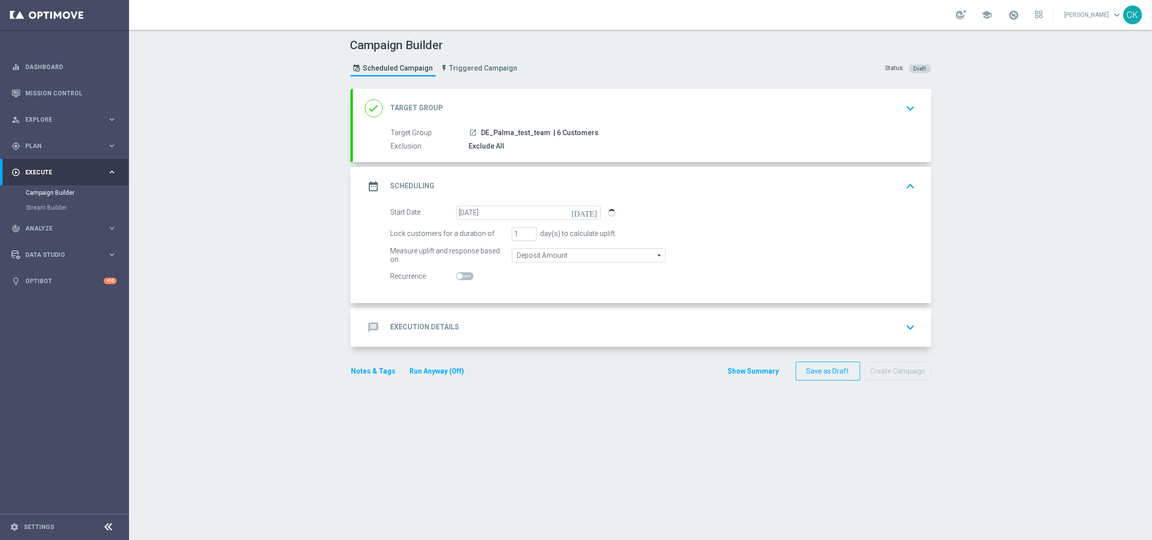
click at [412, 327] on h2 "Execution Details" at bounding box center [425, 326] width 69 height 9
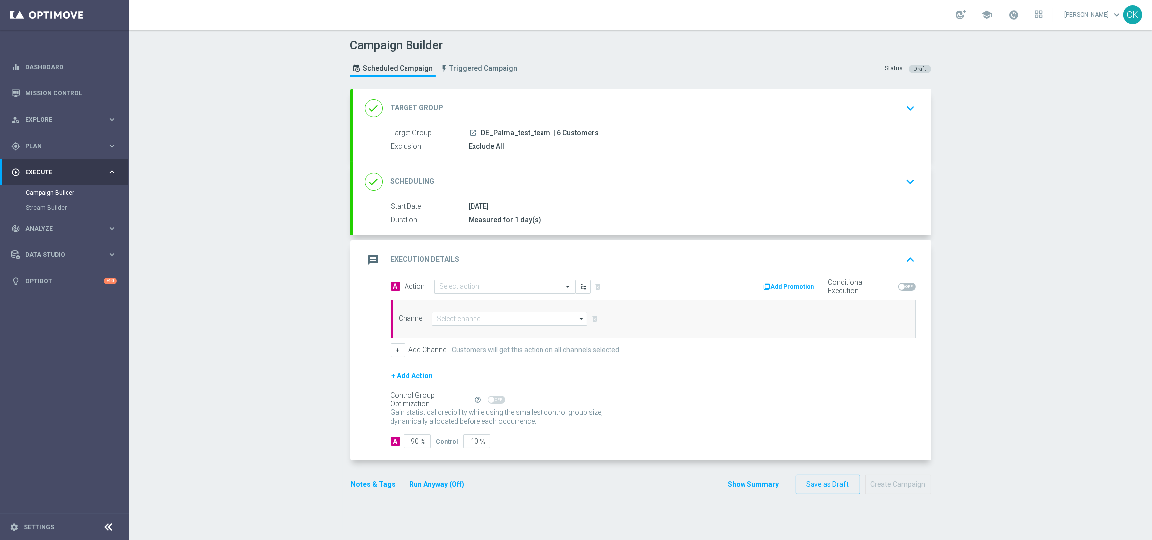
click at [479, 286] on input "text" at bounding box center [495, 287] width 111 height 8
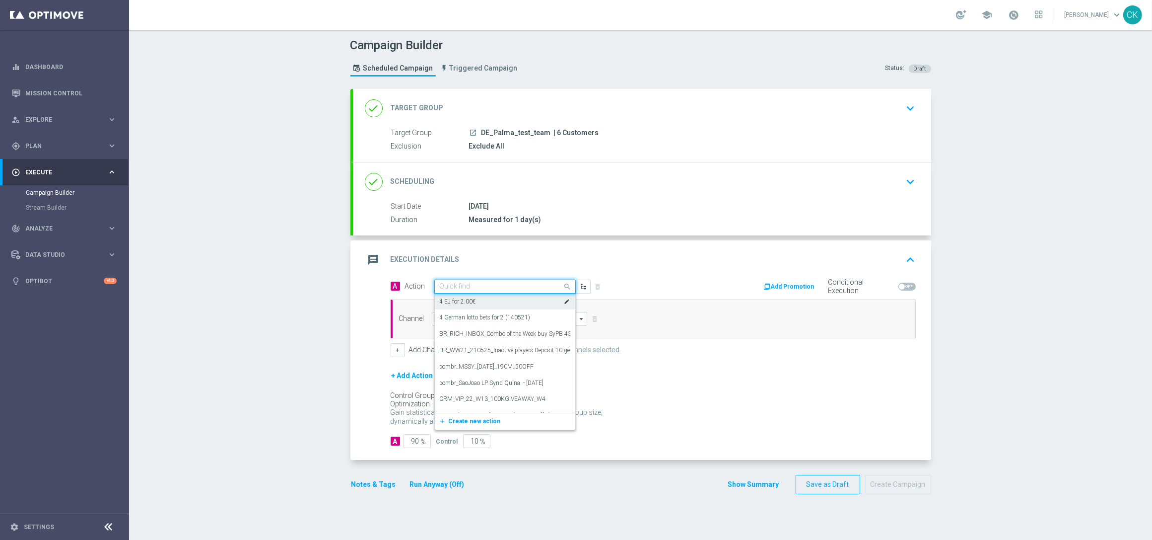
paste input "EuroJackpot Exklusiv with 3€ off"
type input "EuroJackpot Exklusiv with 3€ off"
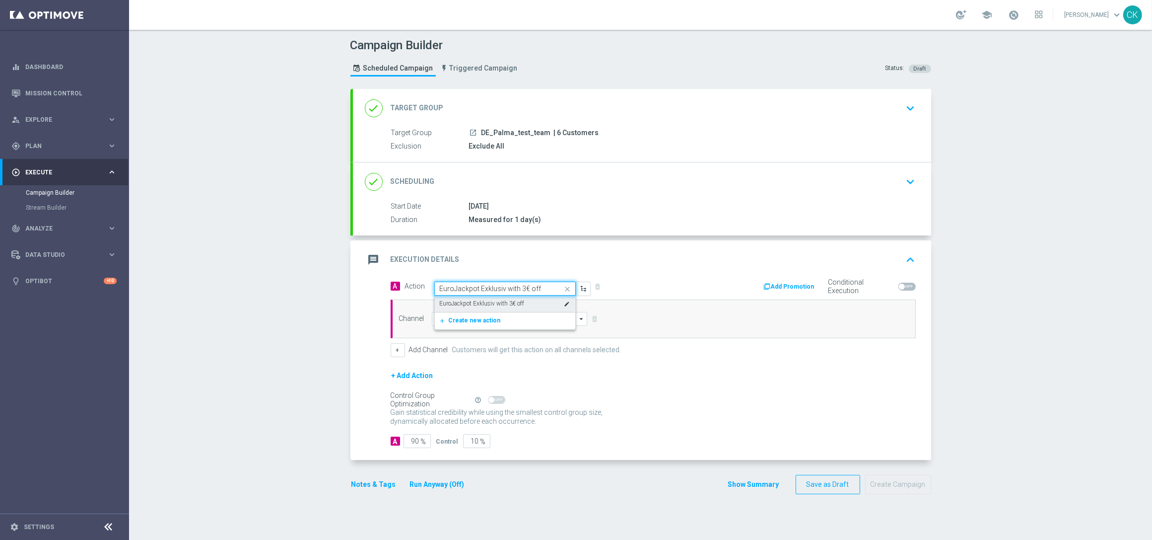
click at [480, 301] on label "EuroJackpot Exklusiv with 3€ off" at bounding box center [482, 303] width 85 height 8
click at [469, 320] on input at bounding box center [510, 319] width 156 height 14
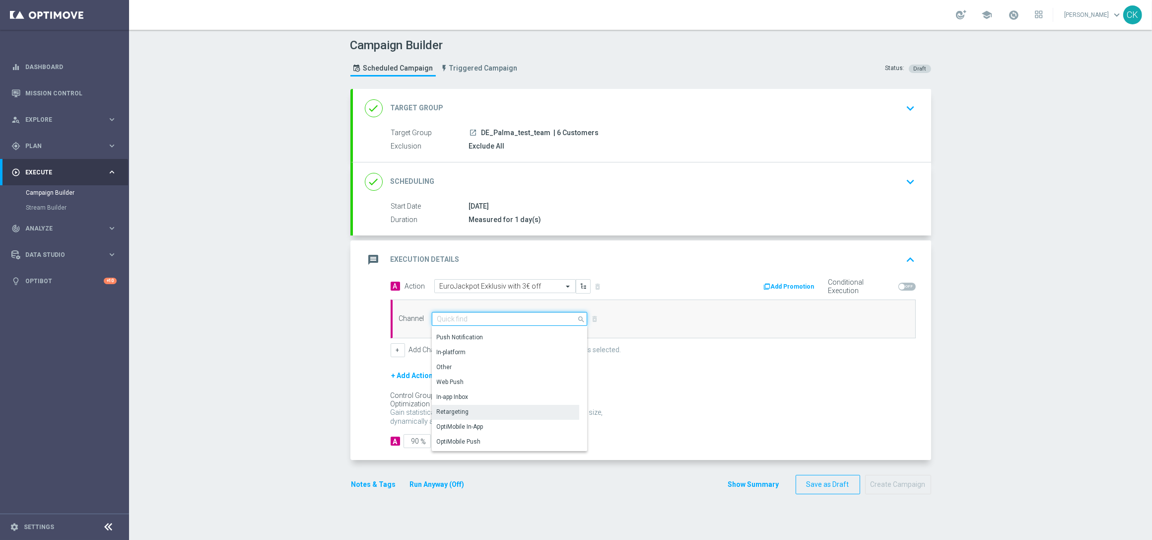
scroll to position [262, 0]
click at [458, 427] on div "Embedded Messaging" at bounding box center [468, 428] width 62 height 9
type input "Embedded Messaging"
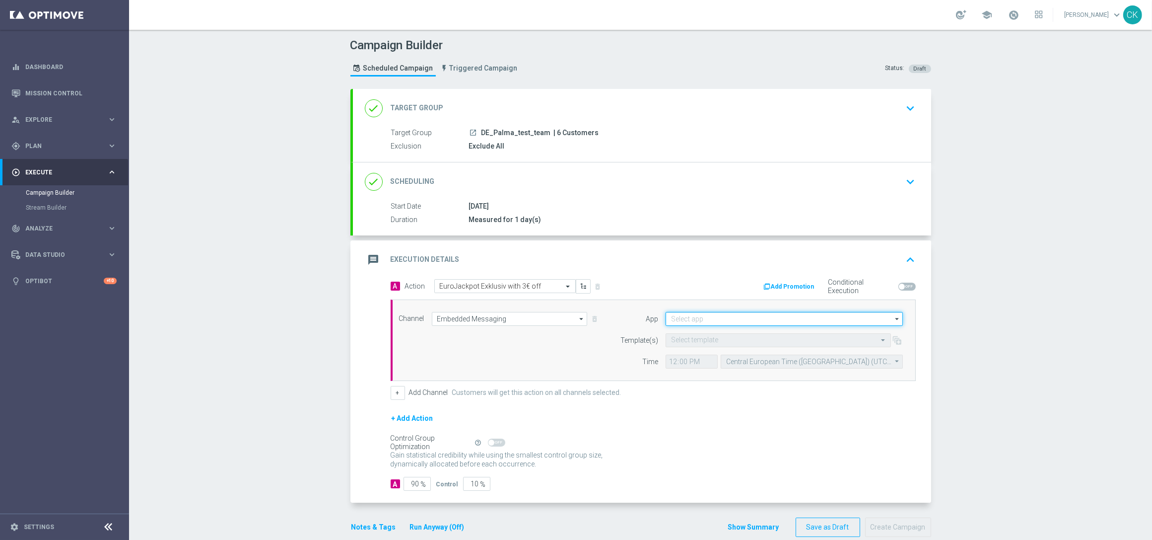
click at [885, 317] on input at bounding box center [784, 319] width 237 height 14
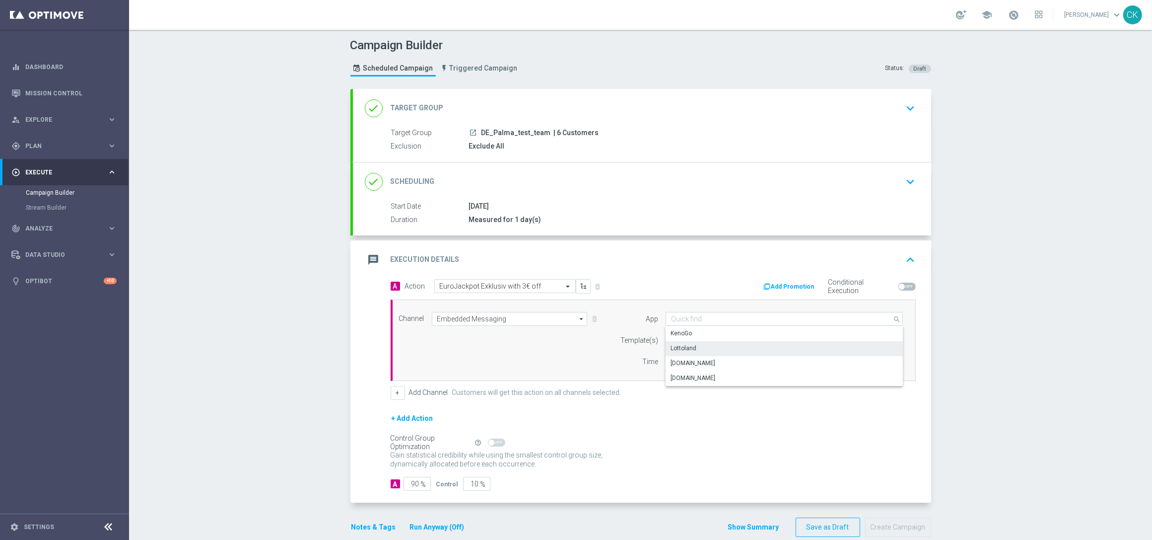
click at [681, 345] on div "Lottoland" at bounding box center [684, 348] width 26 height 9
type input "Lottoland"
click at [672, 344] on input "text" at bounding box center [768, 340] width 195 height 8
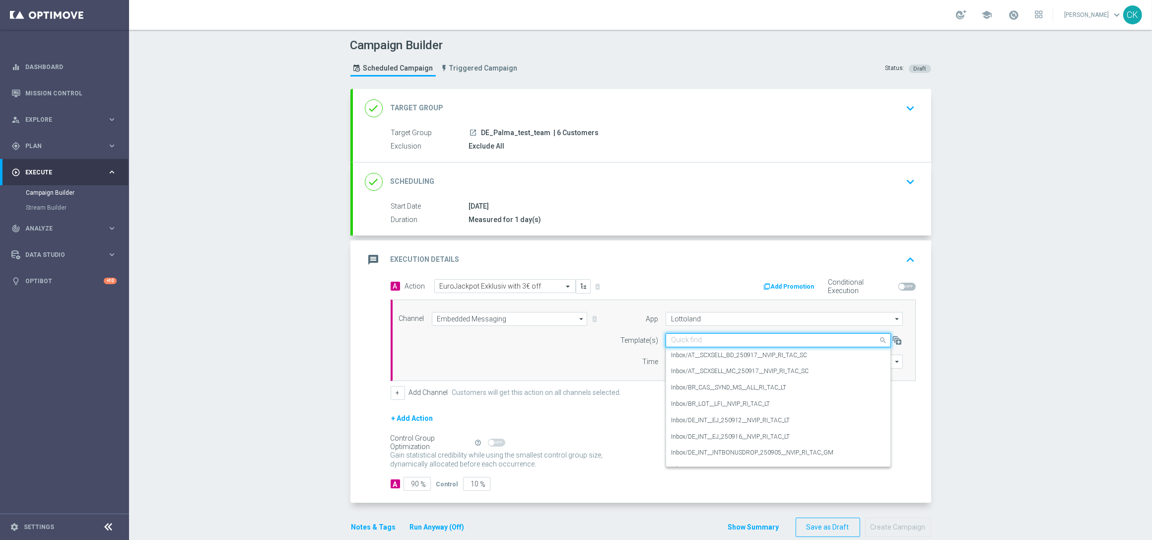
paste input "DE_REG__EJ_250919__NVIP_RI_TAC_LT"
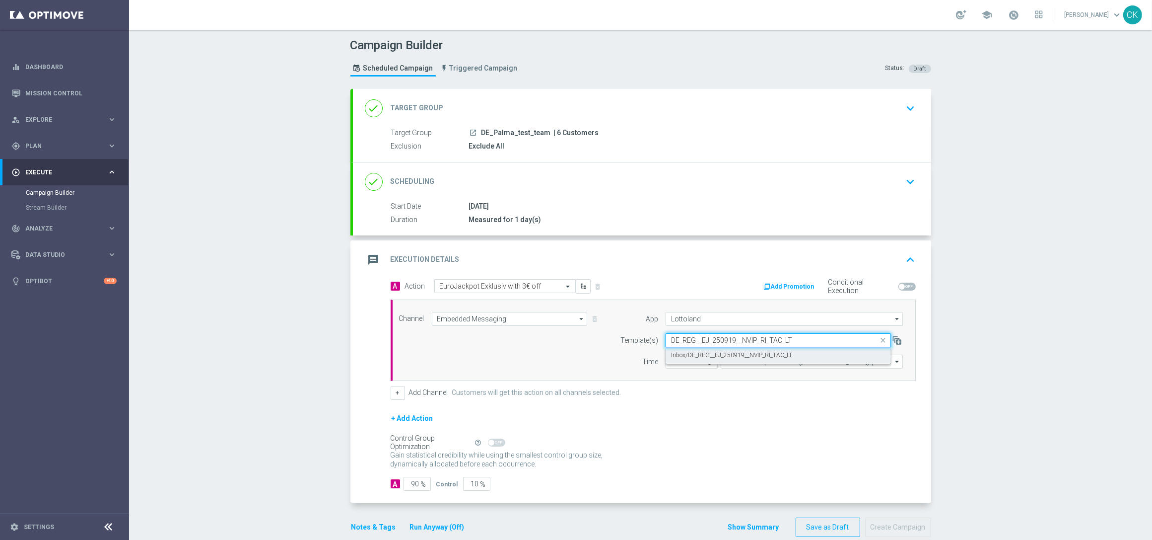
click at [673, 356] on label "Inbox/DE_REG__EJ_250919__NVIP_RI_TAC_LT" at bounding box center [731, 355] width 121 height 8
type input "DE_REG__EJ_250919__NVIP_RI_TAC_LT"
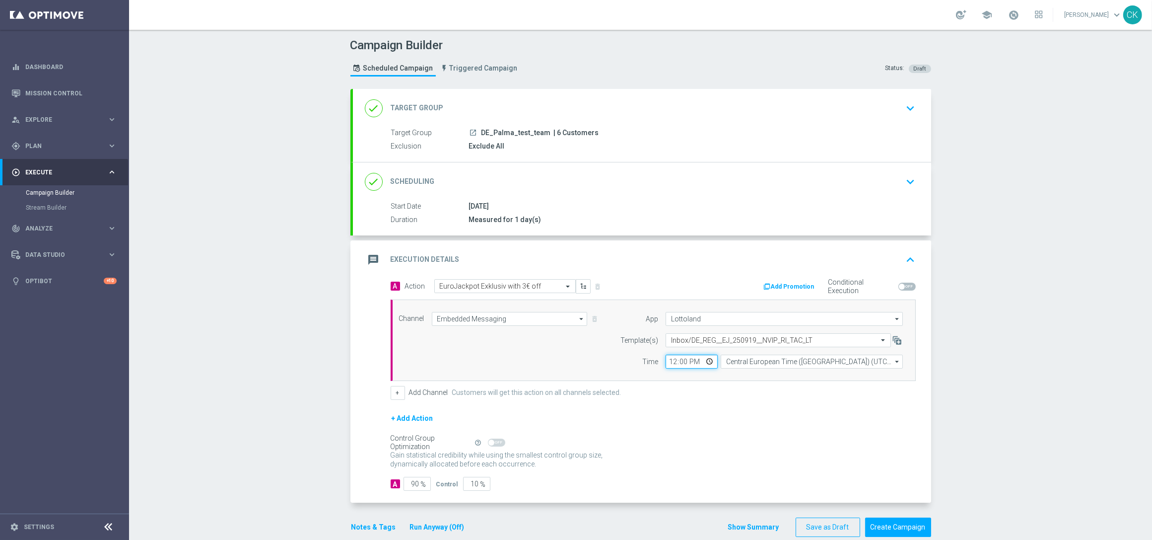
click at [668, 364] on input "12:00" at bounding box center [692, 362] width 52 height 14
type input "15:50"
click at [726, 382] on div "A Action Select action EuroJackpot Exklusiv with 3€ off delete_forever Add Prom…" at bounding box center [653, 339] width 540 height 121
click at [858, 362] on input "Central European Time ([GEOGRAPHIC_DATA]) (UTC +02:00)" at bounding box center [812, 362] width 182 height 14
click at [797, 379] on div "Central European Time ([GEOGRAPHIC_DATA]) (UTC +02:00)" at bounding box center [807, 375] width 162 height 9
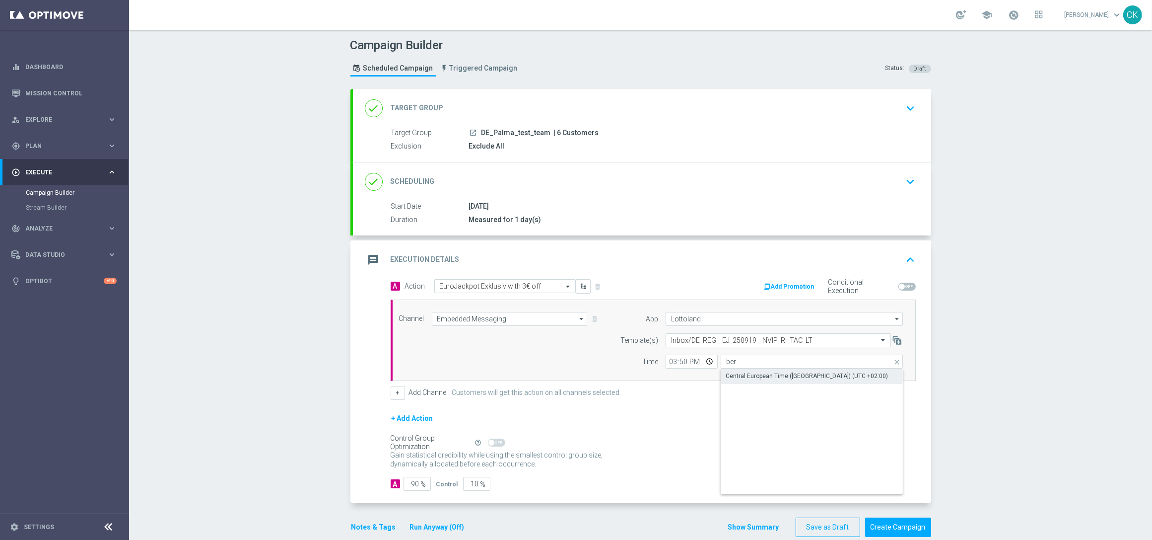
type input "Central European Time ([GEOGRAPHIC_DATA]) (UTC +02:00)"
click at [415, 485] on input "90" at bounding box center [417, 484] width 27 height 14
type input "9"
type input "91"
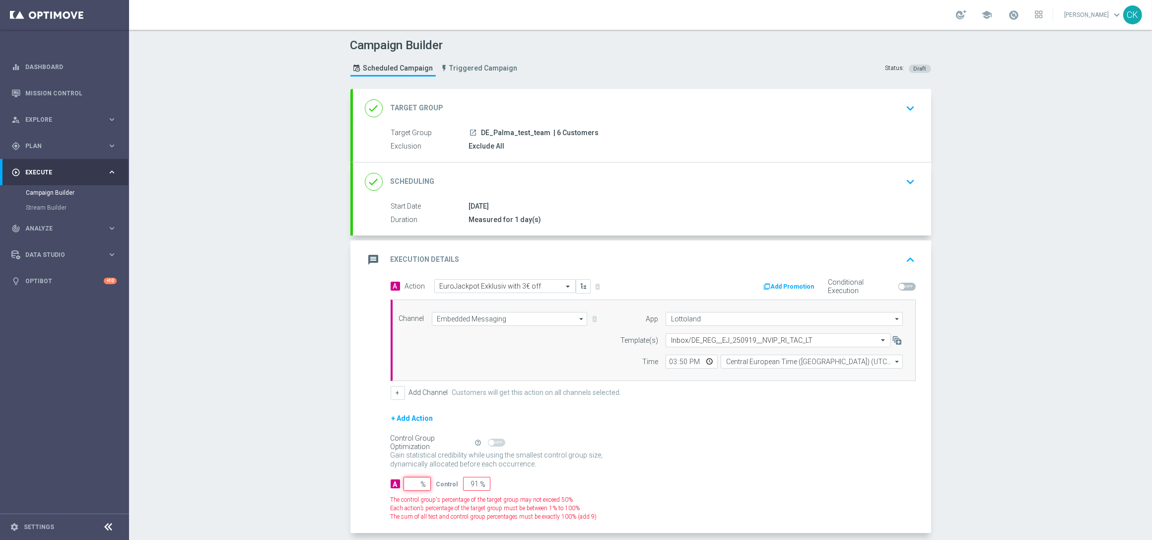
type input "100"
type input "1"
type input "99"
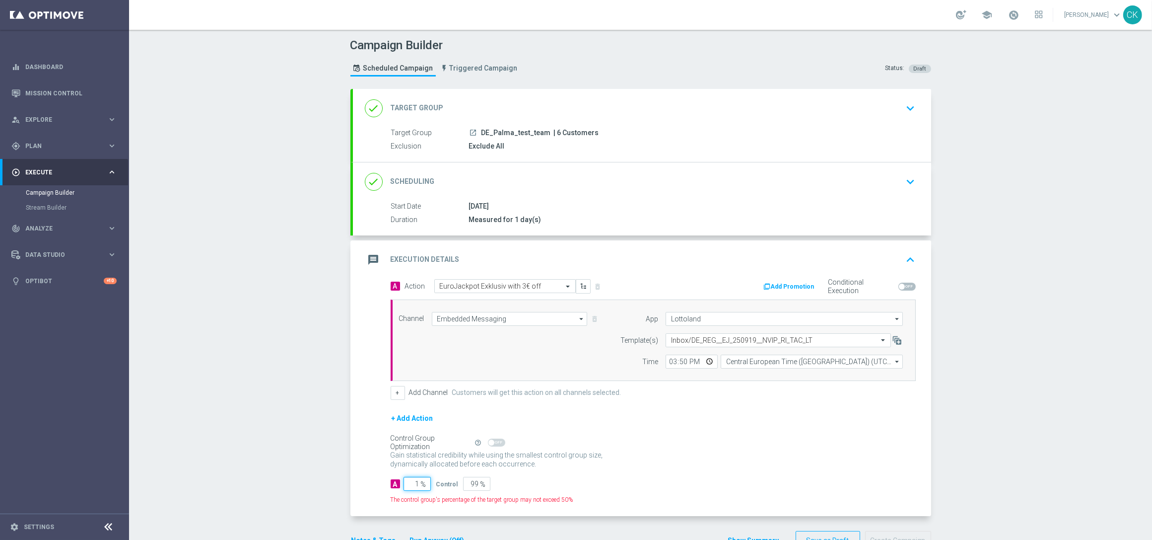
type input "10"
type input "90"
type input "100"
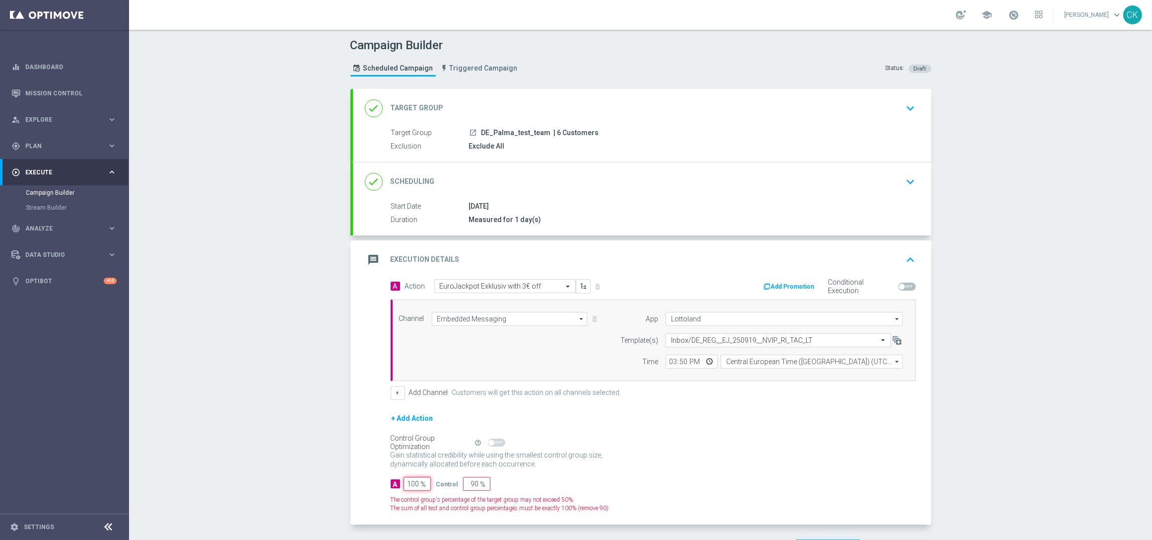
type input "0"
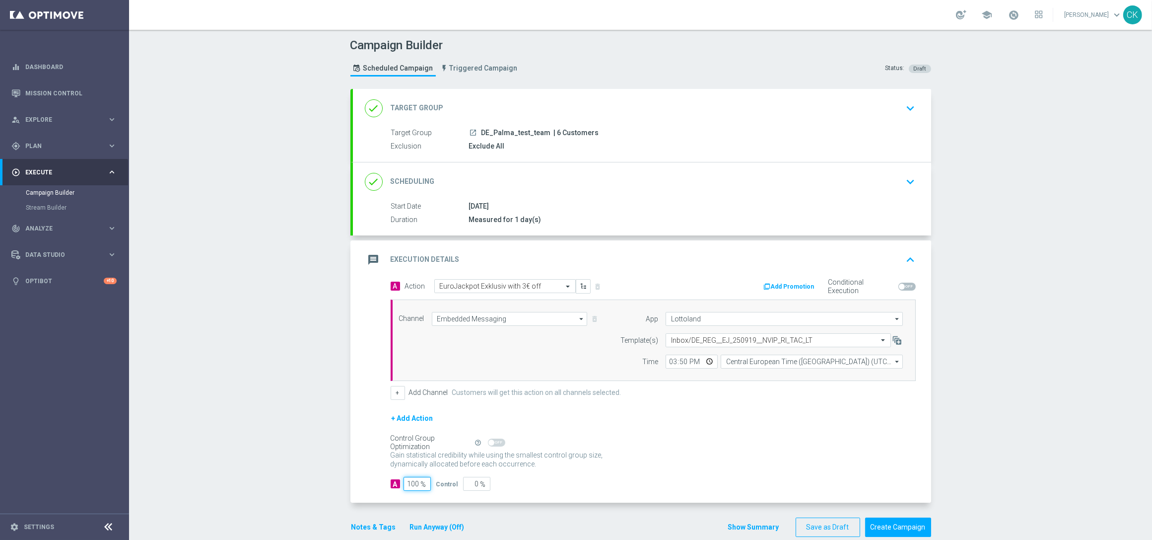
type input "100"
click at [581, 481] on div "A 100 % Control 0 %" at bounding box center [653, 484] width 525 height 14
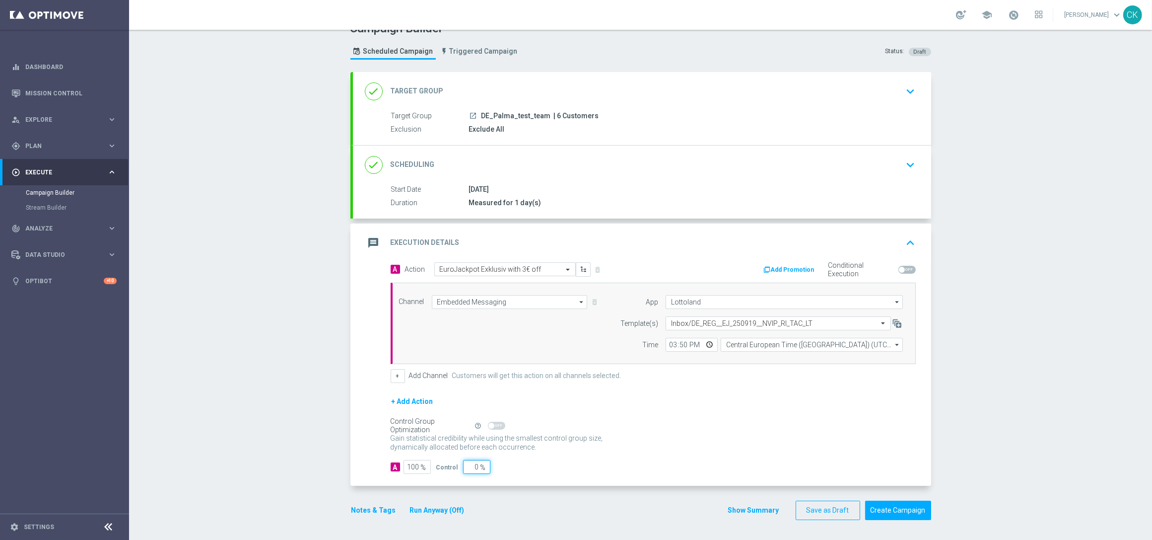
click at [579, 471] on div "A 100 % Control 0 %" at bounding box center [653, 467] width 525 height 14
click at [359, 507] on button "Notes & Tags" at bounding box center [374, 510] width 47 height 12
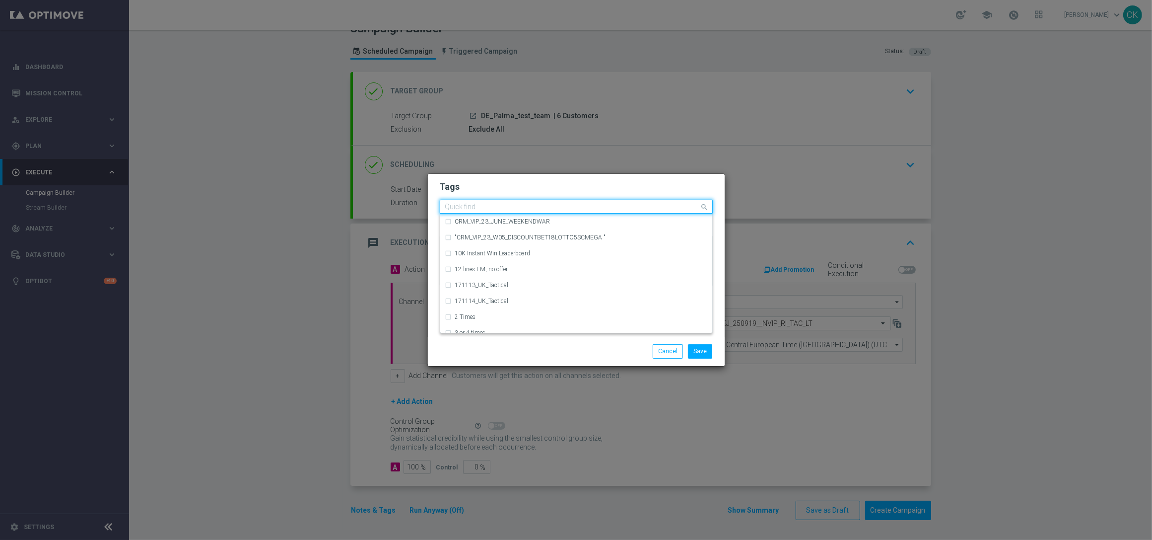
click at [494, 202] on div "Quick find" at bounding box center [570, 207] width 260 height 12
click at [484, 254] on label "DE_TACTICAL" at bounding box center [473, 253] width 37 height 6
type input "DE_T"
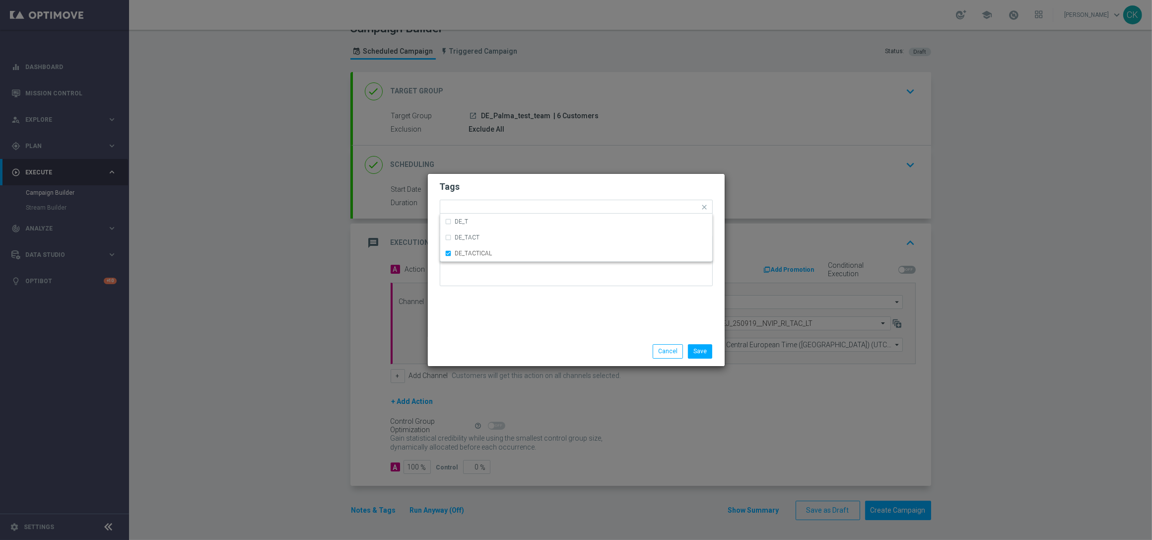
click at [482, 344] on div at bounding box center [480, 344] width 96 height 0
click at [707, 348] on button "Save" at bounding box center [700, 351] width 24 height 14
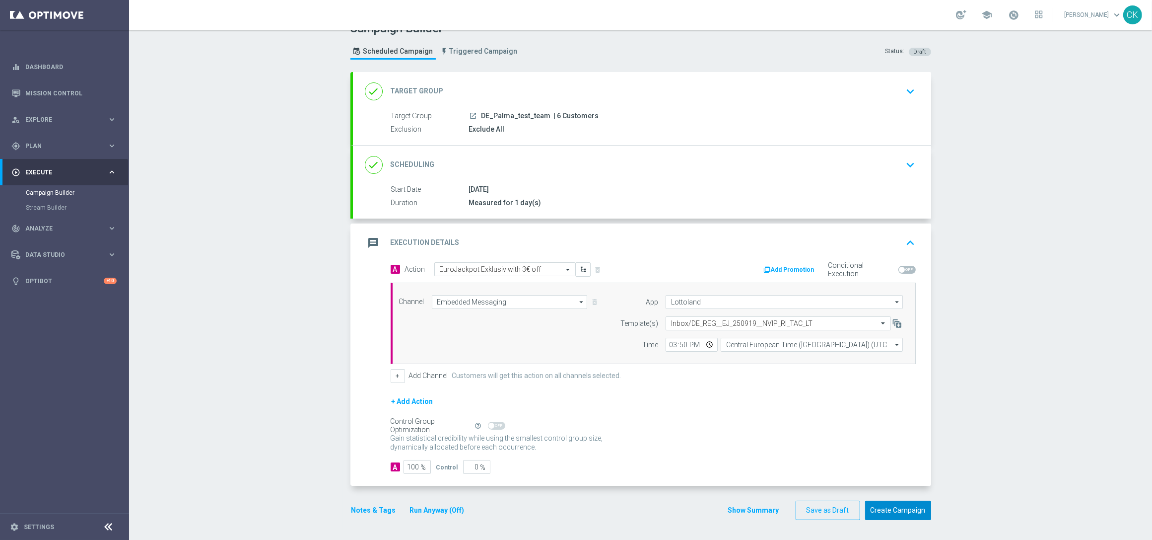
click at [893, 508] on button "Create Campaign" at bounding box center [898, 510] width 66 height 19
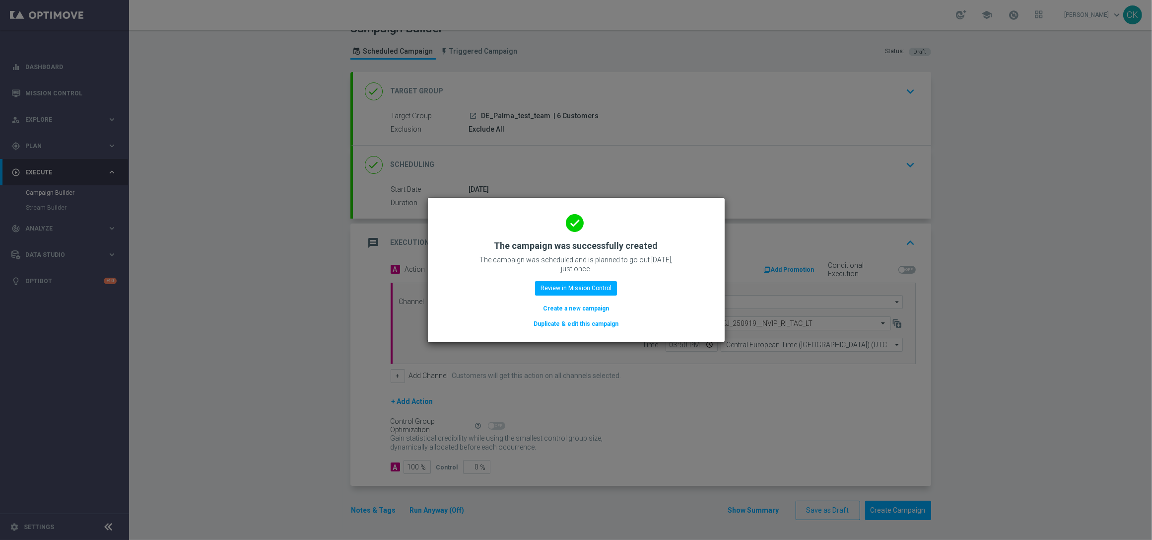
click at [565, 305] on button "Create a new campaign" at bounding box center [576, 308] width 68 height 11
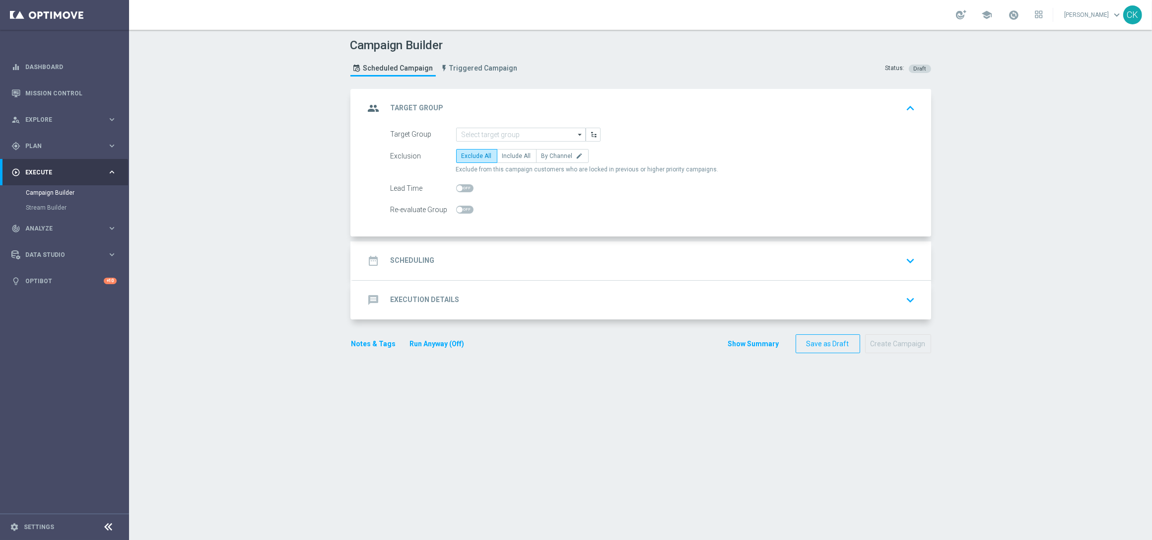
scroll to position [0, 0]
click at [54, 145] on span "Plan" at bounding box center [66, 146] width 82 height 6
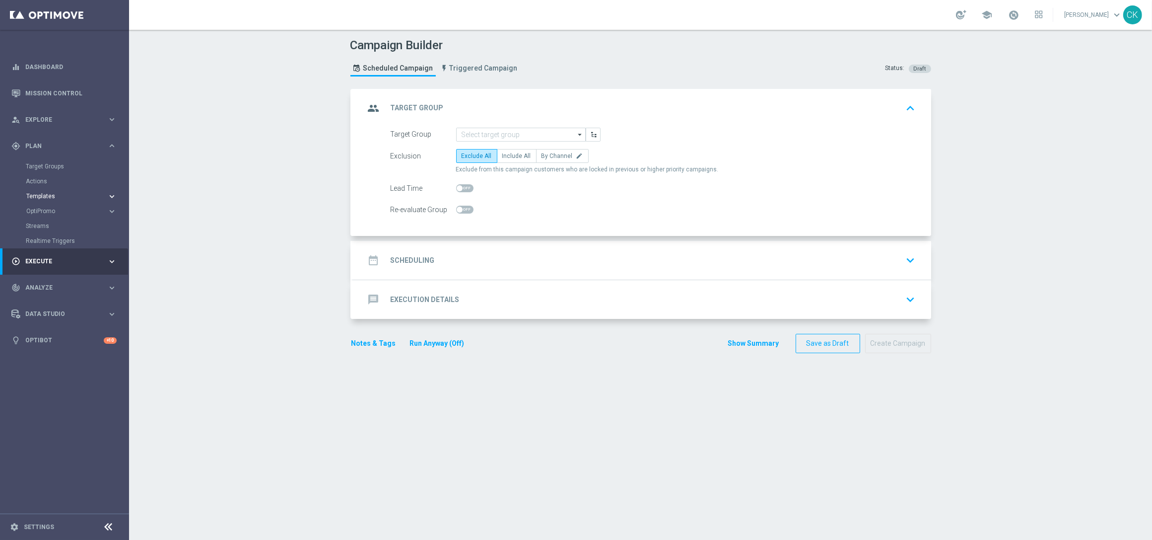
click at [47, 194] on span "Templates" at bounding box center [61, 196] width 71 height 6
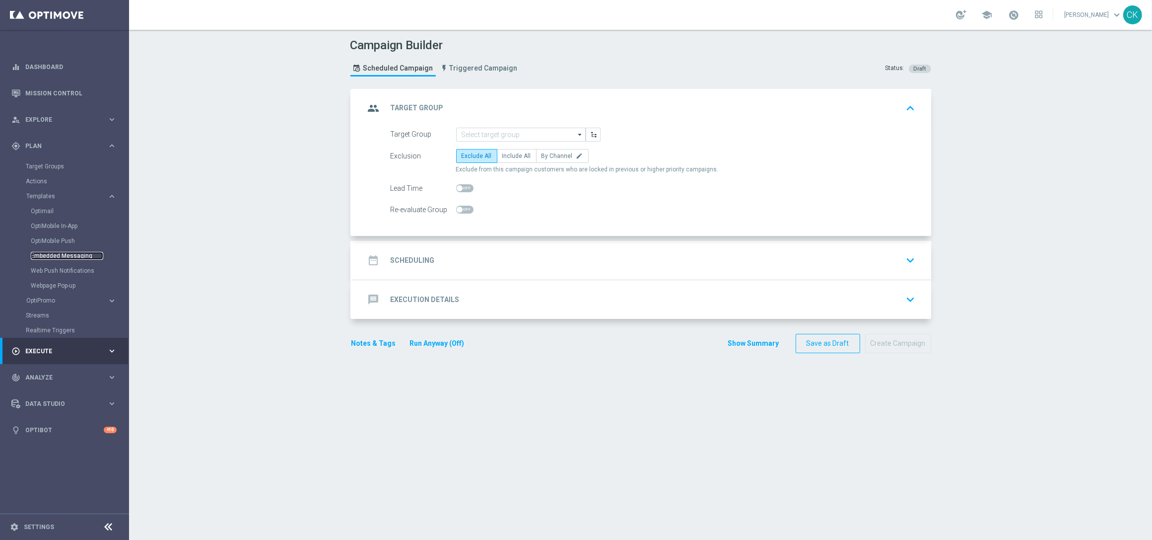
click at [52, 255] on link "Embedded Messaging" at bounding box center [67, 256] width 72 height 8
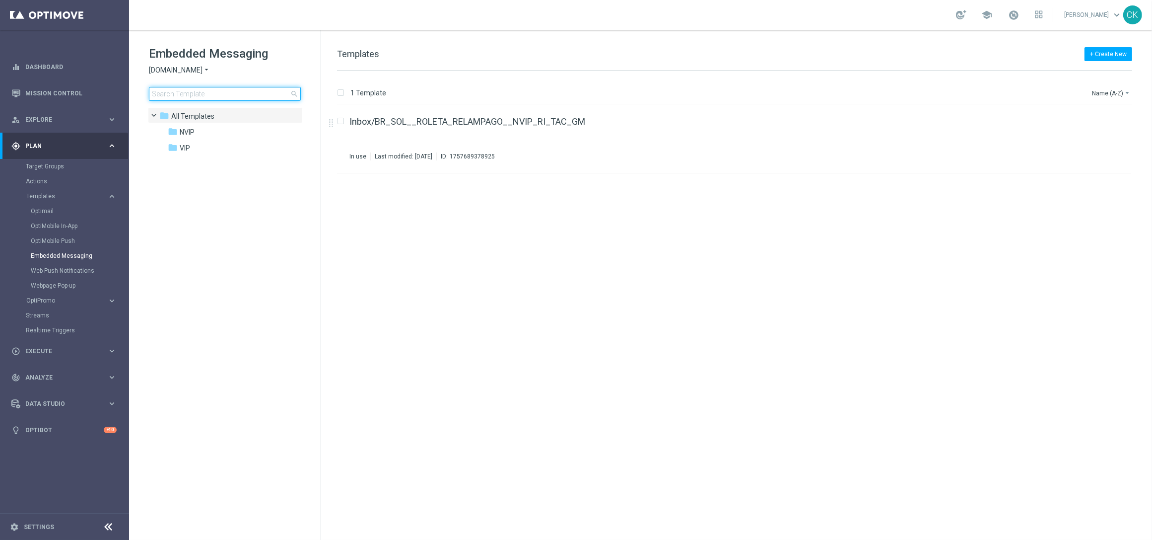
click at [229, 92] on input at bounding box center [225, 94] width 152 height 14
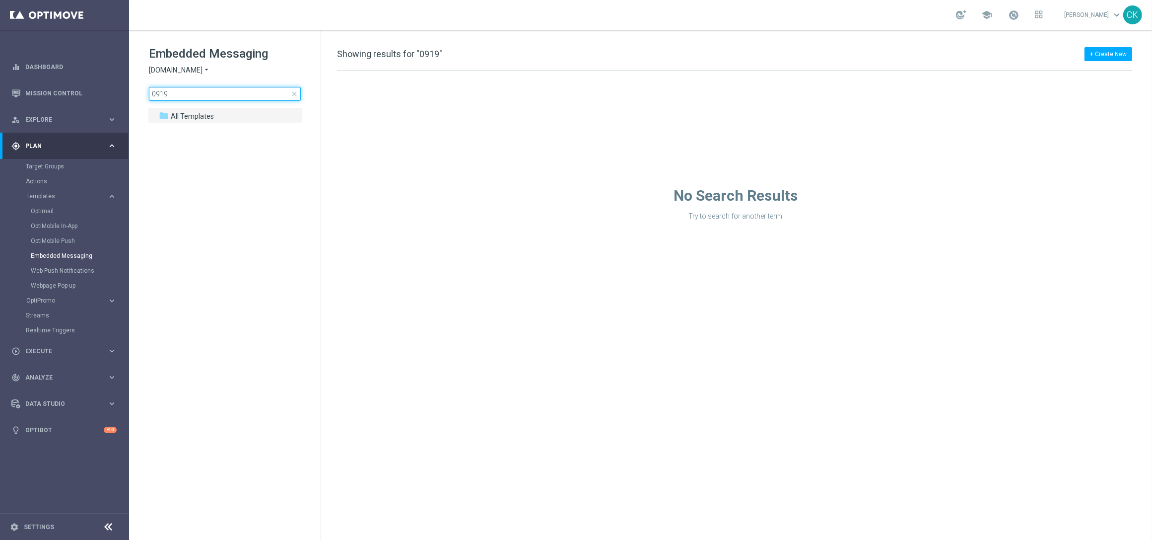
type input "0919"
click at [210, 68] on icon "arrow_drop_down" at bounding box center [207, 70] width 8 height 9
click at [188, 103] on div "Lottoland" at bounding box center [186, 105] width 74 height 12
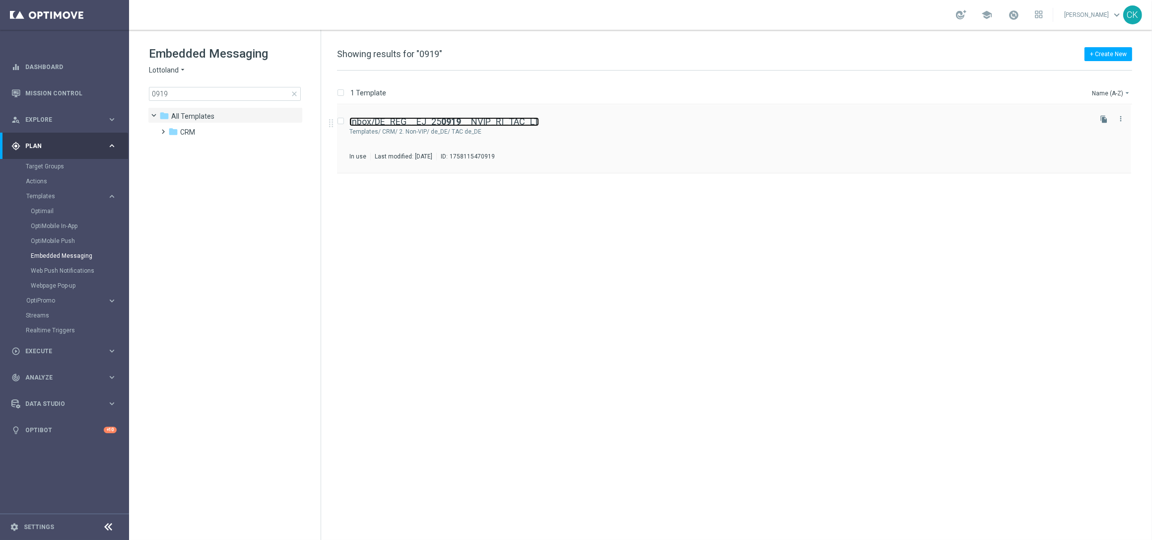
click at [429, 120] on link "Inbox/DE_REG__EJ_25 0919 __NVIP_RI_TAC_LT" at bounding box center [445, 121] width 190 height 9
click at [1104, 118] on icon "file_copy" at bounding box center [1104, 119] width 8 height 8
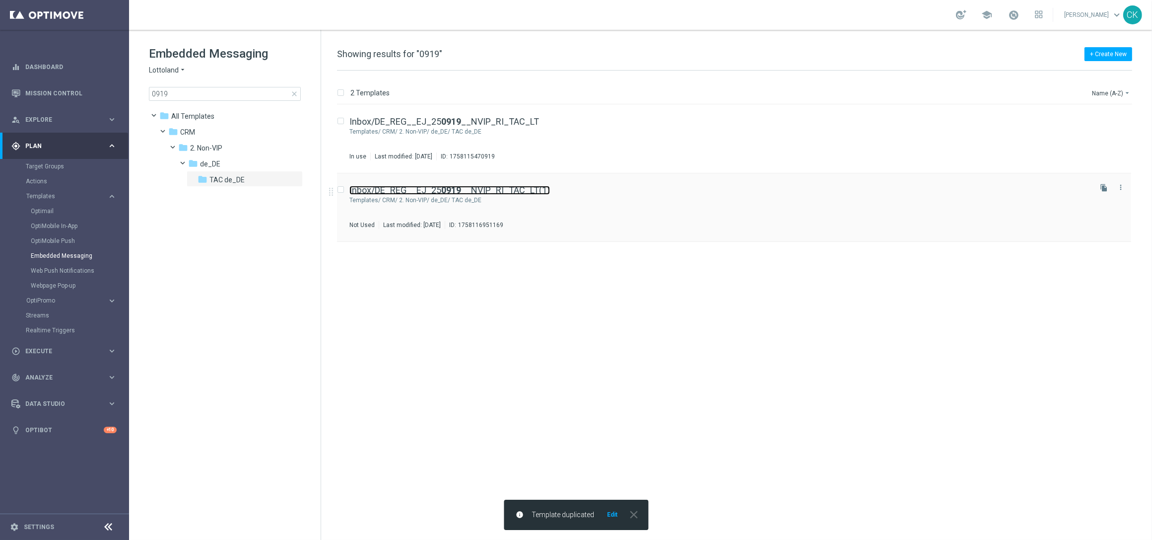
click at [421, 186] on link "Inbox/DE_REG__EJ_25 0919 __NVIP_RI_TAC_LT(1)" at bounding box center [450, 190] width 201 height 9
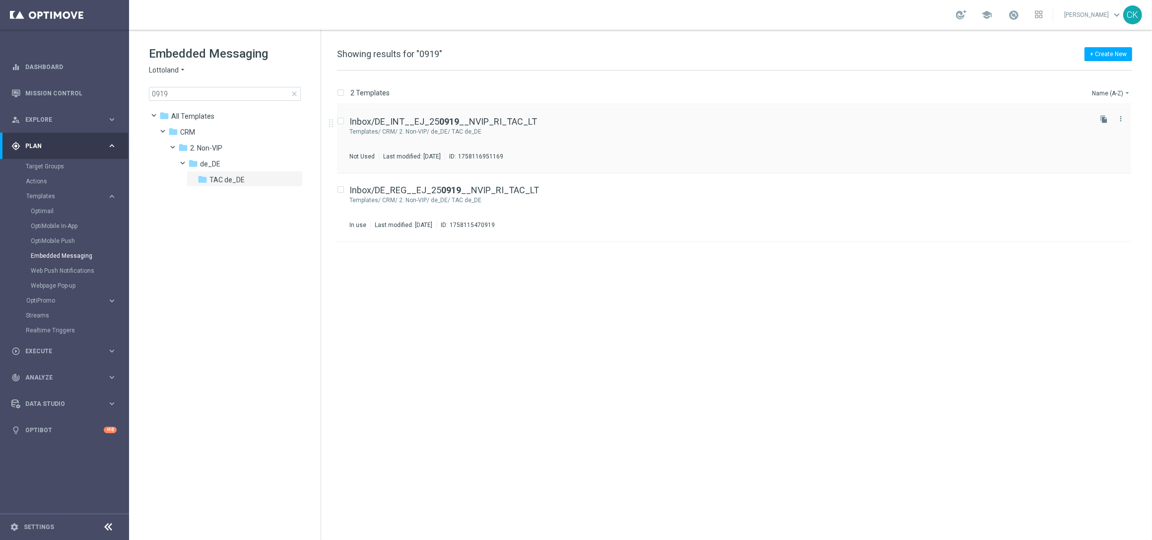
click at [343, 120] on input "Press SPACE to select this row." at bounding box center [340, 122] width 6 height 6
checkbox input "true"
click at [1079, 92] on p "Move" at bounding box center [1077, 93] width 15 height 8
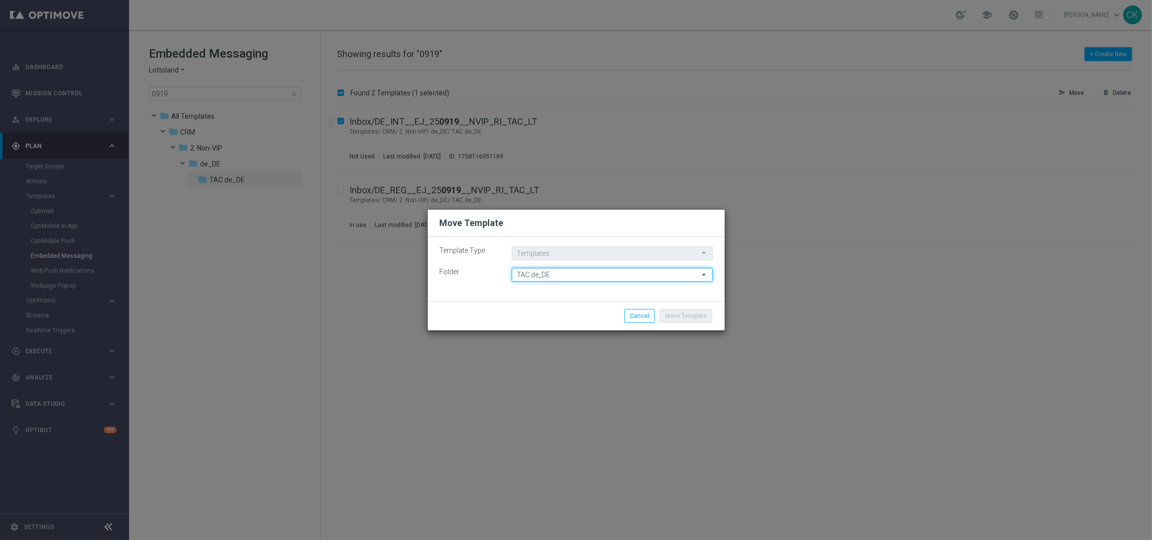
click at [569, 273] on input "TAC de_DE" at bounding box center [612, 275] width 201 height 14
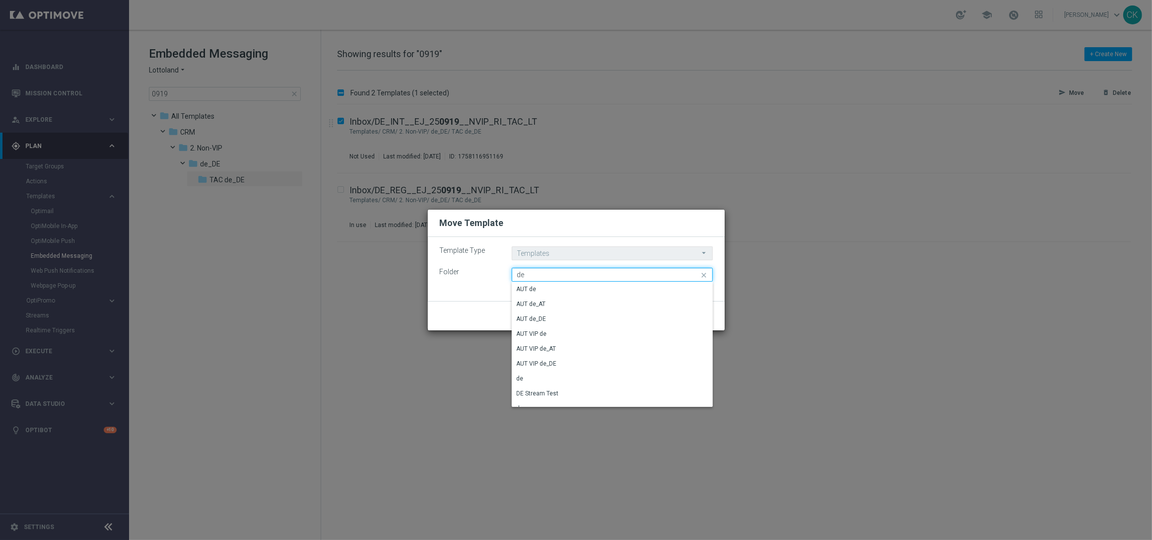
type input "de"
click at [704, 274] on icon "close" at bounding box center [705, 275] width 10 height 14
click at [703, 274] on icon "search" at bounding box center [705, 274] width 9 height 11
click at [794, 282] on modal-container "Move Template Template Type Templates Templates arrow_drop_down Drag here to se…" at bounding box center [576, 270] width 1152 height 540
type input "TAC de_DE"
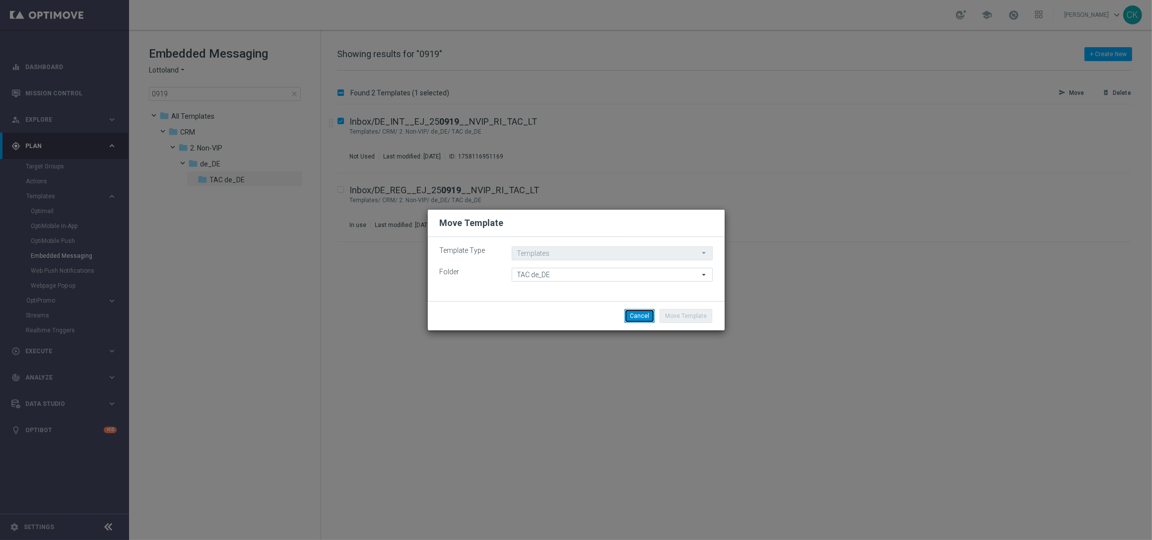
click at [634, 316] on button "Cancel" at bounding box center [640, 316] width 30 height 14
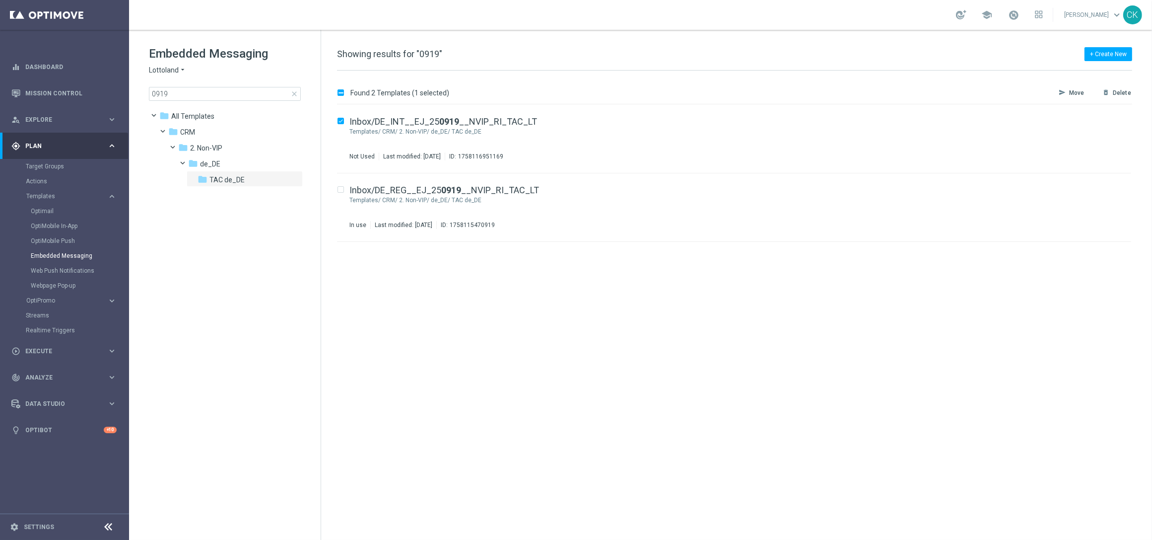
click at [365, 274] on div "insert_drive_file Inbox/DE_INT__EJ_25 0919 __NVIP_RI_TAC_LT Templates/ CRM/ 2. …" at bounding box center [738, 322] width 823 height 435
click at [352, 292] on div "insert_drive_file Inbox/DE_INT__EJ_25 0919 __NVIP_RI_TAC_LT Templates/ CRM/ 2. …" at bounding box center [738, 322] width 823 height 435
click at [342, 122] on input "Press SPACE to select this row." at bounding box center [340, 122] width 6 height 6
checkbox input "false"
click at [176, 145] on span at bounding box center [178, 145] width 4 height 4
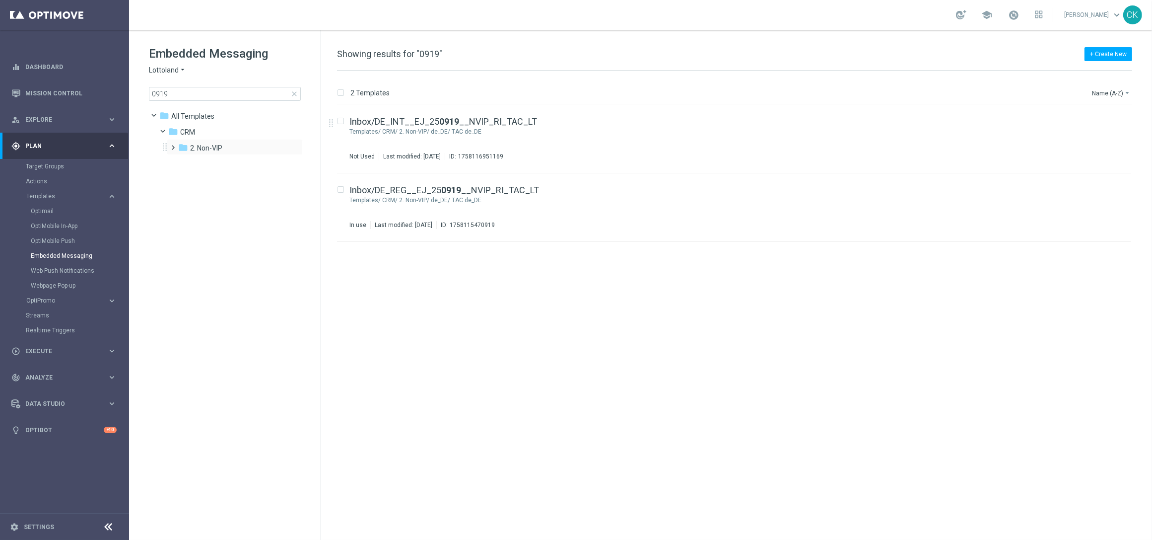
click at [173, 145] on span at bounding box center [171, 143] width 4 height 4
click at [166, 128] on span at bounding box center [168, 129] width 4 height 4
click at [203, 89] on input "0919" at bounding box center [225, 94] width 152 height 14
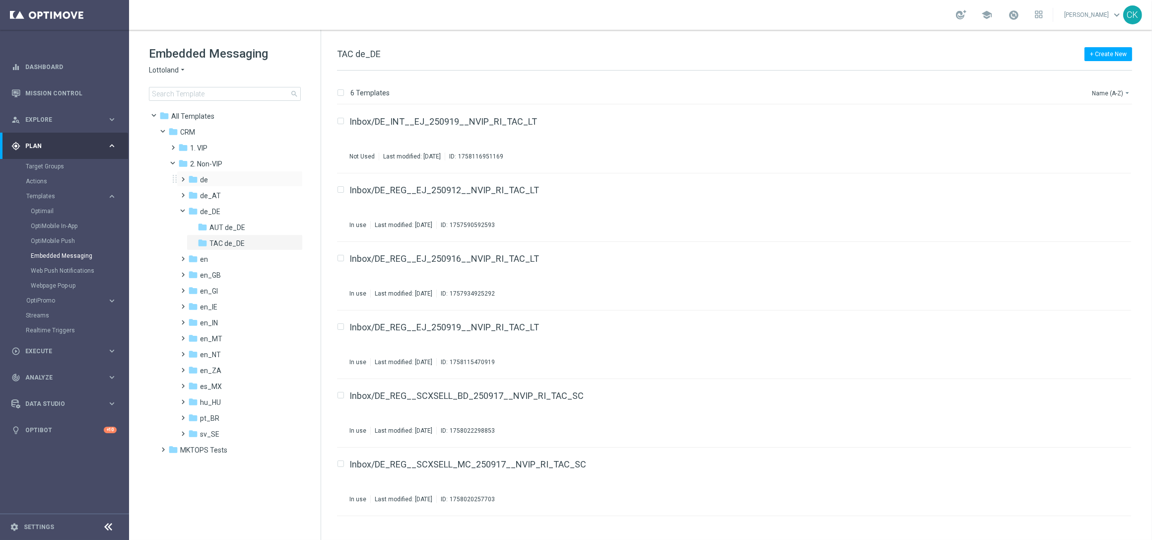
click at [181, 177] on span at bounding box center [181, 175] width 4 height 4
click at [200, 208] on icon "folder" at bounding box center [203, 211] width 10 height 10
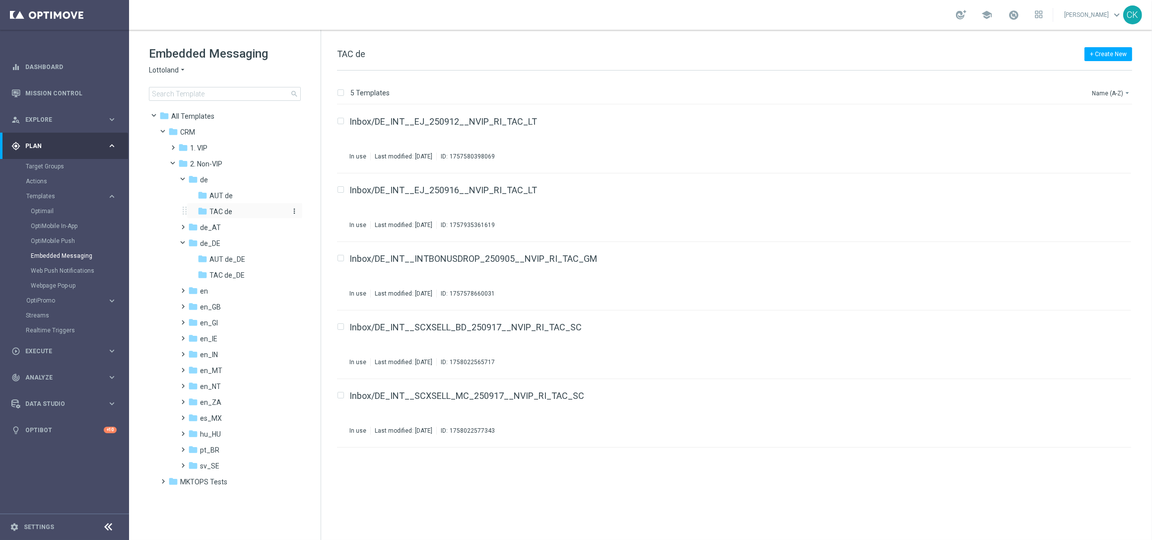
click at [232, 209] on div "folder TAC de" at bounding box center [242, 211] width 89 height 11
click at [218, 92] on input at bounding box center [225, 94] width 152 height 14
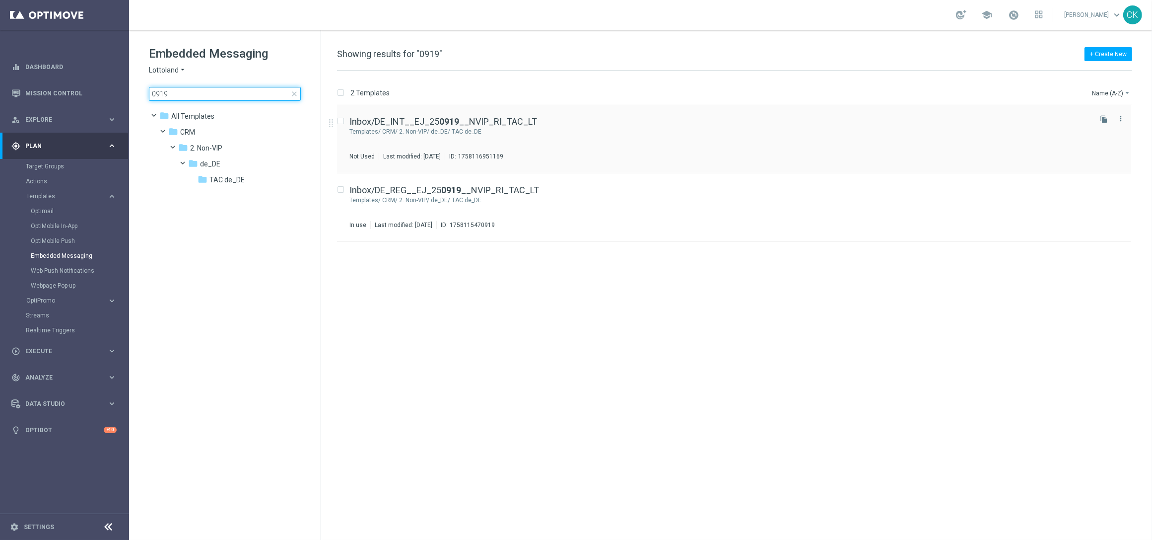
type input "0919"
click at [343, 120] on input "Press SPACE to select this row." at bounding box center [340, 122] width 6 height 6
checkbox input "true"
click at [1080, 92] on p "Move" at bounding box center [1077, 93] width 15 height 8
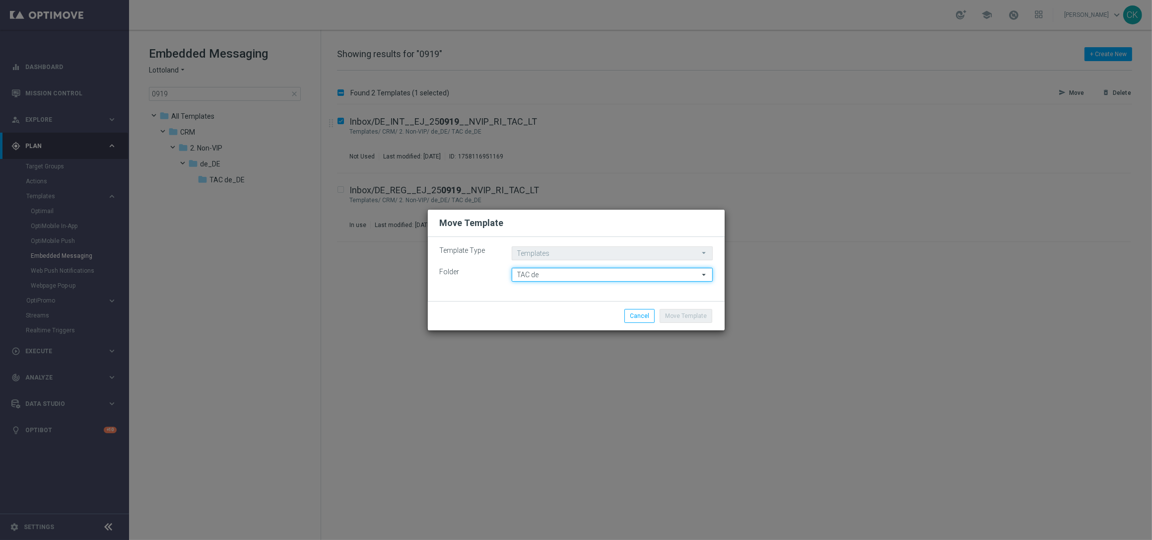
click at [553, 274] on input "TAC de" at bounding box center [612, 275] width 201 height 14
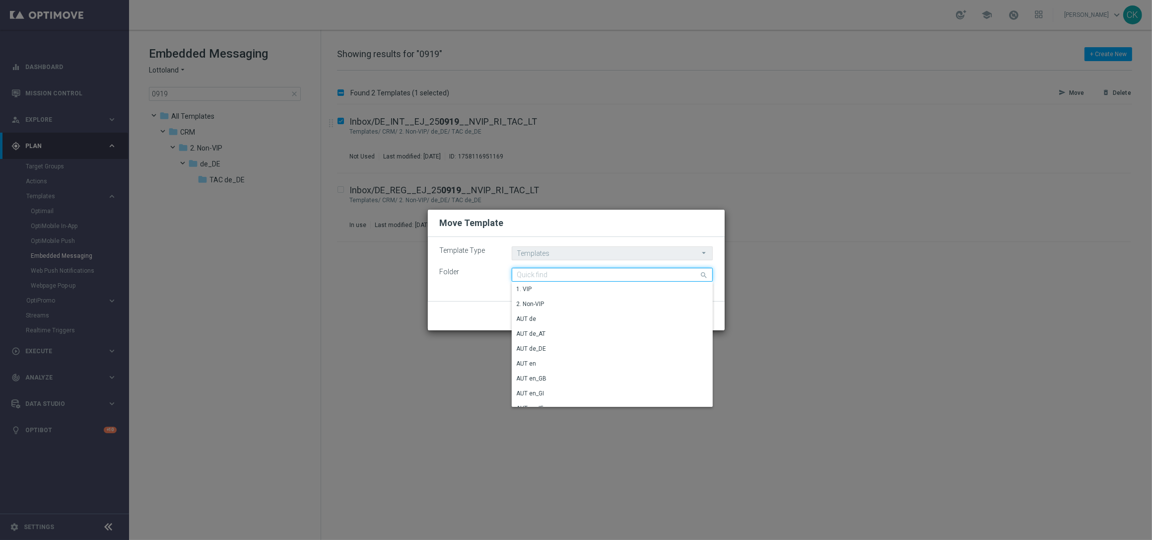
click at [553, 274] on input at bounding box center [612, 275] width 201 height 14
click at [546, 290] on div "TAC de" at bounding box center [612, 289] width 201 height 14
type input "TAC de"
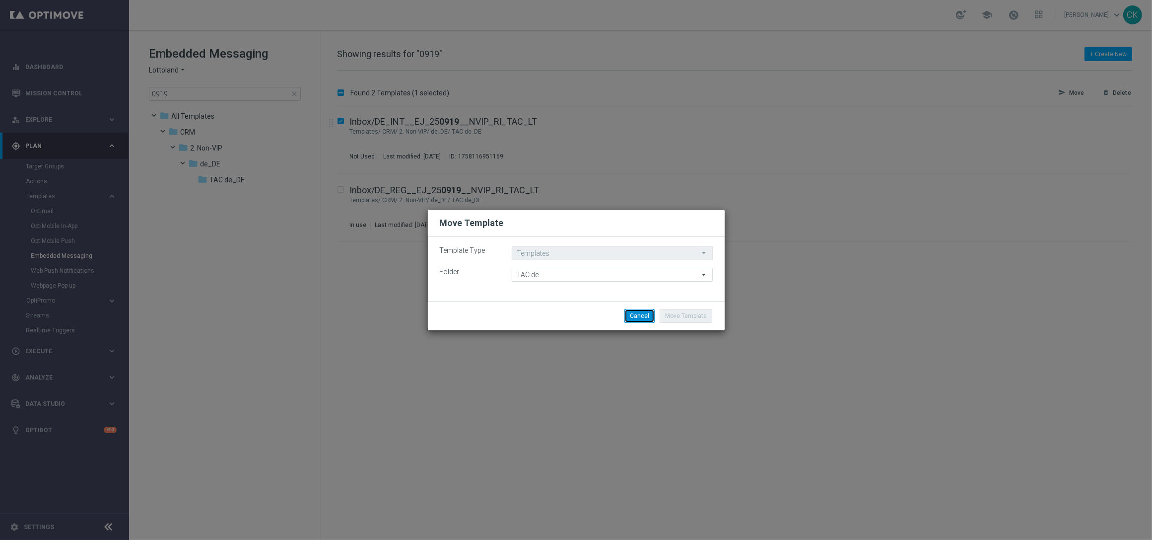
click at [642, 313] on button "Cancel" at bounding box center [640, 316] width 30 height 14
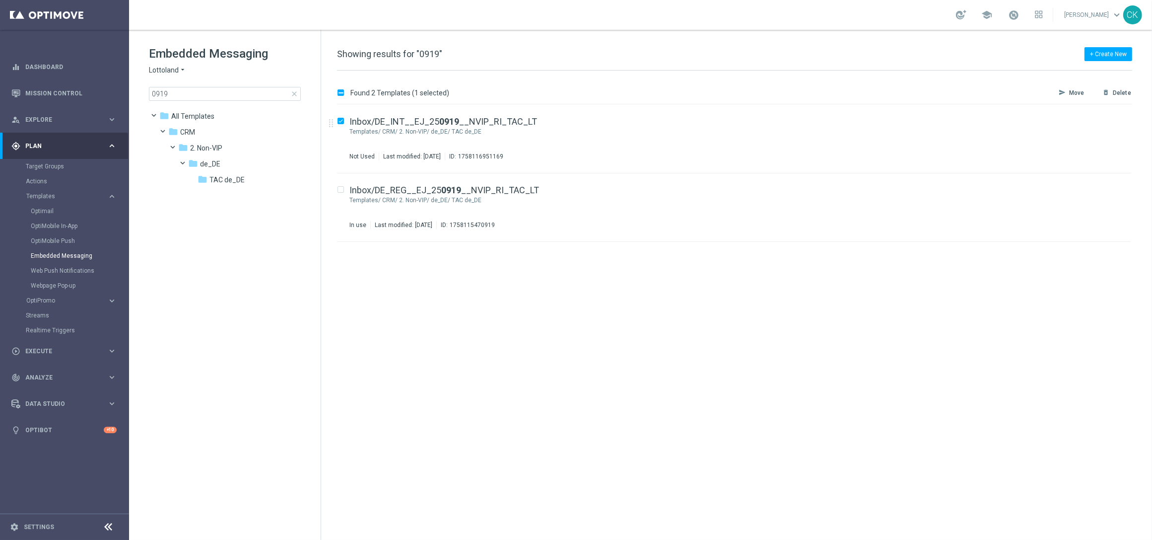
click at [293, 93] on span "close" at bounding box center [294, 94] width 8 height 8
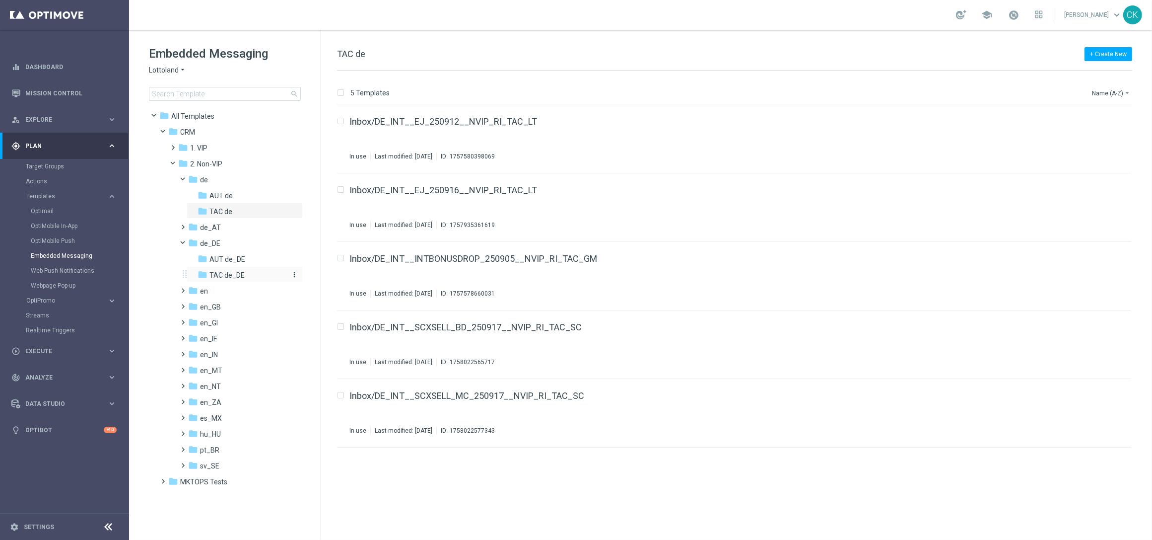
click at [229, 272] on span "TAC de_DE" at bounding box center [227, 275] width 35 height 9
click at [341, 121] on input "Press SPACE to select this row." at bounding box center [340, 122] width 6 height 6
checkbox input "true"
click at [1072, 91] on p "Move" at bounding box center [1077, 93] width 15 height 8
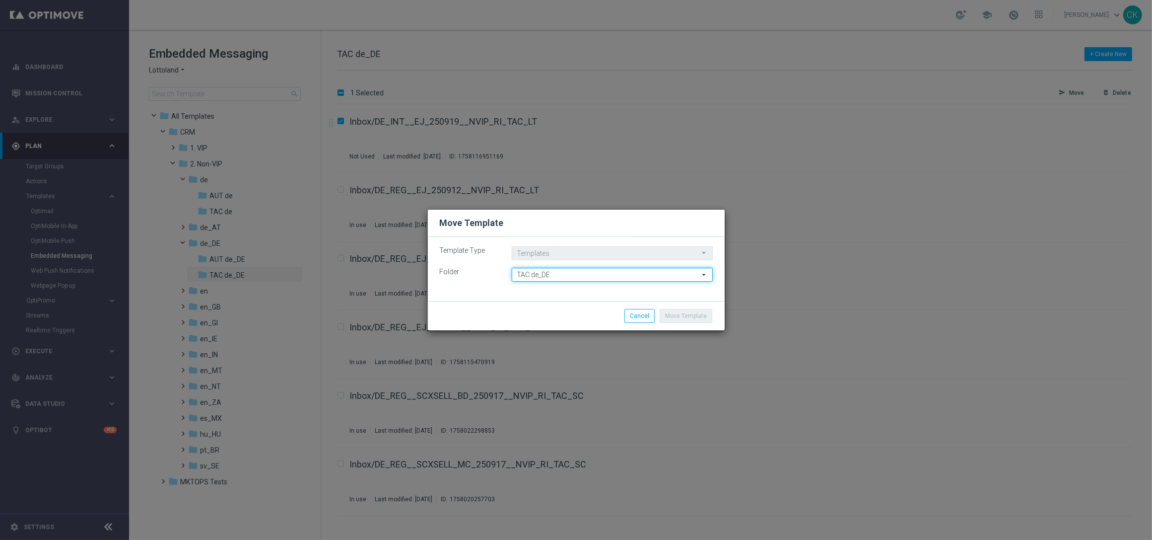
click at [590, 273] on input "TAC de_DE" at bounding box center [612, 275] width 201 height 14
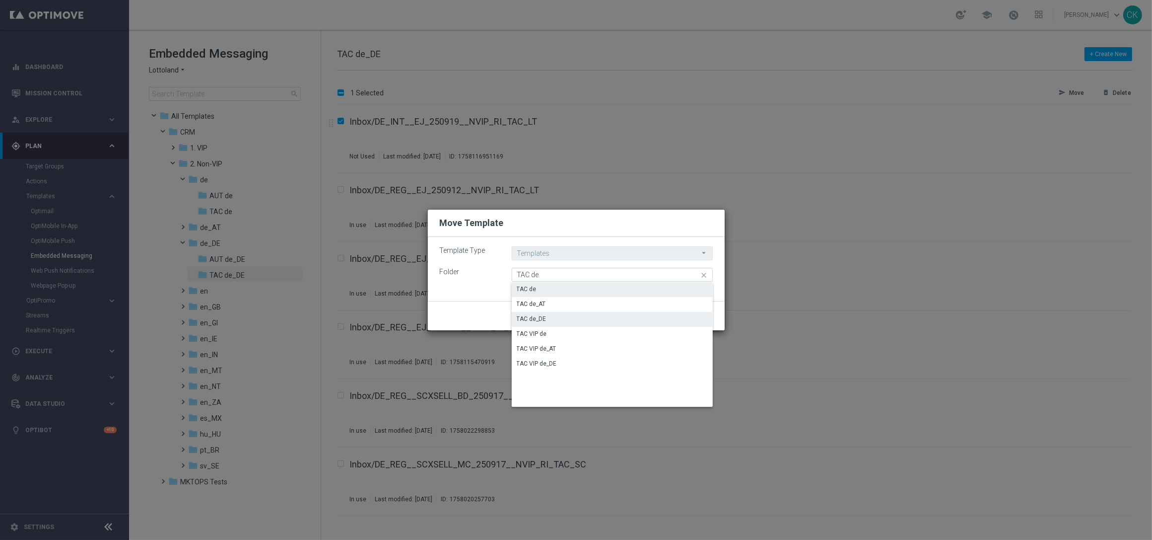
click at [584, 292] on div "TAC de" at bounding box center [612, 289] width 201 height 14
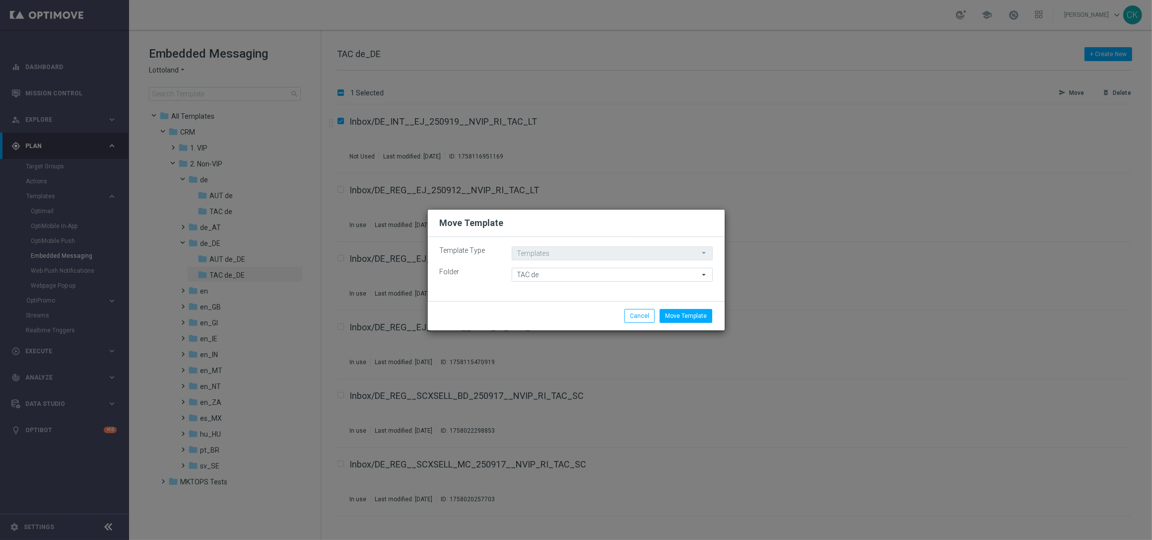
type input "TAC de"
click at [708, 315] on button "Move Template" at bounding box center [686, 316] width 53 height 14
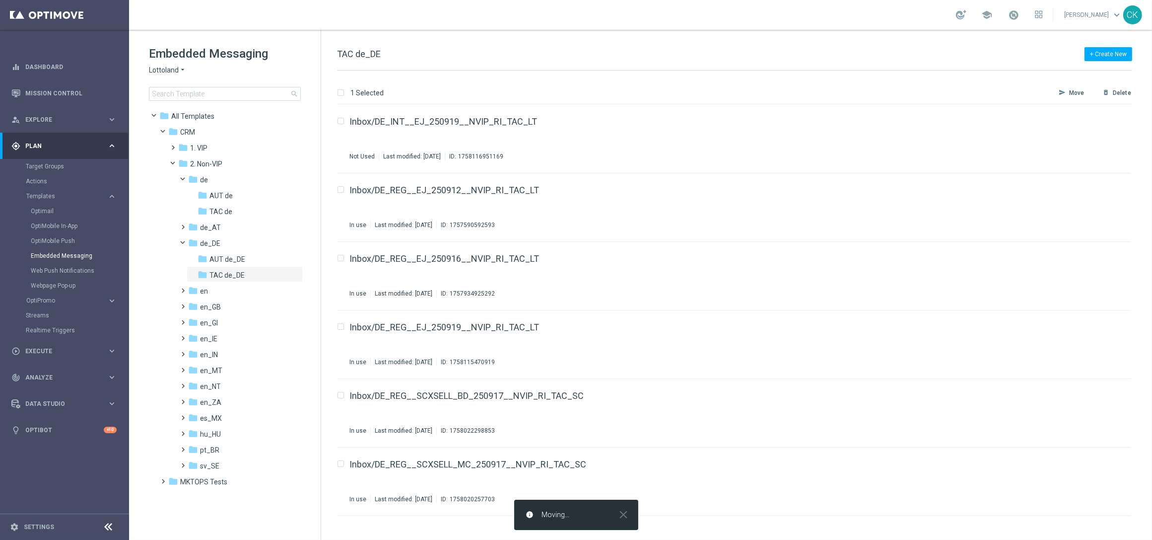
checkbox input "false"
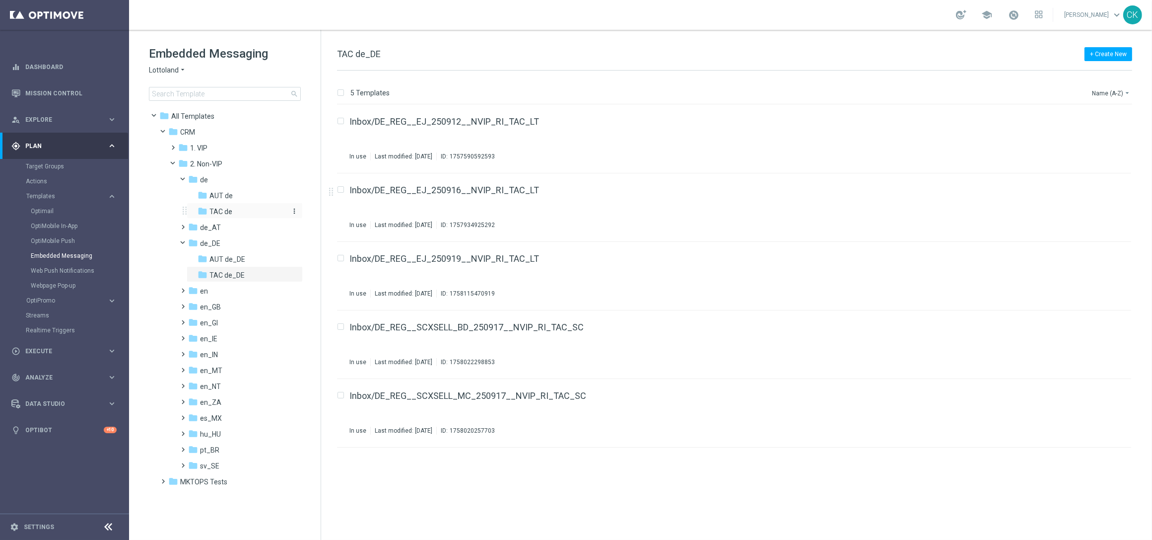
click at [212, 212] on span "TAC de" at bounding box center [221, 211] width 23 height 9
click at [170, 145] on span at bounding box center [171, 143] width 4 height 4
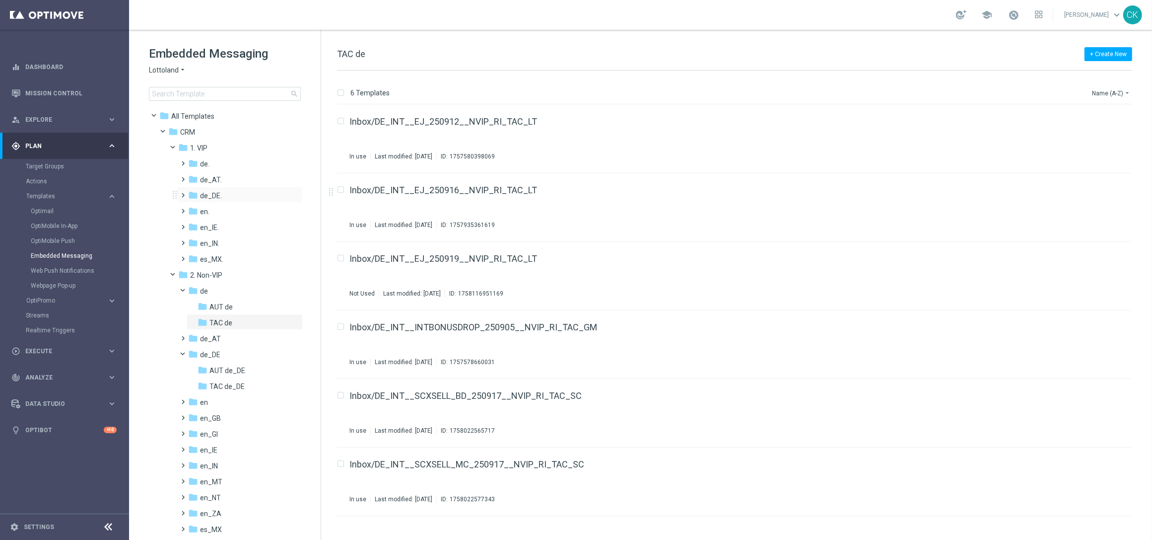
click at [183, 193] on span at bounding box center [181, 191] width 4 height 4
click at [216, 225] on span "TAC VIP de_DE" at bounding box center [233, 227] width 47 height 9
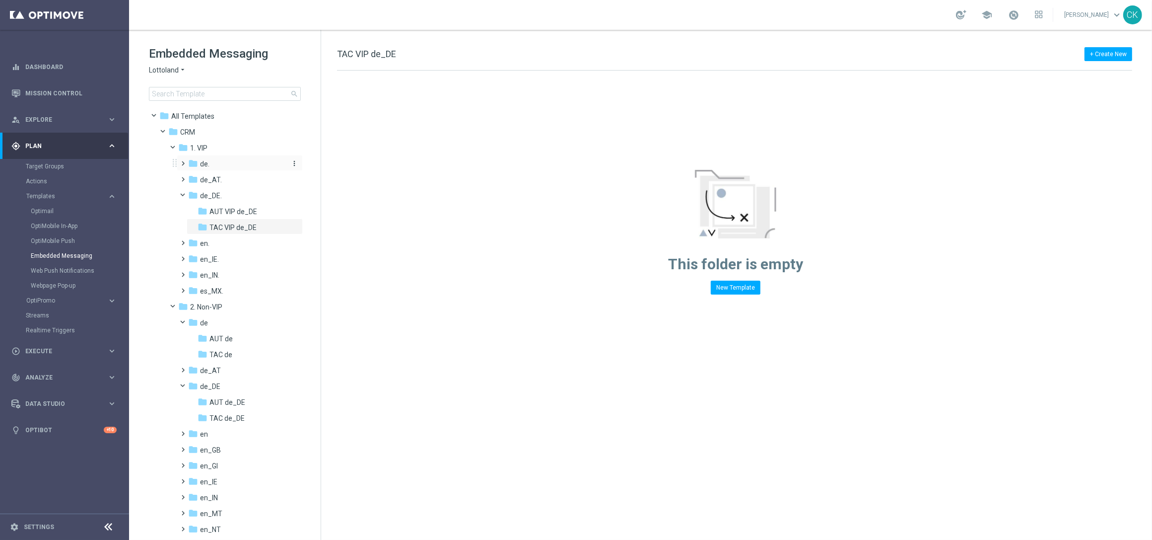
click at [202, 162] on span "de." at bounding box center [204, 163] width 9 height 9
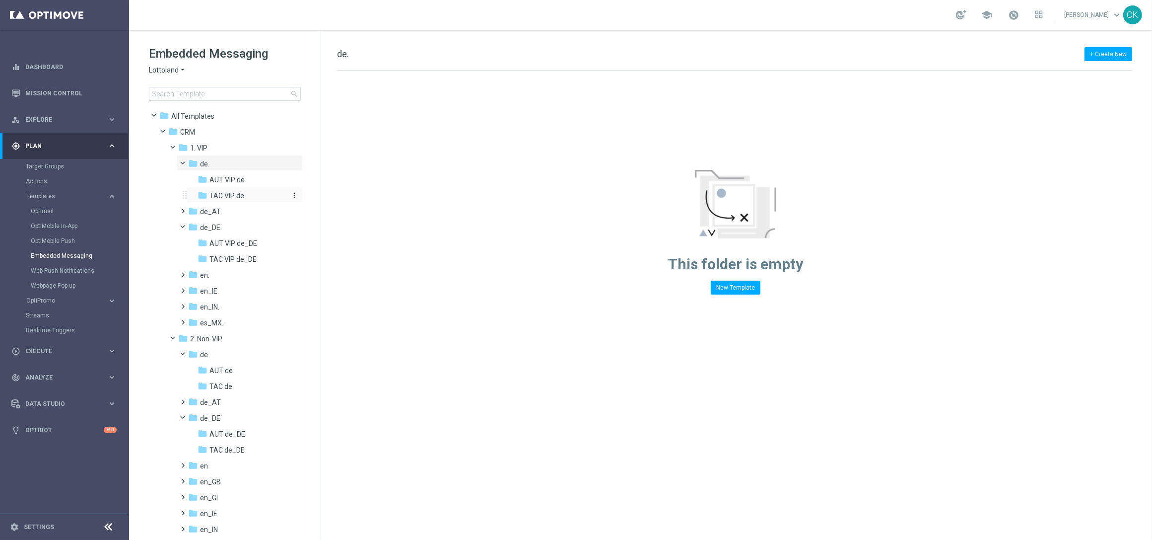
click at [224, 193] on span "TAC VIP de" at bounding box center [227, 195] width 35 height 9
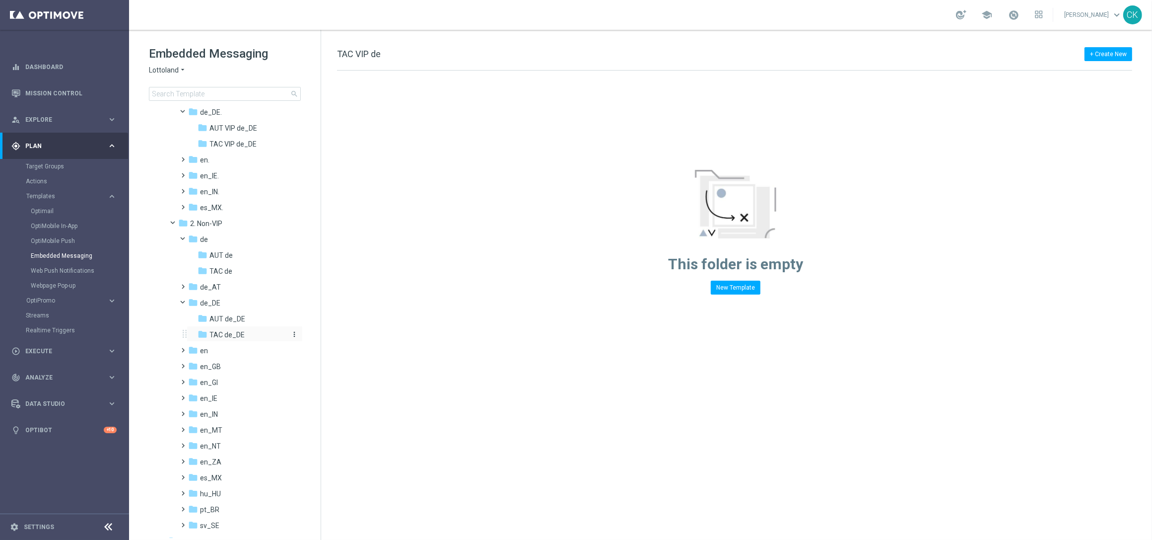
scroll to position [127, 0]
click at [44, 210] on link "Optimail" at bounding box center [67, 211] width 72 height 8
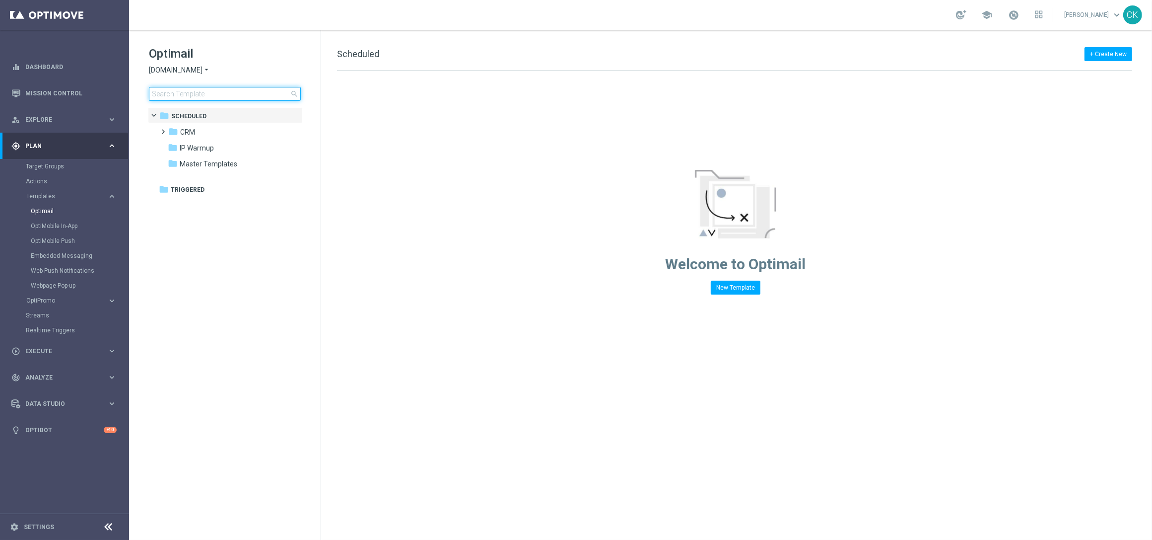
click at [221, 94] on input at bounding box center [225, 94] width 152 height 14
type input "0"
click at [160, 128] on span at bounding box center [161, 127] width 4 height 4
click at [172, 161] on span at bounding box center [171, 159] width 4 height 4
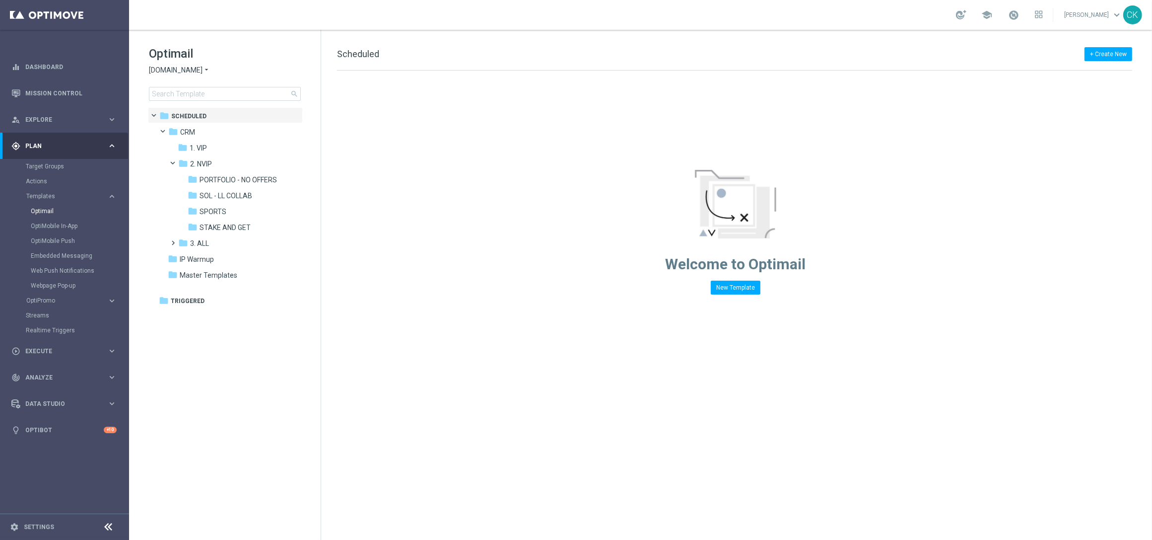
click at [208, 70] on icon "arrow_drop_down" at bounding box center [207, 70] width 8 height 9
click at [185, 81] on div "lottoland" at bounding box center [186, 81] width 74 height 12
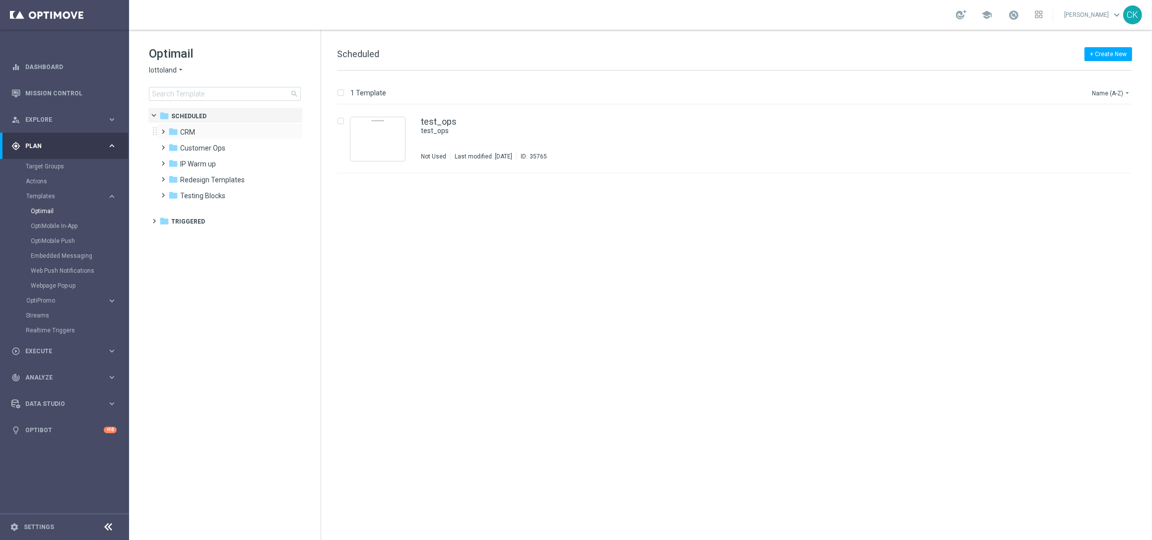
click at [160, 129] on span at bounding box center [161, 127] width 4 height 4
click at [174, 161] on span at bounding box center [171, 159] width 4 height 4
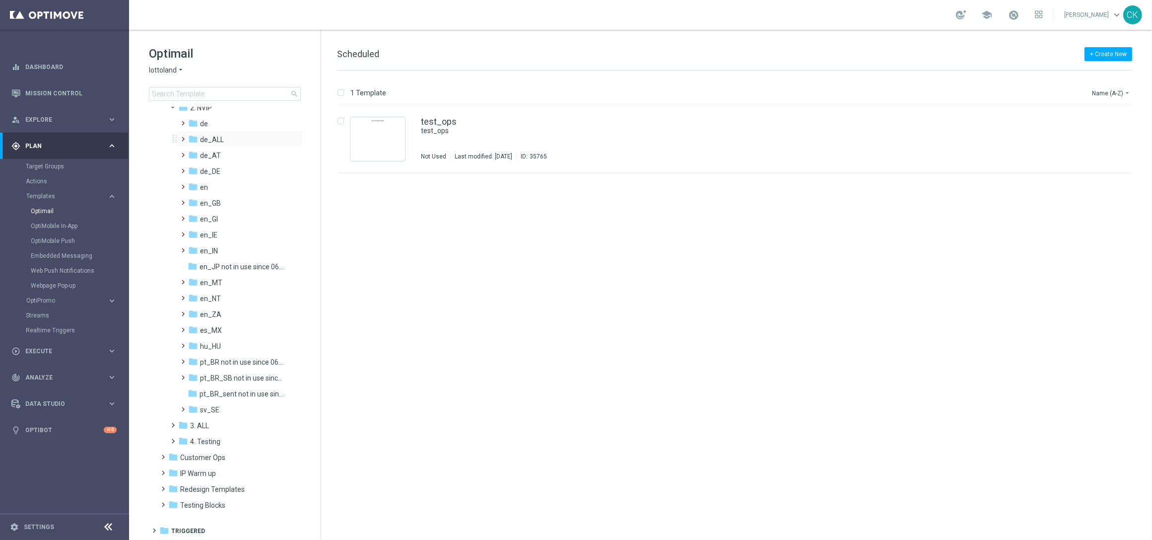
click at [184, 137] on span at bounding box center [181, 135] width 4 height 4
click at [192, 81] on span at bounding box center [191, 79] width 4 height 4
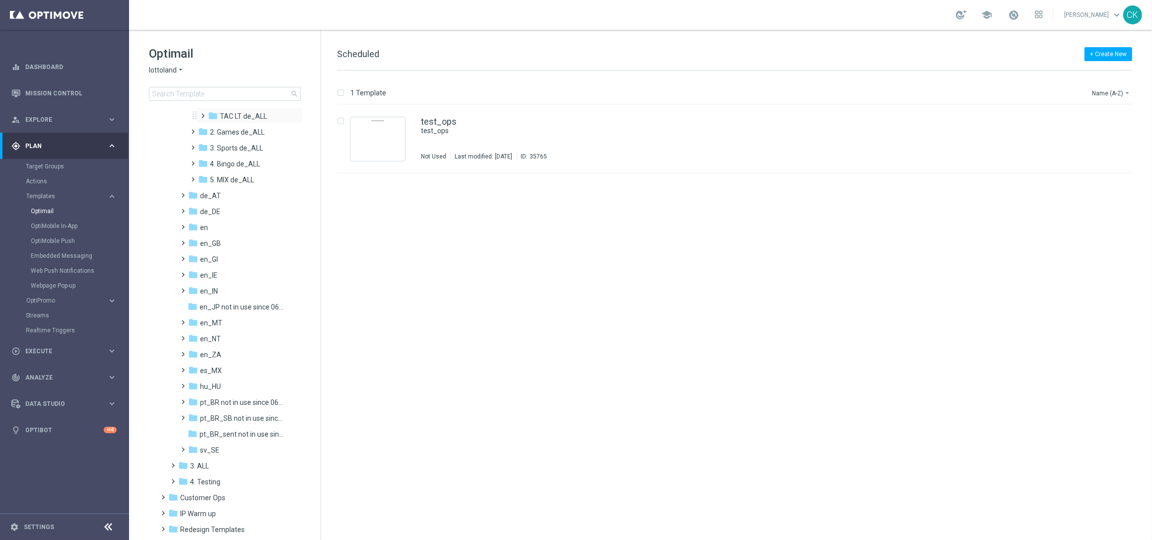
click at [202, 113] on span at bounding box center [201, 111] width 4 height 4
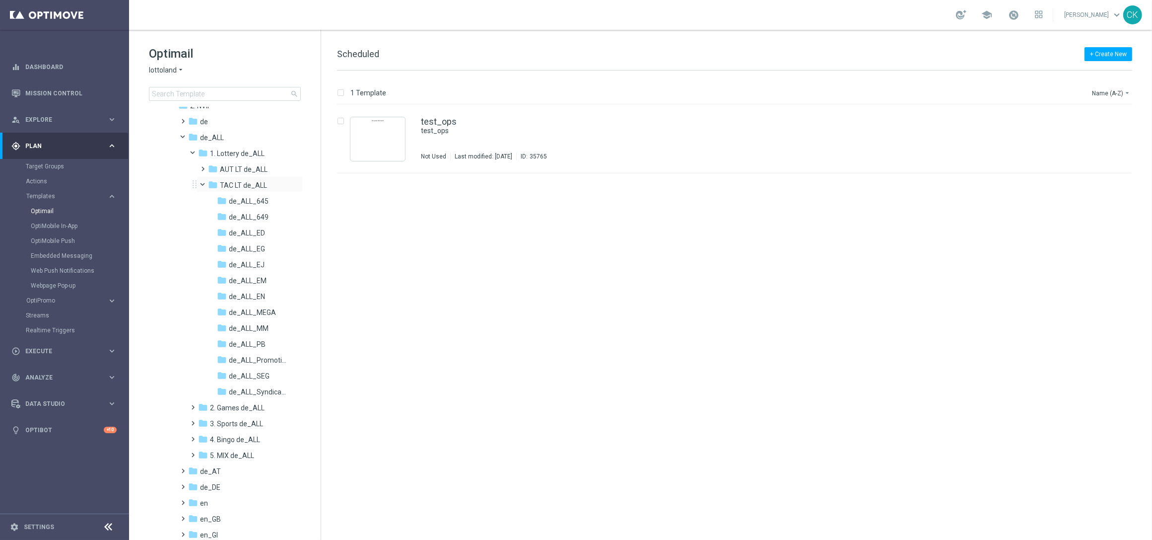
scroll to position [84, 0]
click at [194, 426] on span at bounding box center [191, 424] width 4 height 4
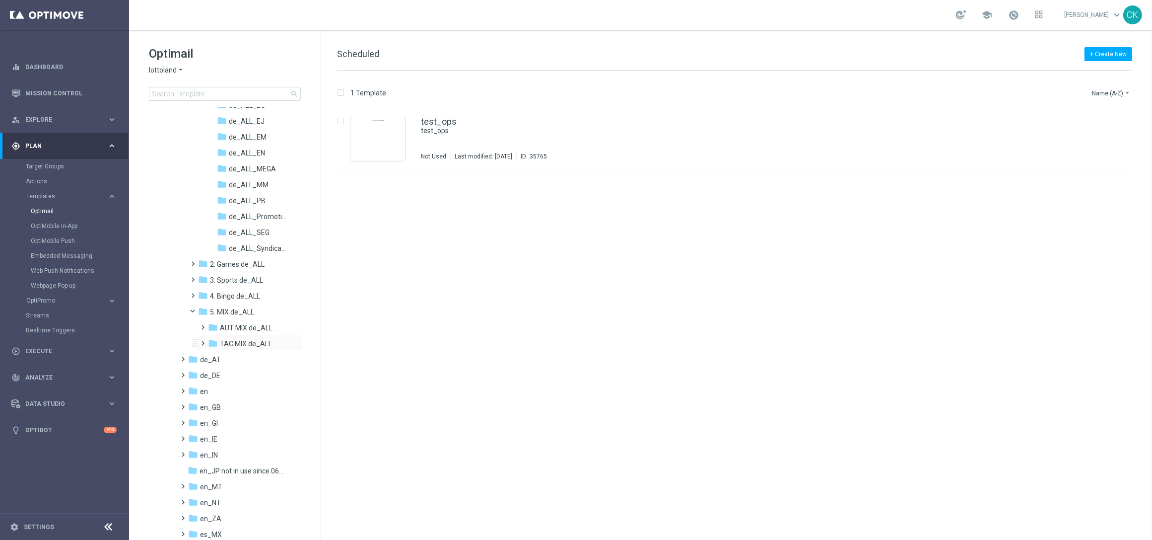
scroll to position [203, 0]
click at [204, 340] on span at bounding box center [201, 338] width 4 height 4
click at [259, 370] on span "de_ALL_ServiceMailer" at bounding box center [259, 374] width 58 height 9
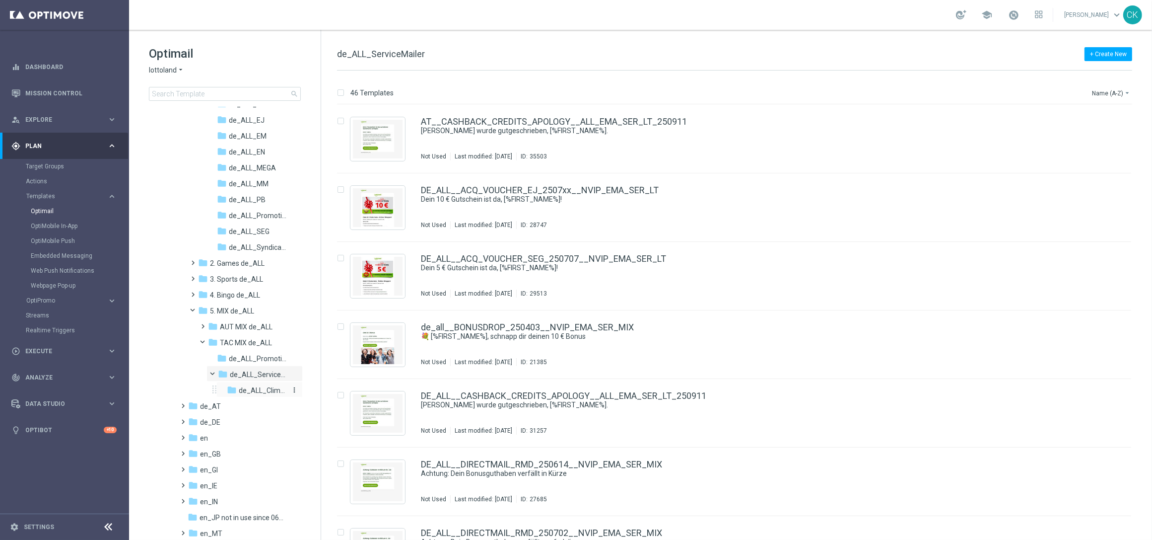
click at [259, 393] on span "de_ALL_ClimateMail" at bounding box center [263, 390] width 48 height 9
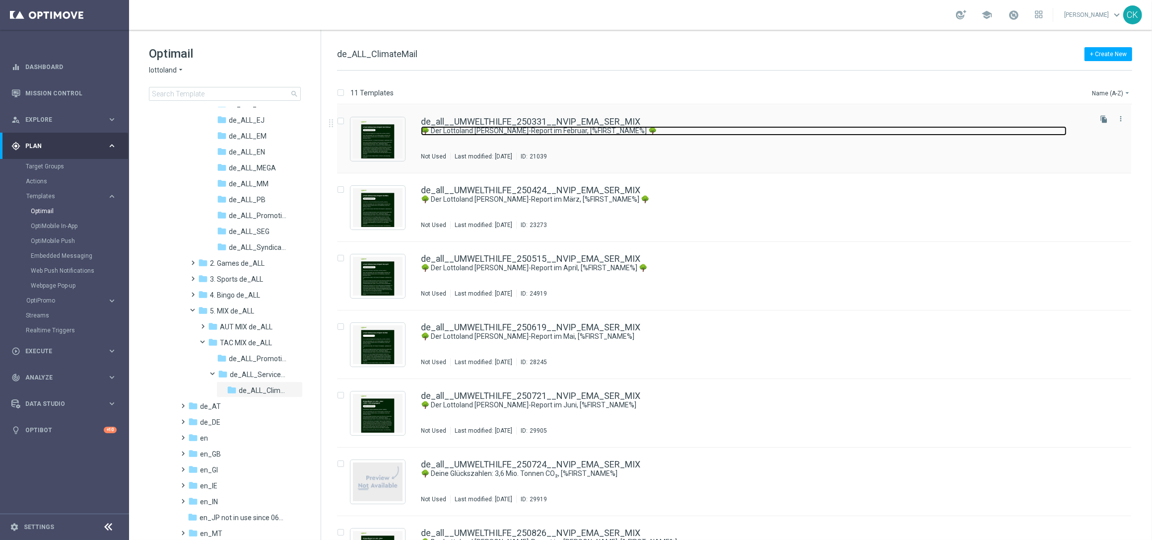
click at [480, 126] on link "🌳 Der Lottoland [PERSON_NAME]-Report im Februar, [%FIRST_NAME%] 🌳" at bounding box center [744, 130] width 646 height 9
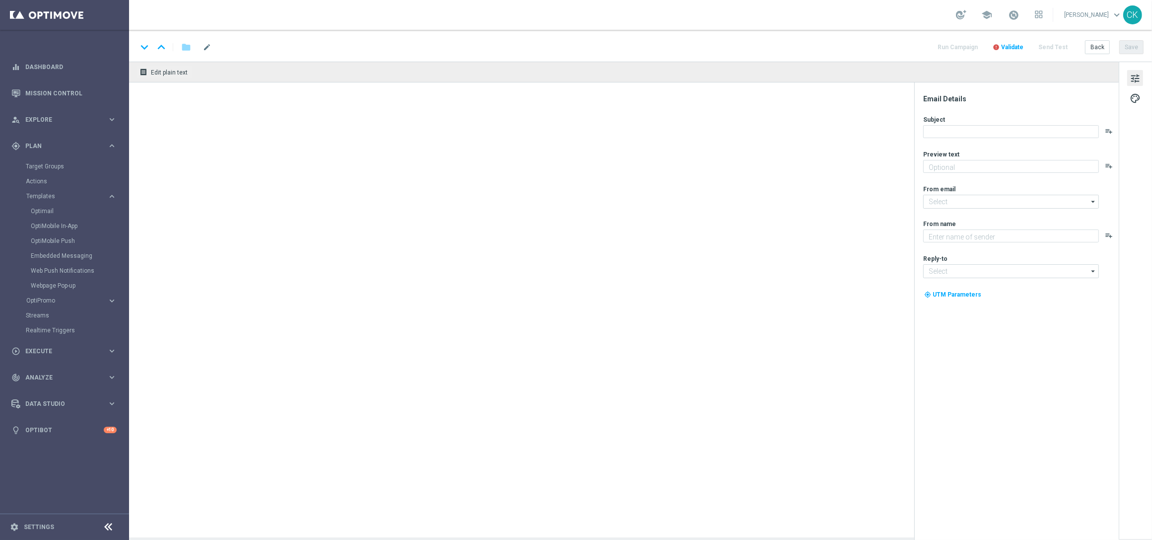
type textarea "Erfahre alles über deinen Beitrag zur Lottoland Klimaschutz-Initiative."
type textarea "Lottoland"
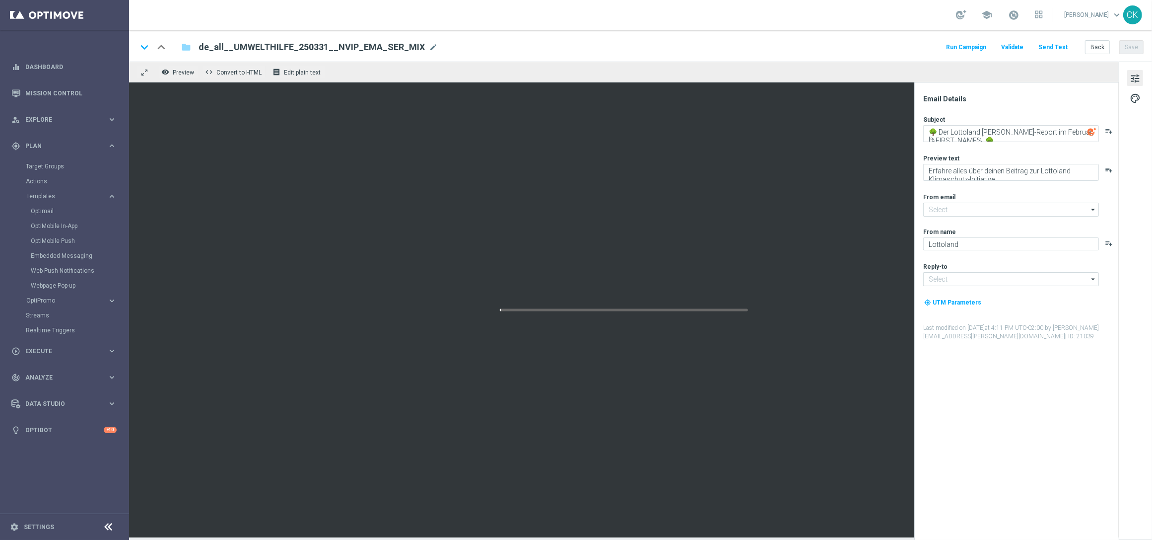
type input "[EMAIL_ADDRESS][DOMAIN_NAME]"
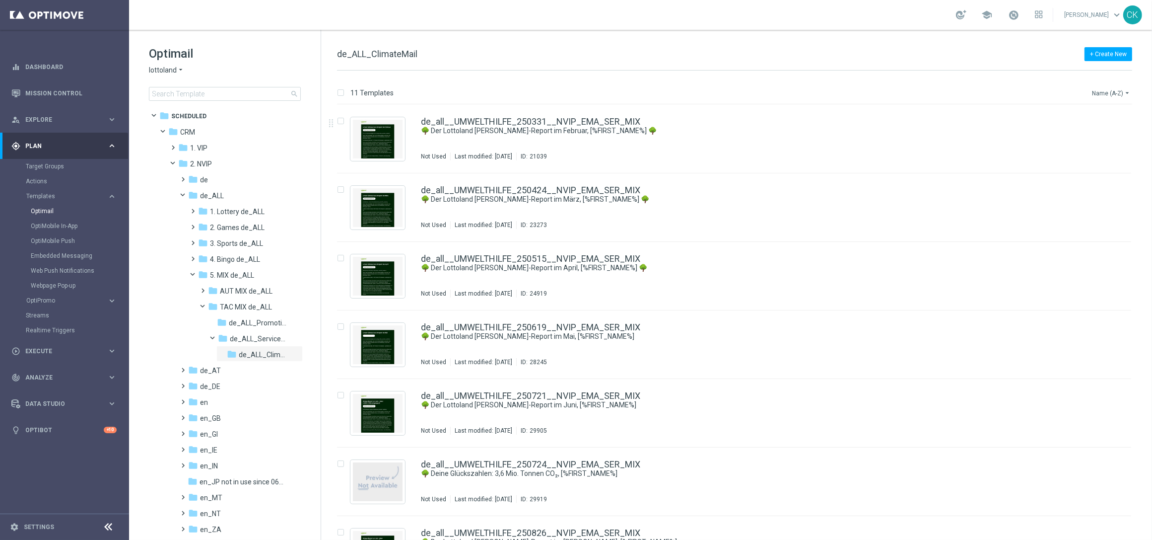
click at [1128, 93] on icon "arrow_drop_down" at bounding box center [1128, 93] width 8 height 8
click at [1107, 134] on span "Date Modified (Newest)" at bounding box center [1094, 137] width 67 height 7
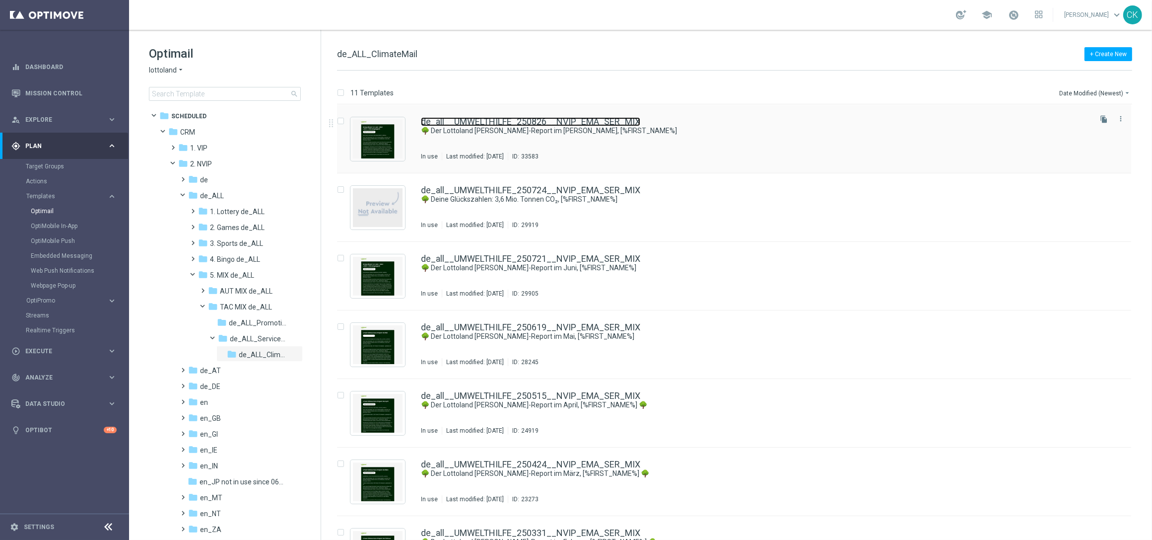
click at [478, 117] on link "de_all__UMWELTHILFE_250826__NVIP_EMA_SER_MIX" at bounding box center [530, 121] width 219 height 9
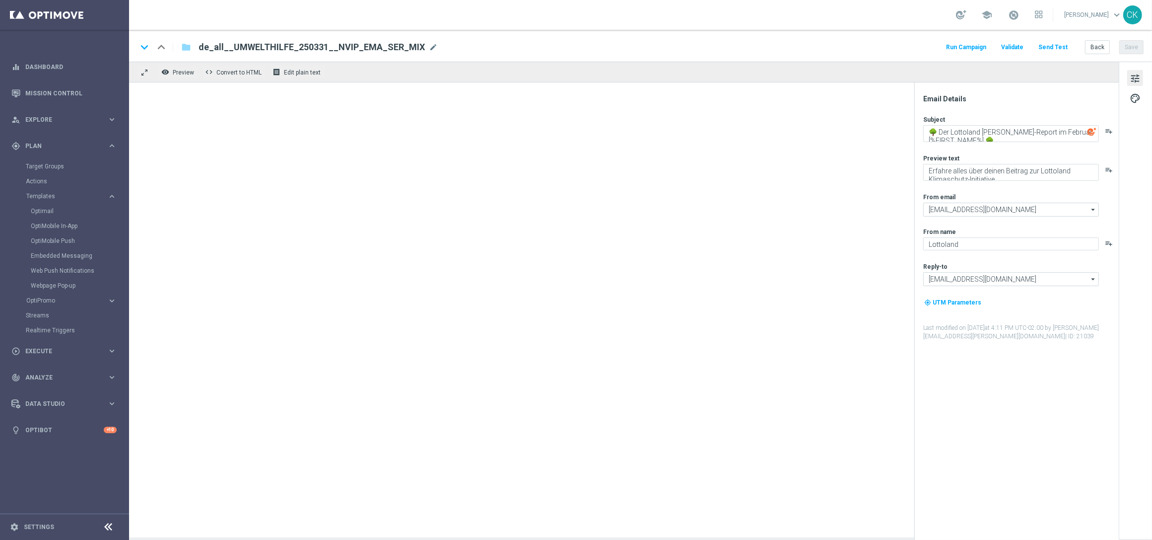
type textarea "🌳 Der Lottoland [PERSON_NAME]-Report im [PERSON_NAME], [%FIRST_NAME%]"
type textarea "Dein Beitrag zur Lottoland Klimaschutz-Initiative."
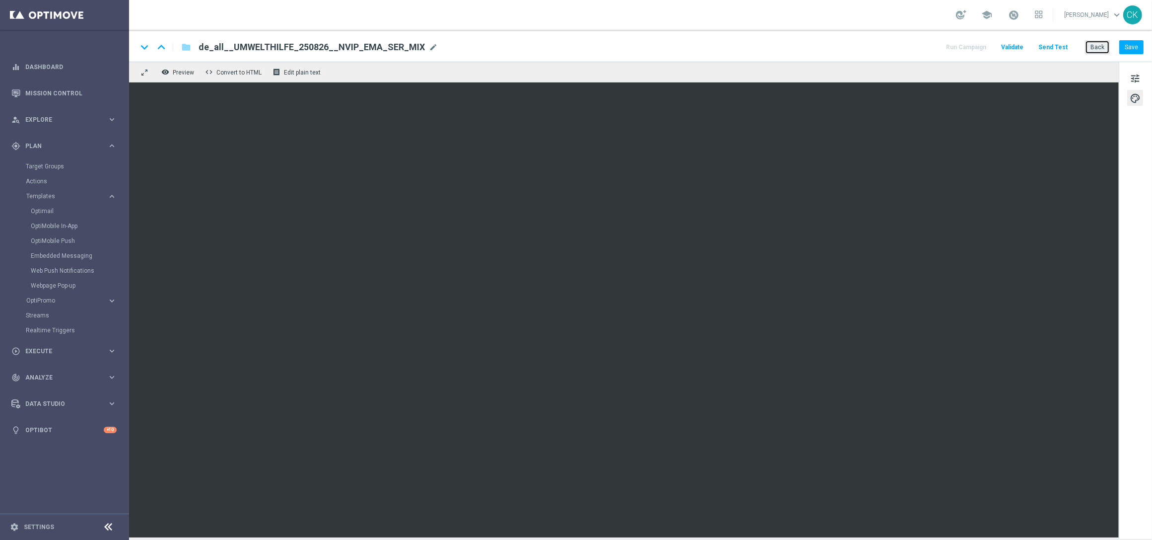
click at [1100, 48] on button "Back" at bounding box center [1097, 47] width 25 height 14
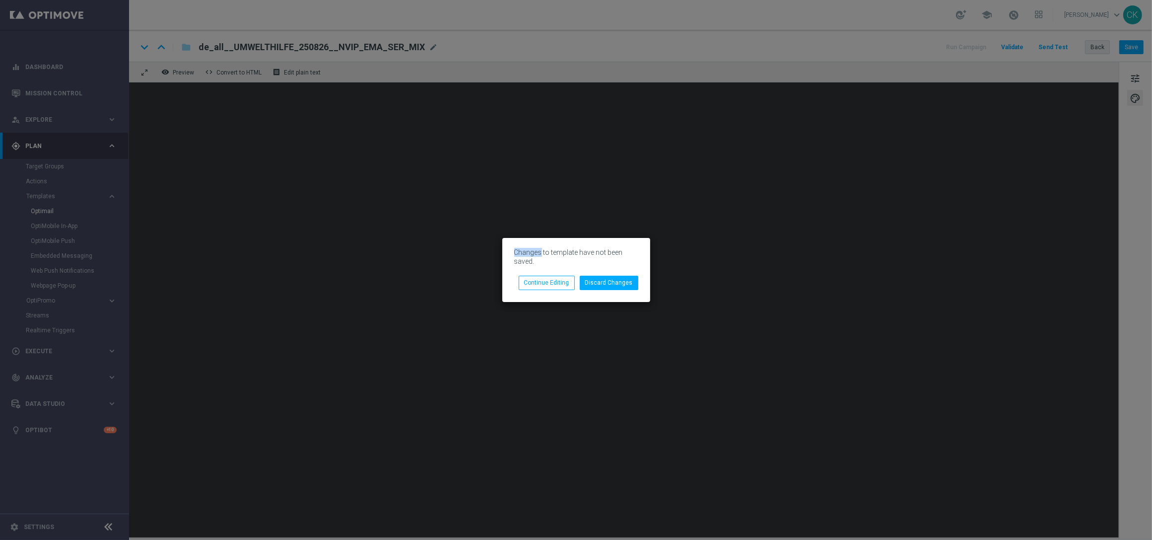
click at [1100, 48] on modal-container "Changes to template have not been saved. Discard Changes Continue Editing" at bounding box center [576, 270] width 1152 height 540
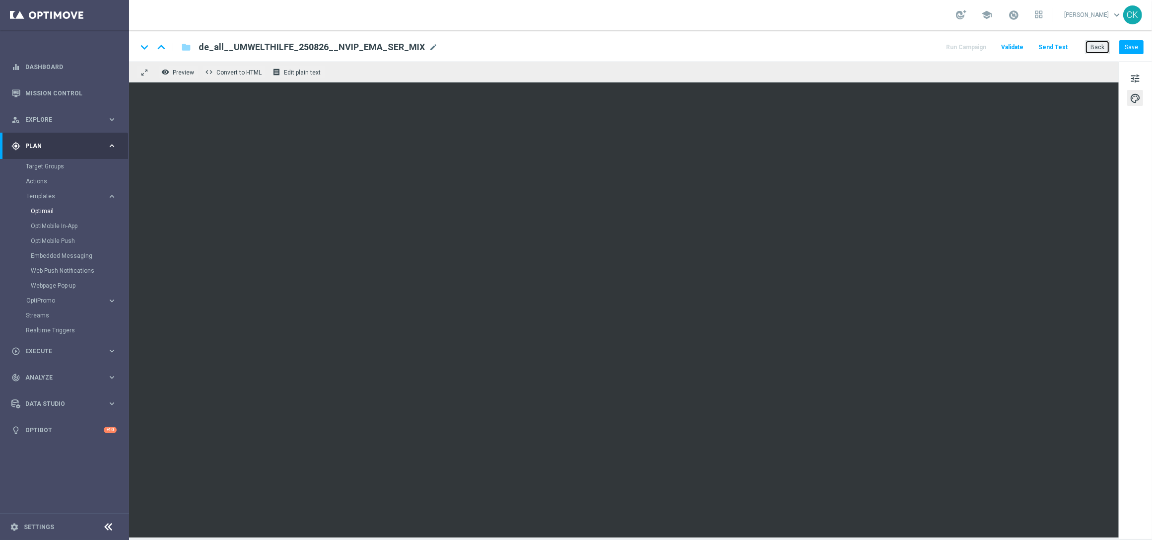
click at [1098, 46] on button "Back" at bounding box center [1097, 47] width 25 height 14
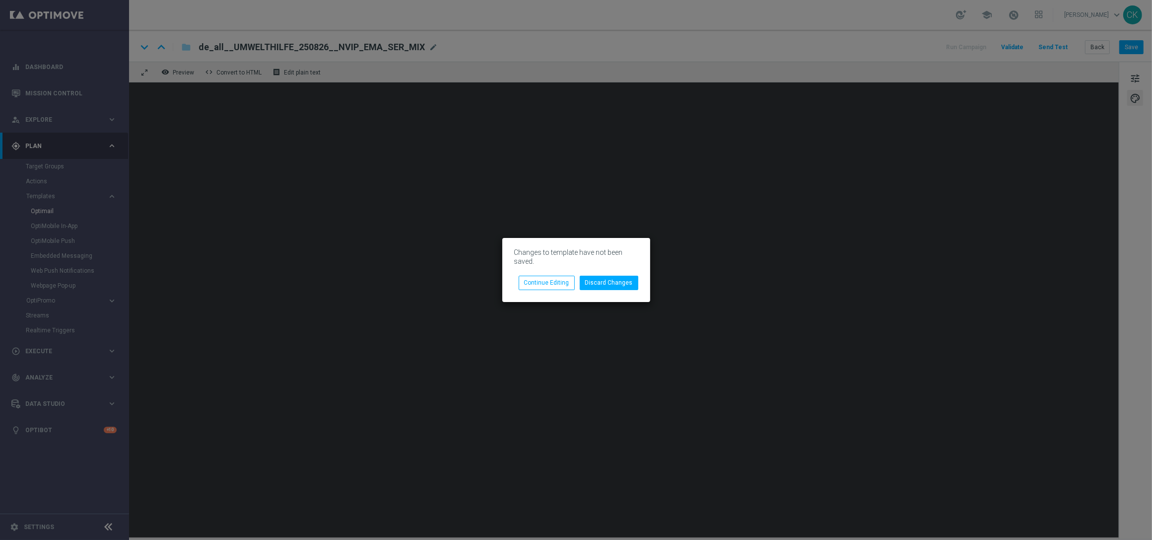
click at [609, 292] on div "Changes to template have not been saved. Discard Changes Continue Editing" at bounding box center [576, 270] width 148 height 64
click at [607, 280] on button "Discard Changes" at bounding box center [609, 283] width 59 height 14
